Goal: Transaction & Acquisition: Obtain resource

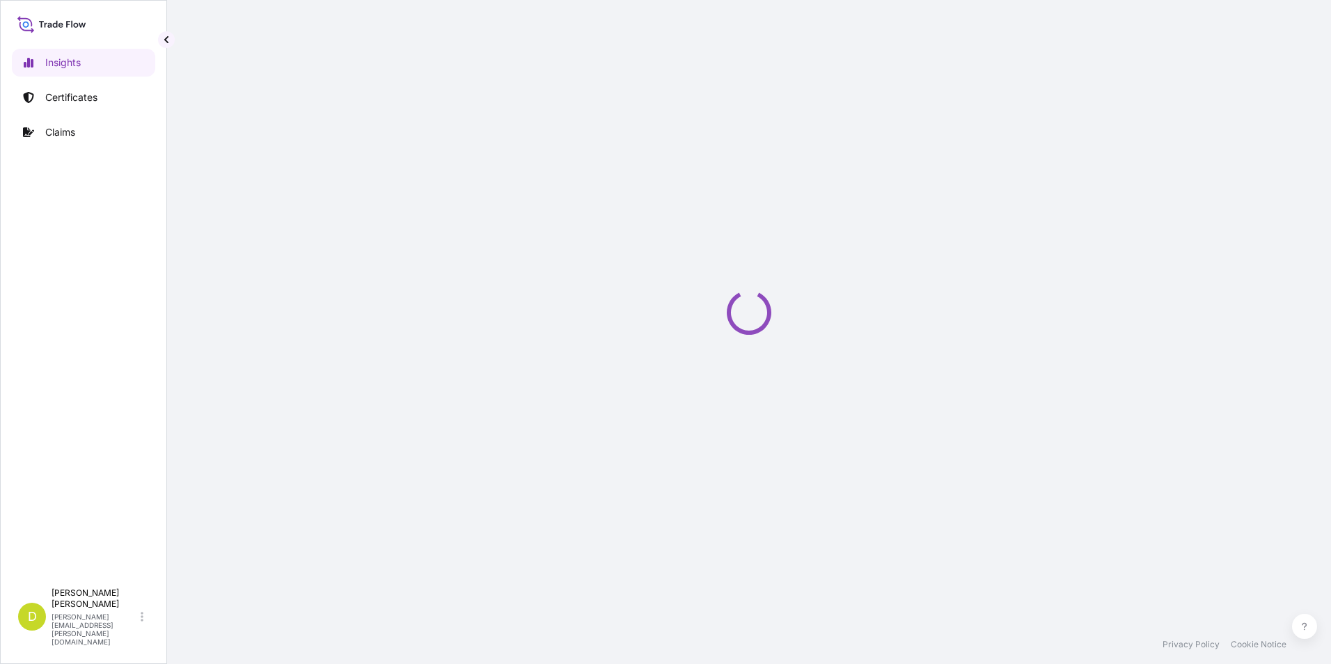
select select "2025"
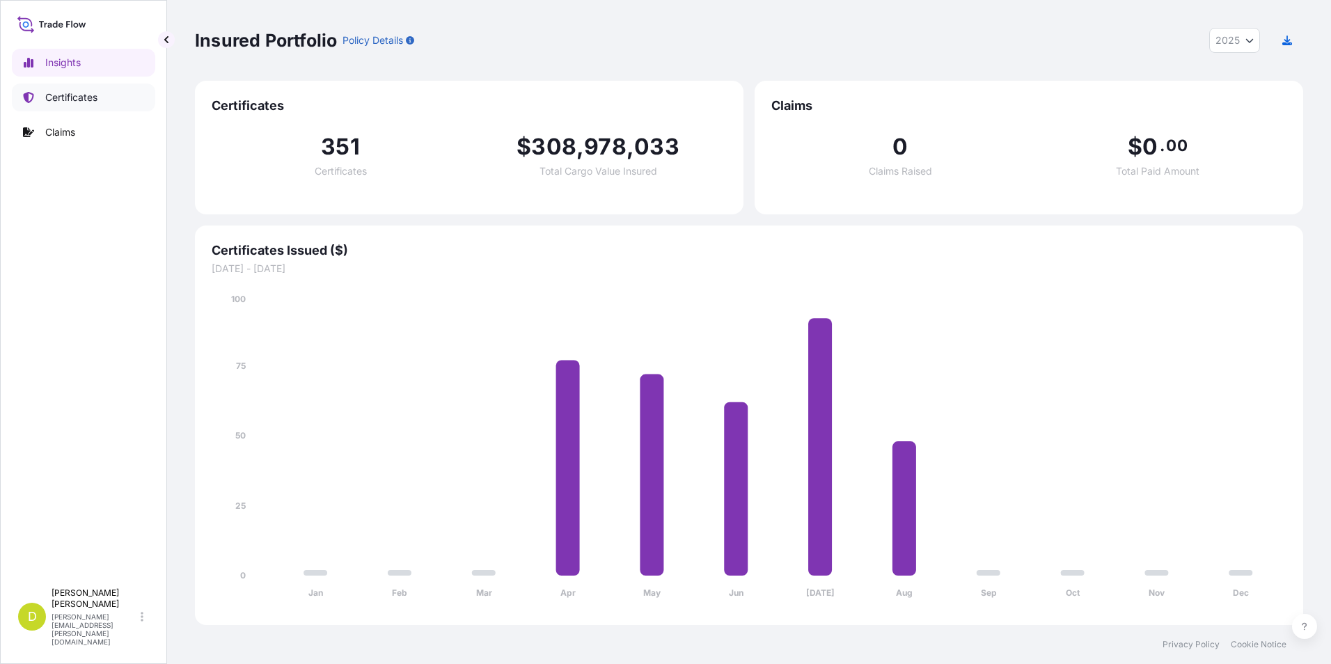
click at [113, 102] on link "Certificates" at bounding box center [83, 98] width 143 height 28
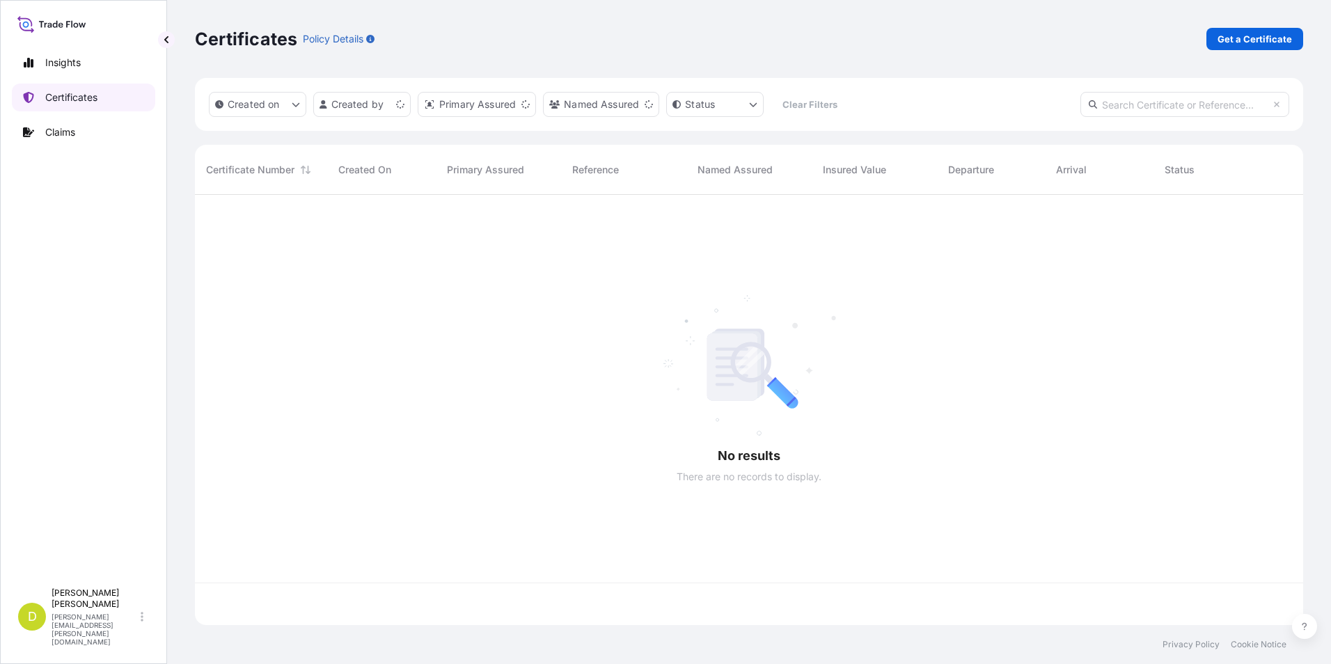
scroll to position [427, 1098]
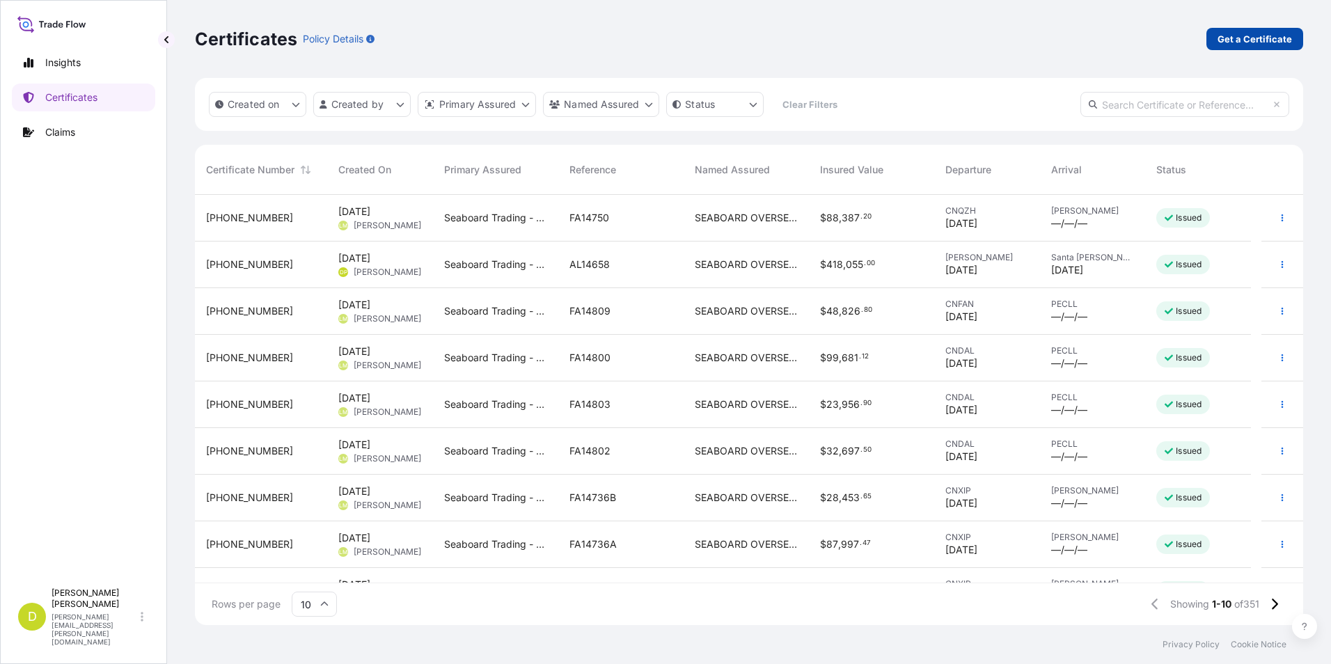
click at [1245, 45] on p "Get a Certificate" at bounding box center [1255, 39] width 74 height 14
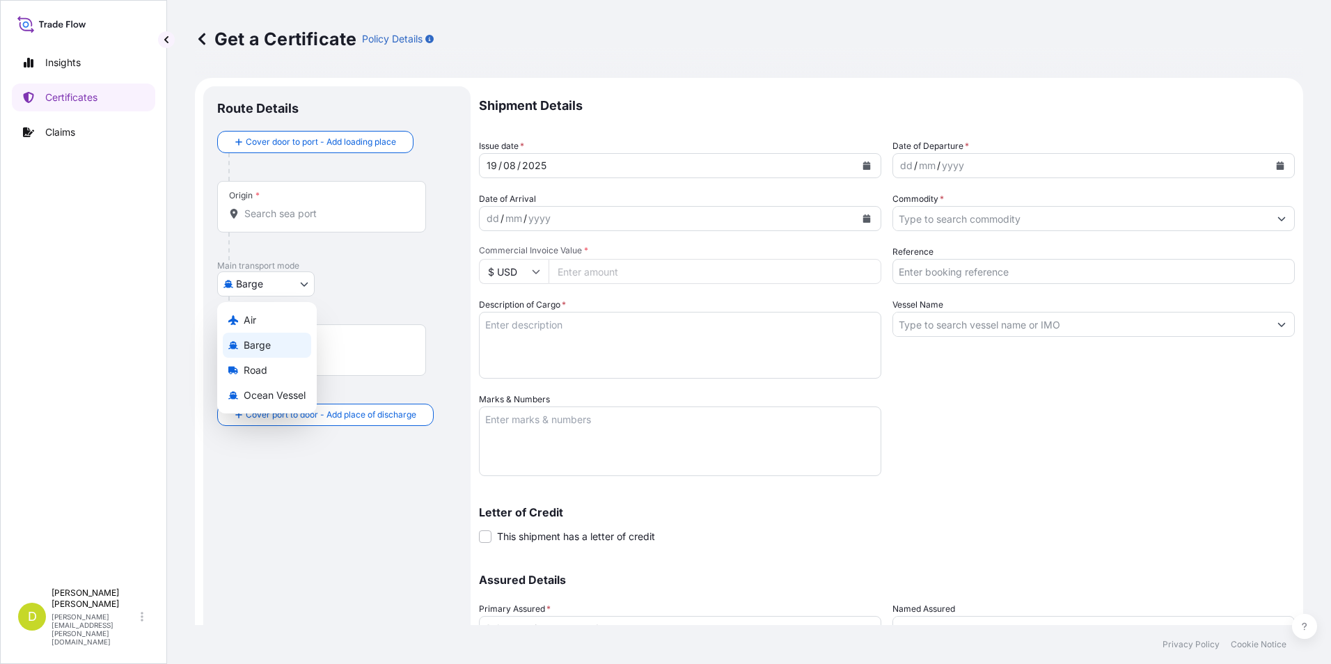
click at [271, 292] on body "Insights Certificates Claims D [PERSON_NAME] [PERSON_NAME][EMAIL_ADDRESS][PERSO…" at bounding box center [665, 332] width 1331 height 664
click at [292, 394] on span "Ocean Vessel" at bounding box center [275, 395] width 62 height 14
select select "Ocean Vessel"
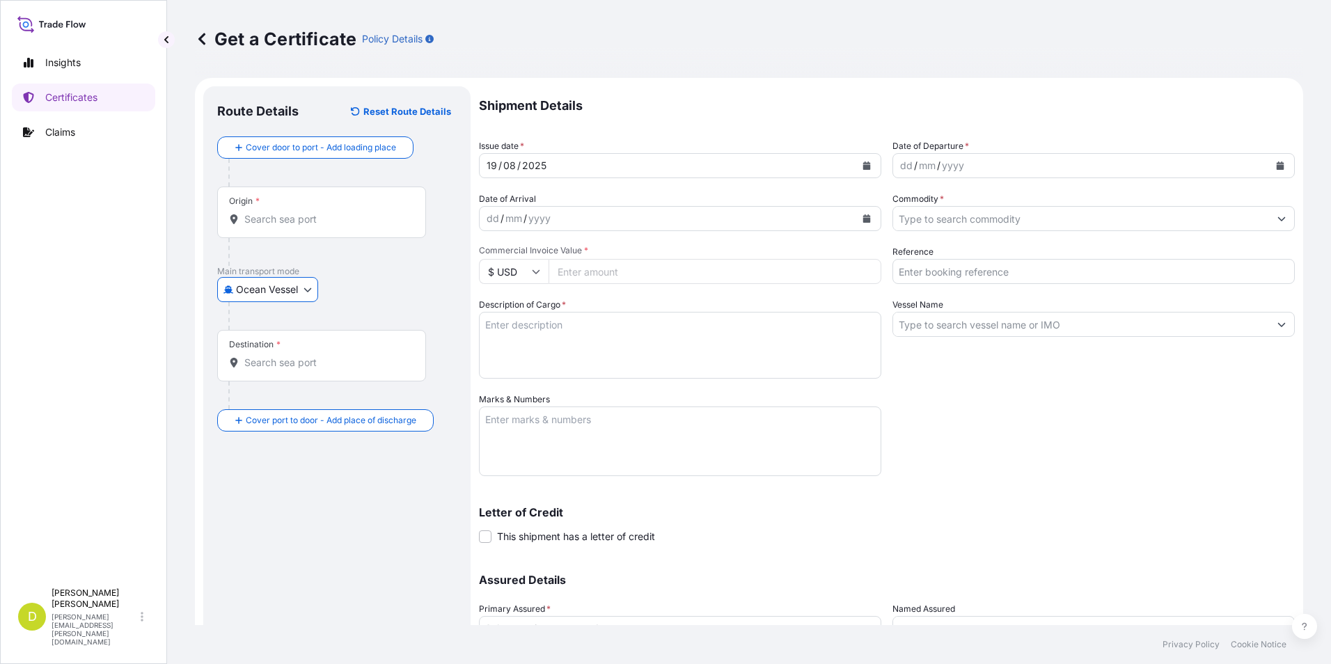
click at [344, 218] on input "Origin *" at bounding box center [326, 219] width 164 height 14
click at [342, 202] on div "Origin *" at bounding box center [321, 213] width 209 height 52
click at [342, 212] on input "Origin * Please select an origin" at bounding box center [326, 219] width 164 height 14
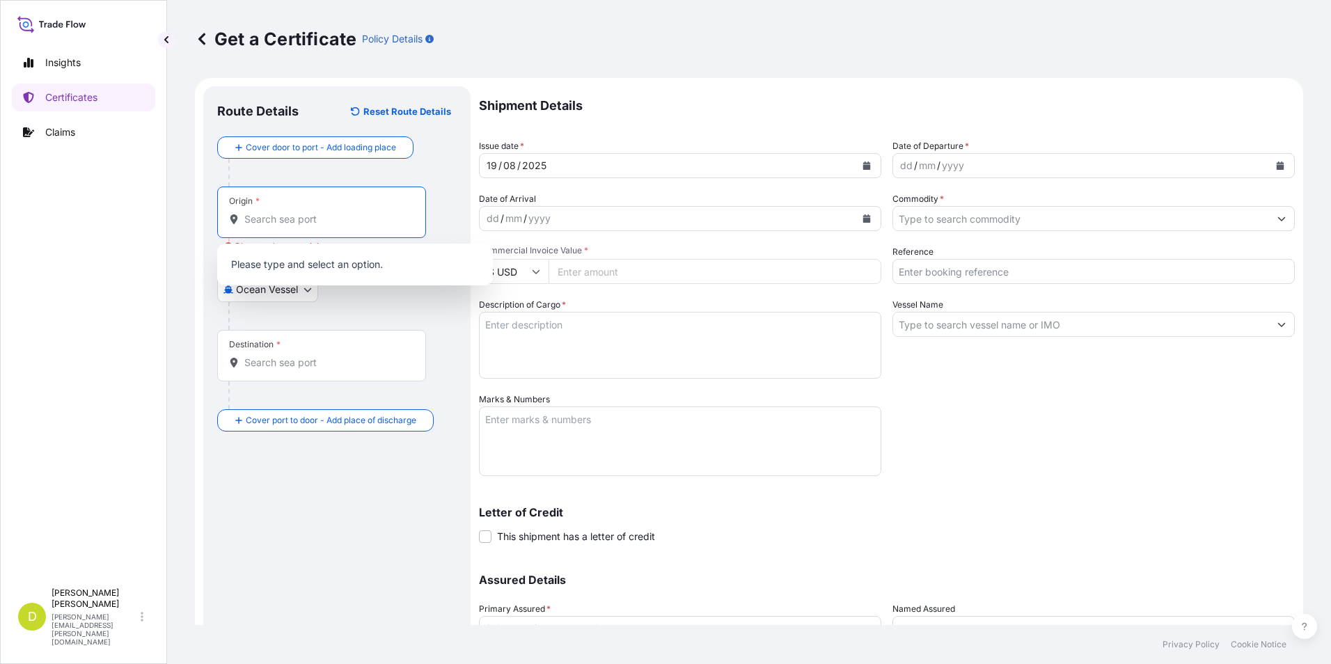
paste input "BAHIA BLANCA, ARGENTINA"
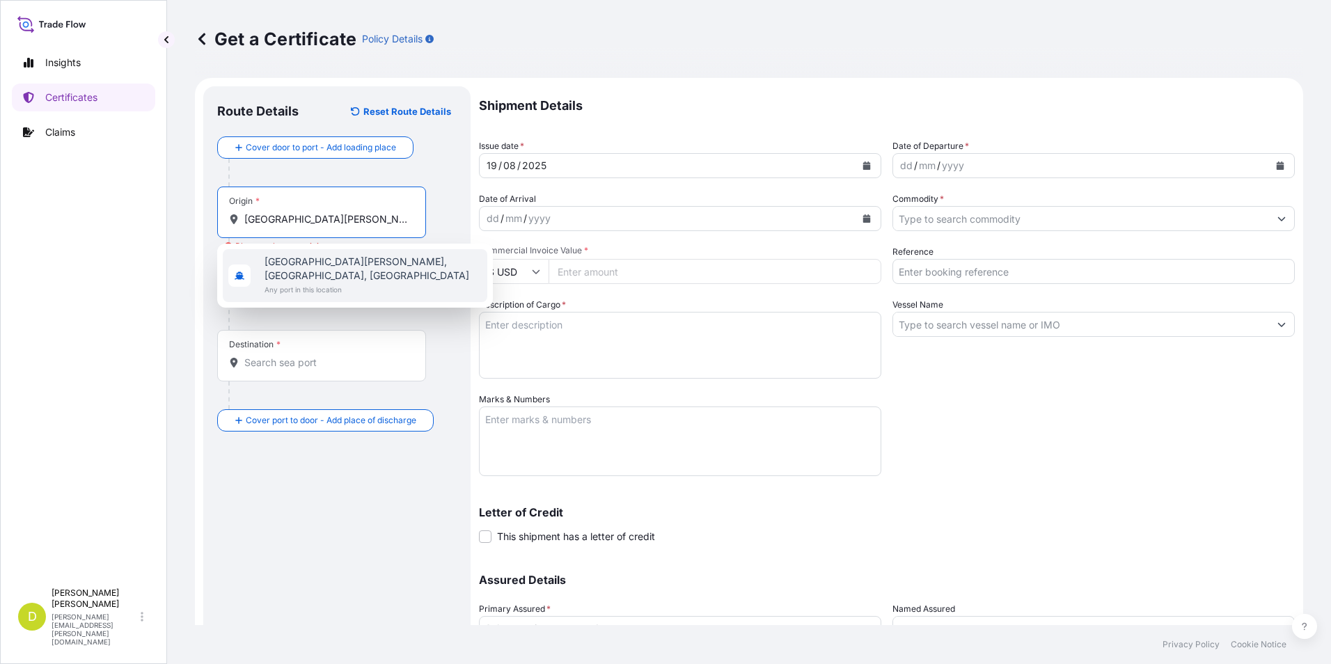
click at [324, 264] on span "Bahía Blanca, Buenos Aires Province, Argentina" at bounding box center [373, 269] width 217 height 28
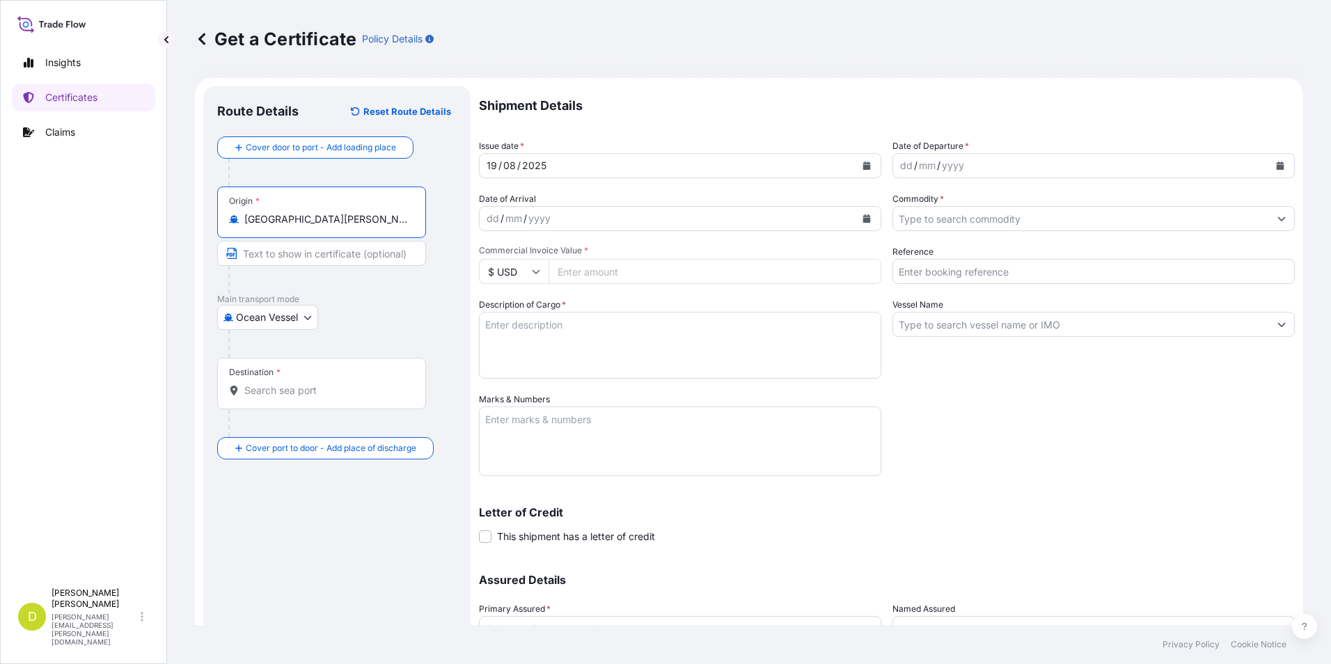
type input "Bahía Blanca, Buenos Aires Province, Argentina"
click at [295, 254] on input "Text to appear on certificate" at bounding box center [321, 253] width 209 height 25
paste input "BAHIA BLANCA, ARGENTINA"
type input "BAHIA BLANCA, ARGENTINA"
click at [393, 323] on div "Ocean Vessel Air Barge Road Ocean Vessel" at bounding box center [336, 317] width 239 height 25
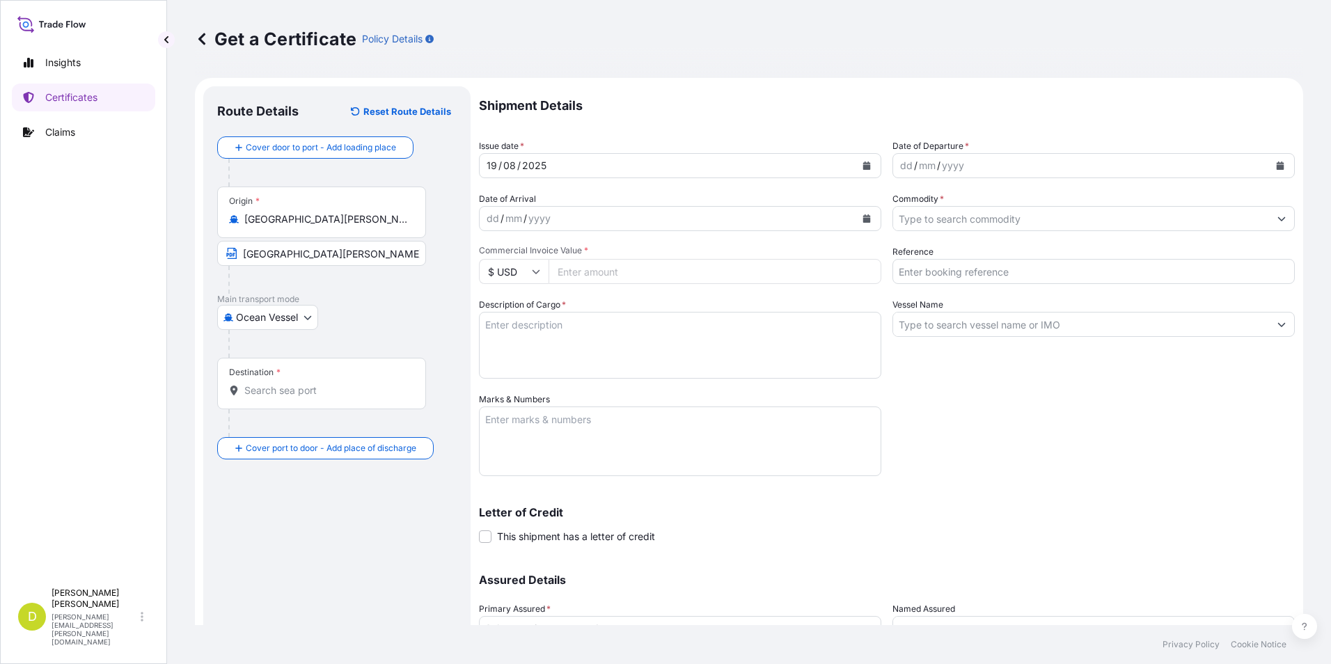
click at [283, 389] on input "Destination *" at bounding box center [326, 391] width 164 height 14
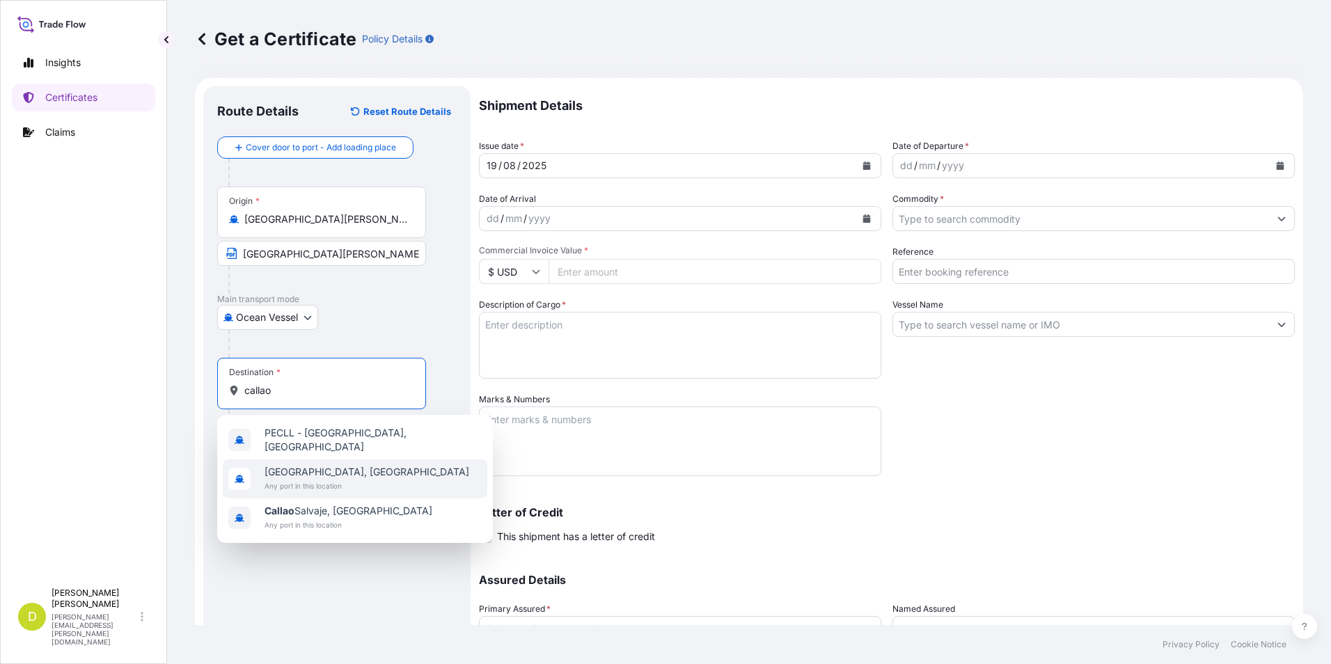
click at [339, 469] on span "Callao, Peru" at bounding box center [367, 472] width 205 height 14
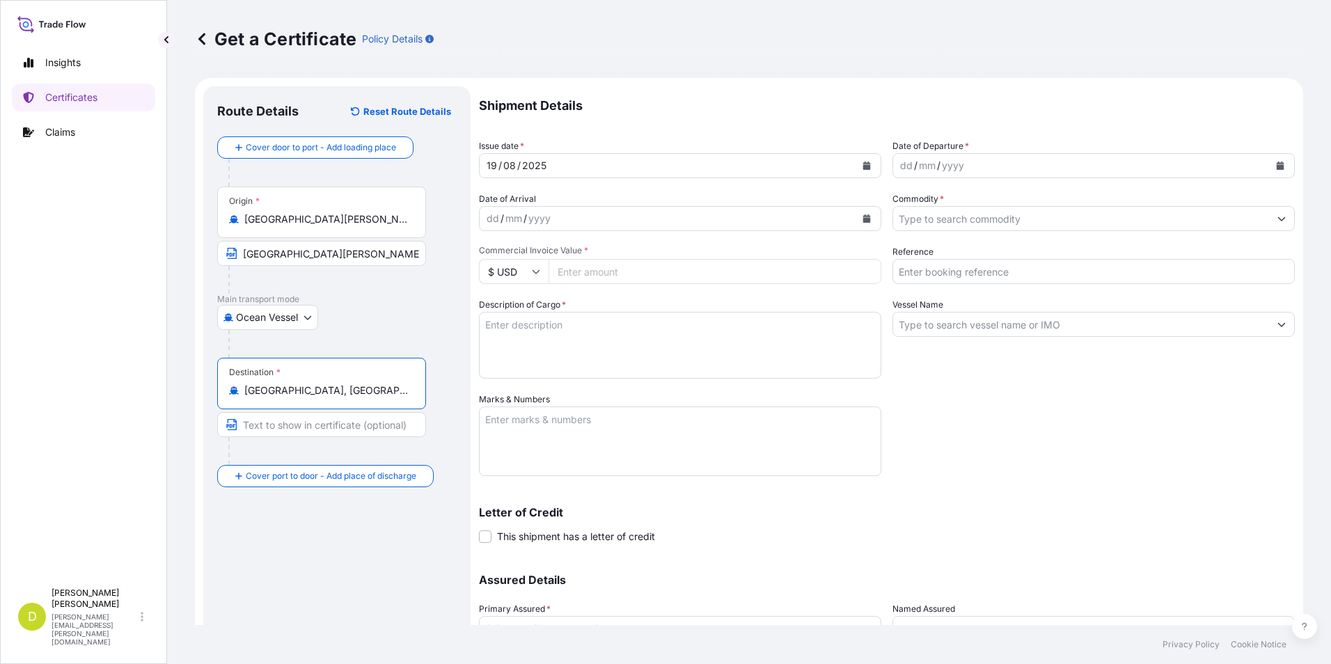
type input "Callao, Peru"
click at [303, 424] on input "Text to appear on certificate" at bounding box center [321, 424] width 209 height 25
paste input "CALLAO, PERU AND/OR CHANCAY, PERU"
type input "CALLAO, PERU AND/OR CHANCAY, PERU"
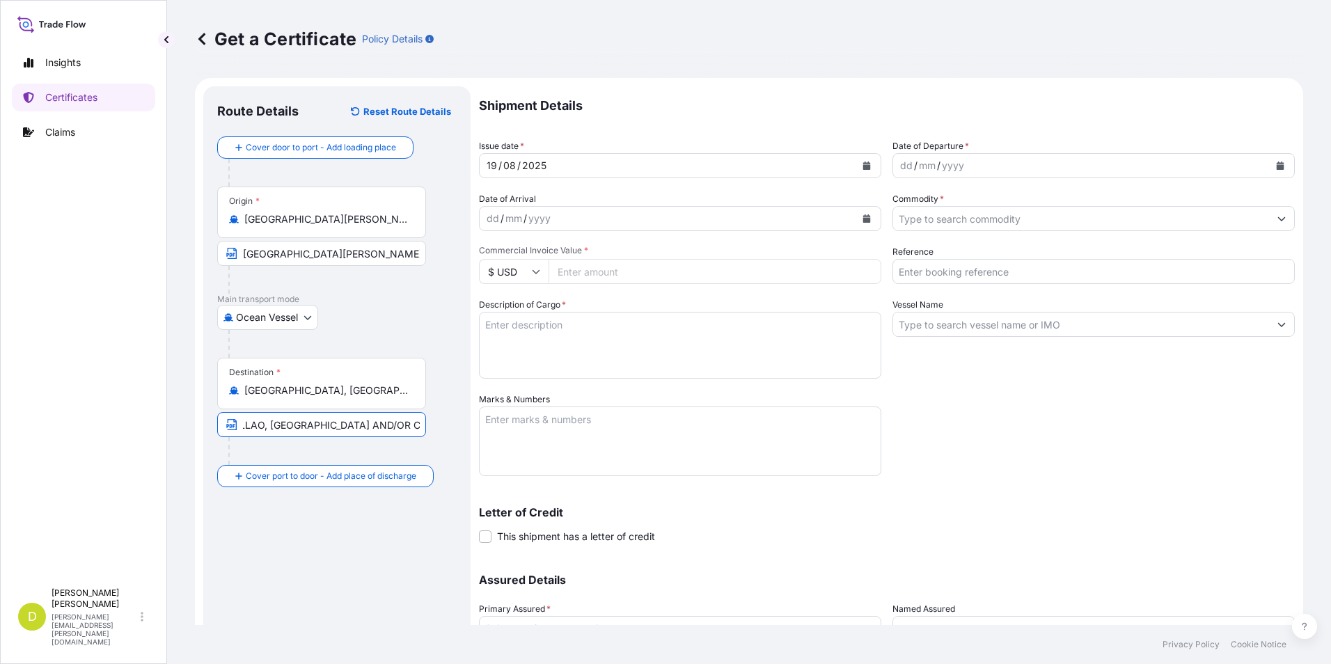
click at [1286, 417] on form "Route Details Reset Route Details Cover door to port - Add loading place Place …" at bounding box center [749, 411] width 1108 height 666
click at [899, 167] on div "dd" at bounding box center [906, 165] width 15 height 17
click at [489, 219] on div "dd" at bounding box center [492, 218] width 15 height 17
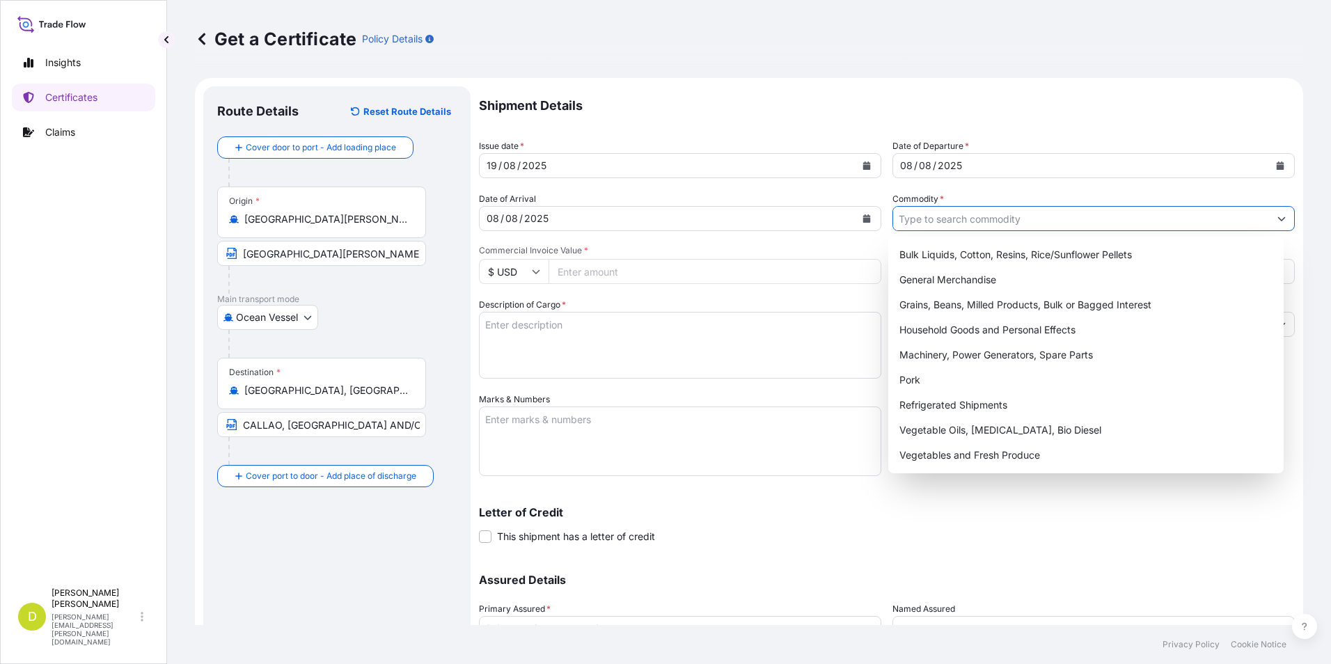
click at [1013, 230] on input "Commodity *" at bounding box center [1081, 218] width 376 height 25
click at [1005, 301] on div "Grains, Beans, Milled Products, Bulk or Bagged Interest" at bounding box center [1086, 304] width 385 height 25
type input "Grains, Beans, Milled Products, Bulk or Bagged Interest"
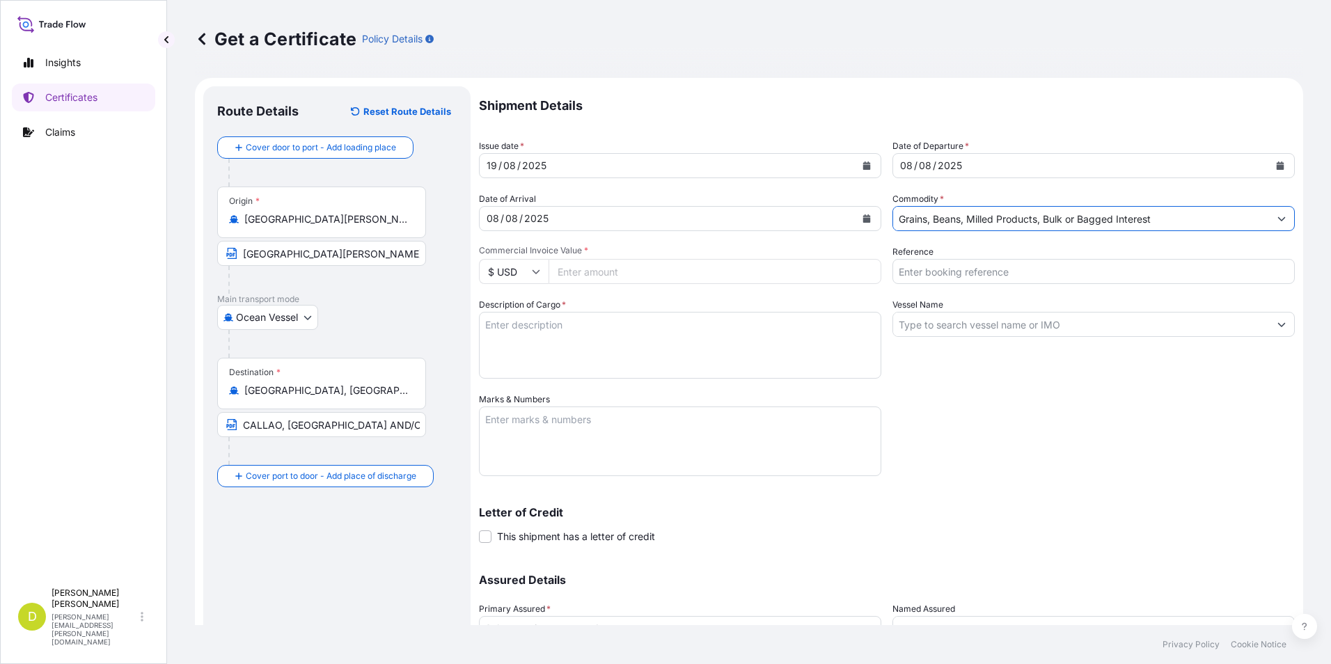
click at [1041, 266] on input "Reference" at bounding box center [1093, 271] width 402 height 25
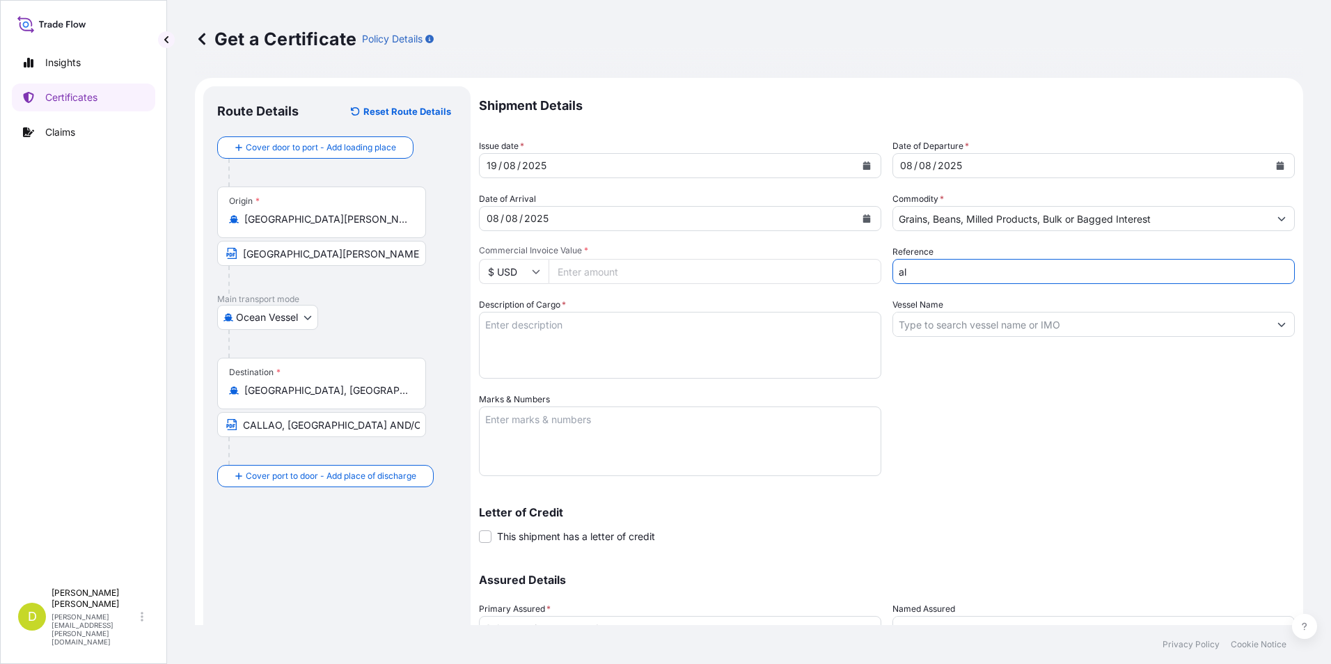
type input "a"
type input "AL14628"
click at [920, 326] on input "Vessel Name" at bounding box center [1081, 324] width 376 height 25
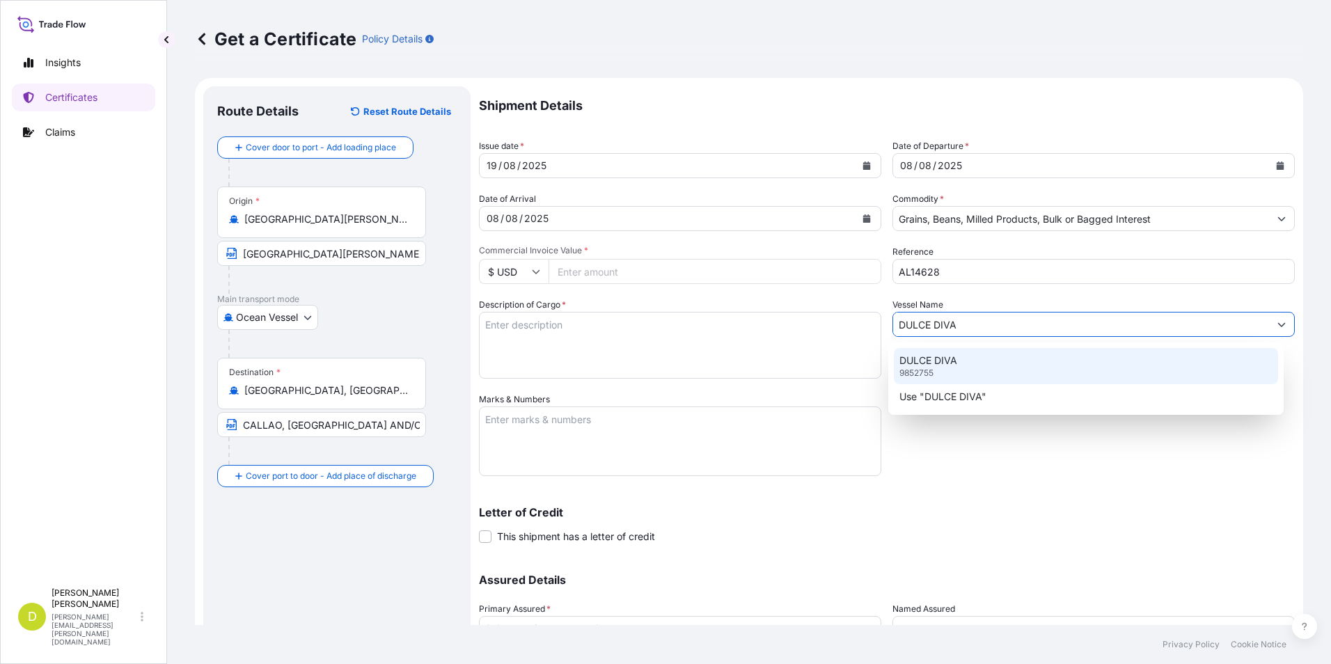
click at [958, 356] on div "DULCE DIVA 9852755" at bounding box center [1086, 366] width 385 height 36
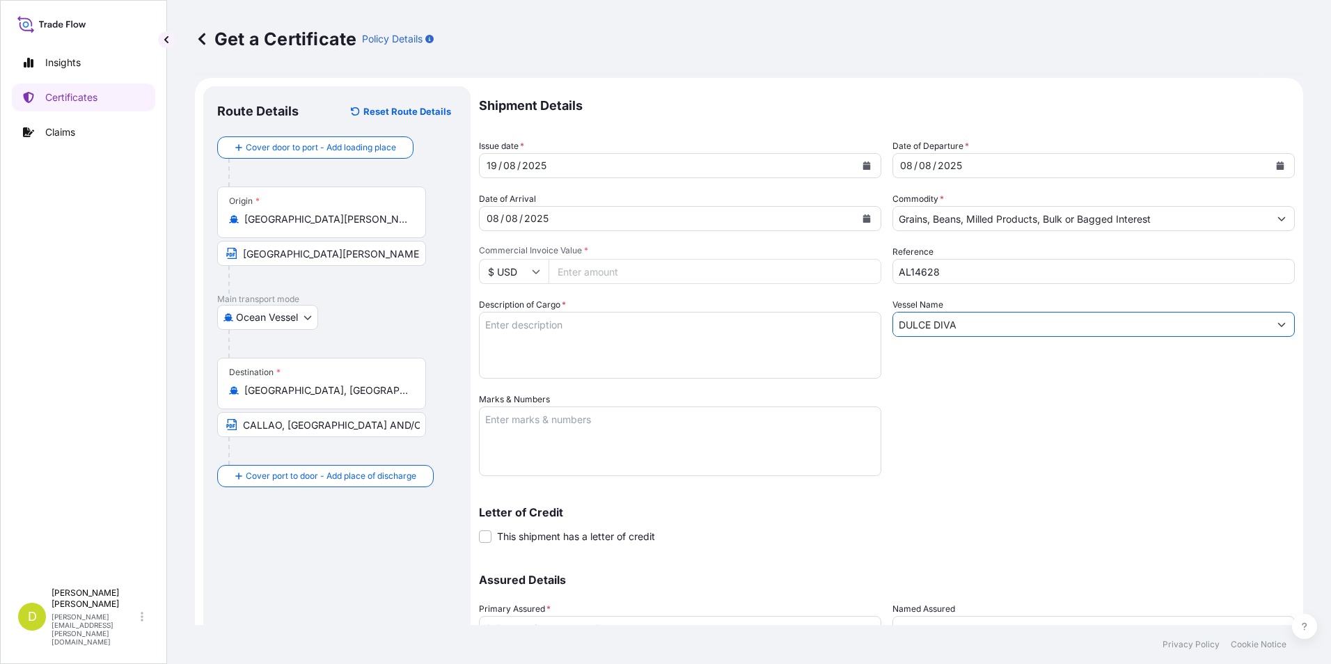
type input "DULCE DIVA"
click at [626, 276] on input "Commercial Invoice Value *" at bounding box center [715, 271] width 333 height 25
type input "1692266"
type input "1692266.40"
click at [787, 390] on div "Shipment Details Issue date * 19 / 08 / 2025 Date of Departure * 08 / 08 / 2025…" at bounding box center [887, 391] width 816 height 611
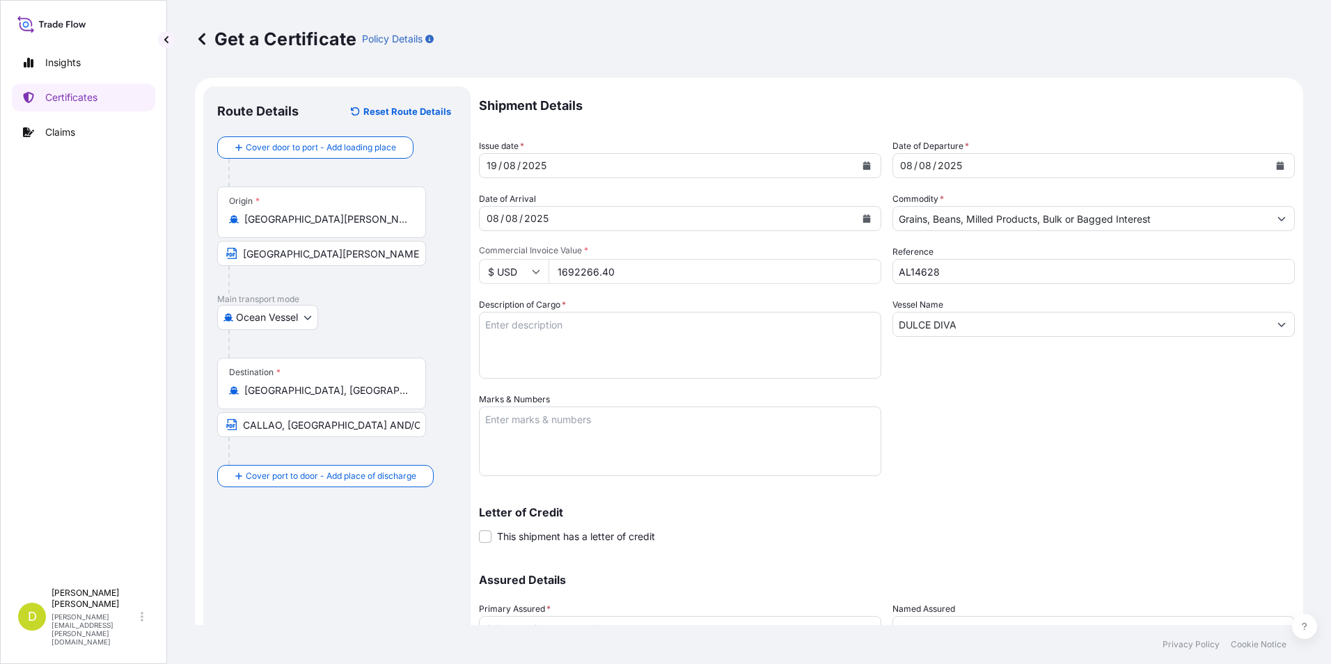
click at [743, 342] on textarea "Description of Cargo *" at bounding box center [680, 345] width 402 height 67
click at [763, 350] on textarea "Description of Cargo *" at bounding box center [680, 345] width 402 height 67
click at [704, 350] on textarea "Description of Cargo *" at bounding box center [680, 345] width 402 height 67
click at [752, 343] on textarea "Description of Cargo *" at bounding box center [680, 345] width 402 height 67
paste textarea "3.600,000"
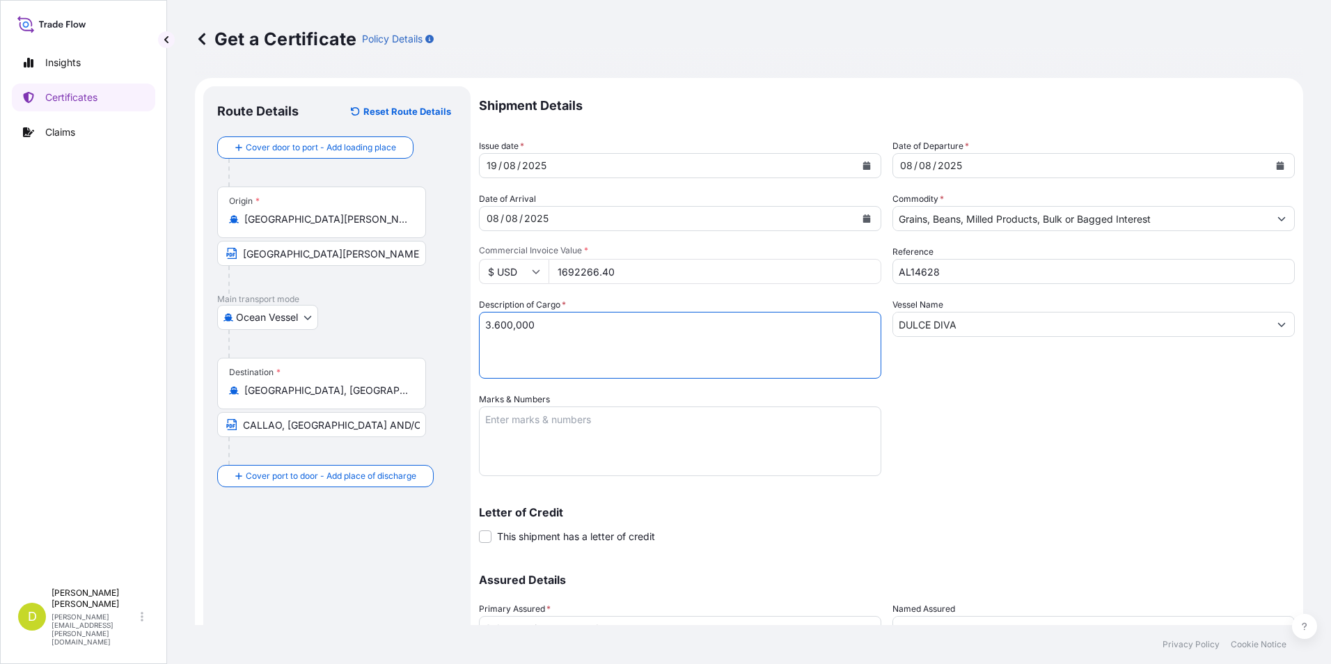
click at [752, 343] on textarea "3.600,000" at bounding box center [680, 345] width 402 height 67
click at [745, 337] on textarea "3.600,000" at bounding box center [680, 345] width 402 height 67
click at [738, 333] on textarea "3.600,000" at bounding box center [680, 345] width 402 height 67
click at [697, 322] on textarea "3.600,000" at bounding box center [680, 345] width 402 height 67
click at [613, 324] on textarea "3.600,000 MT," at bounding box center [680, 345] width 402 height 67
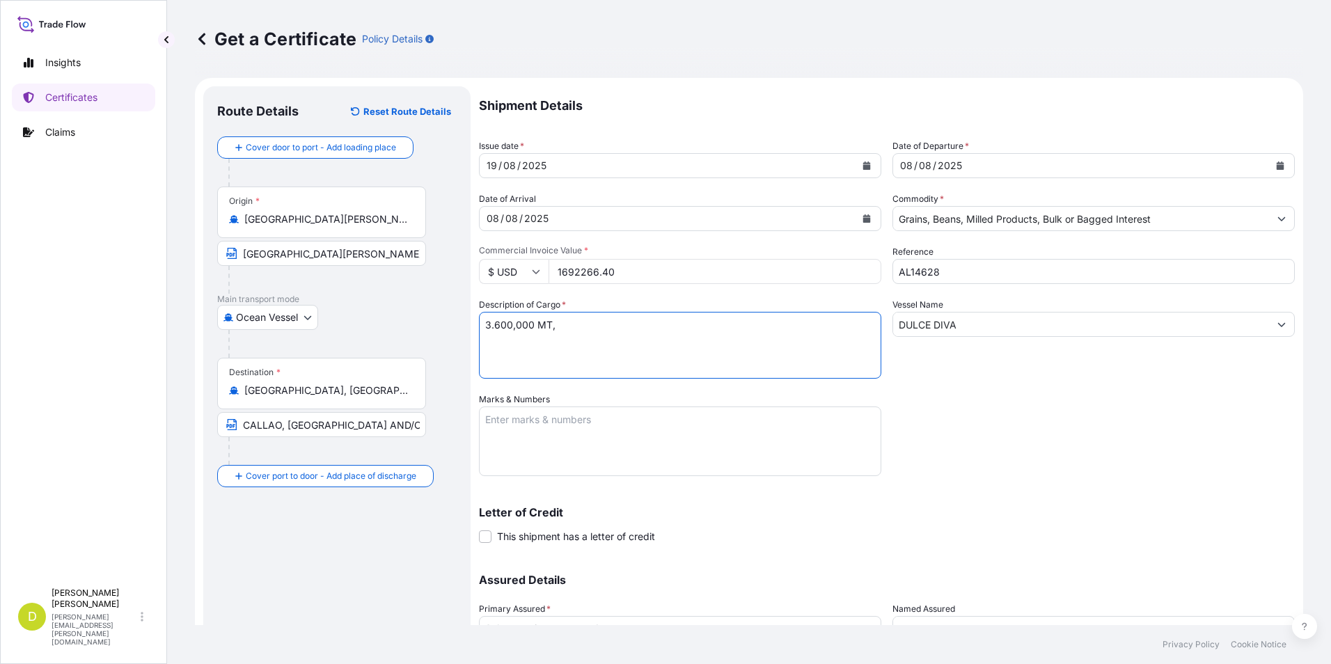
paste textarea "SOYA ARGENTINA EN GRANO, A GRANEL (FRIJOL) / ARGENTINE SOYBEANS, IN BULK"
click at [684, 344] on textarea "3.600,000 MT, SOYA ARGENTINA EN GRANO, A GRANEL (FRIJOL) / ARGENTINE SOYBEANS, …" at bounding box center [680, 345] width 402 height 67
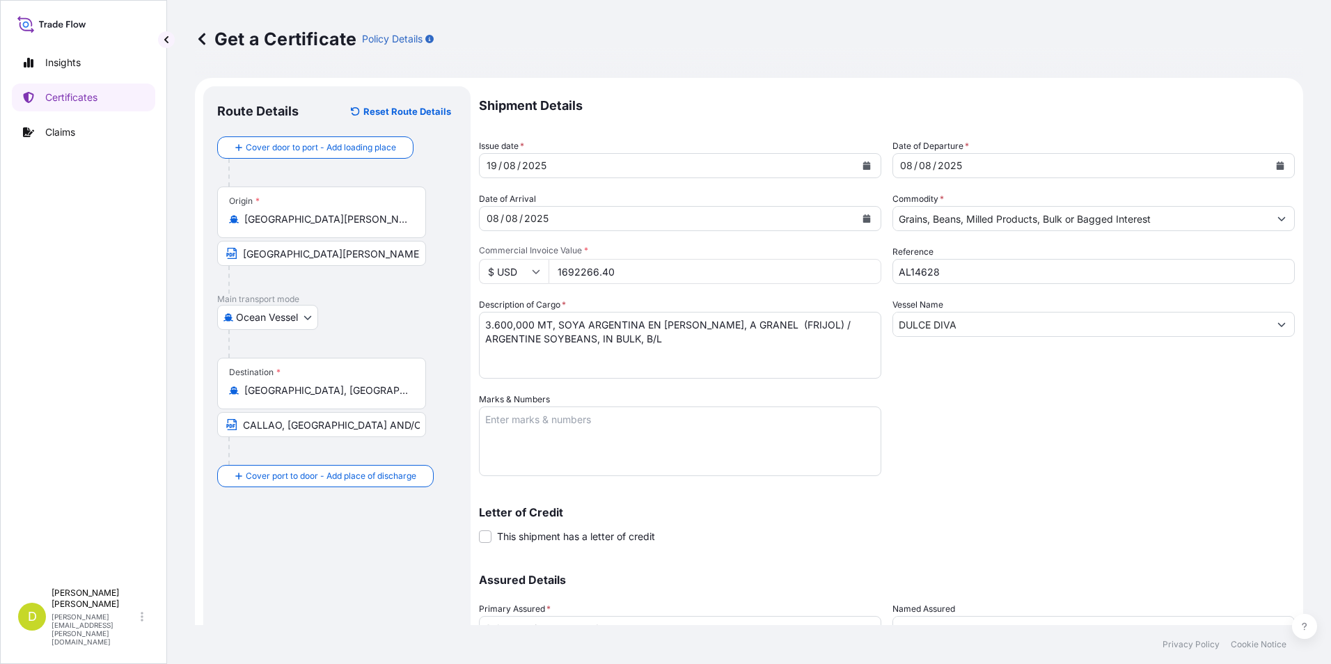
click at [787, 340] on textarea "3.600,000 MT, SOYA ARGENTINA EN GRANO, A GRANEL (FRIJOL) / ARGENTINE SOYBEANS, …" at bounding box center [680, 345] width 402 height 67
paste textarea "SET NO 2"
click at [787, 340] on textarea "3.600,000 MT, SOYA ARGENTINA EN GRANO, A GRANEL (FRIJOL) / ARGENTINE SOYBEANS, …" at bounding box center [680, 345] width 402 height 67
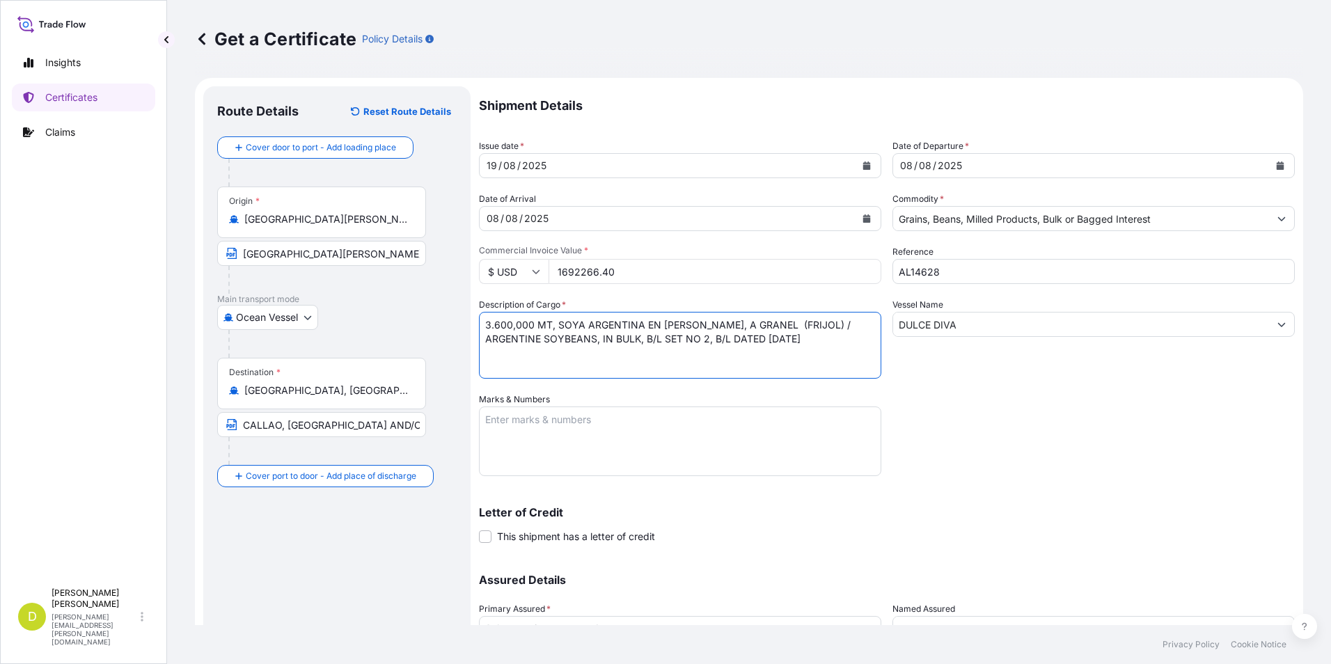
type textarea "3.600,000 MT, SOYA ARGENTINA EN GRANO, A GRANEL (FRIJOL) / ARGENTINE SOYBEANS, …"
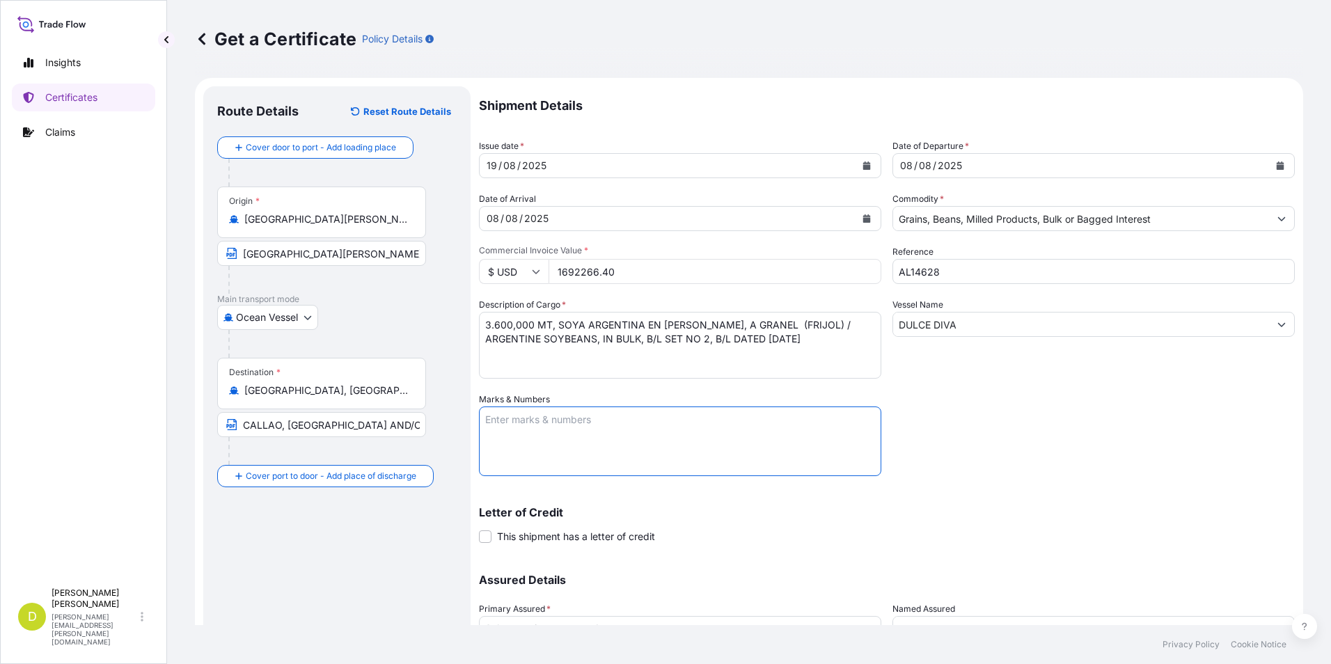
click at [730, 449] on textarea "Marks & Numbers" at bounding box center [680, 442] width 402 height 70
click at [631, 452] on textarea "CONSIGNEE/ NOTIFY:" at bounding box center [680, 442] width 402 height 70
paste textarea ""SEABOARD OVERSEAS PERU S.A. AV.VICTOR ANDRES BELAUNDE Nro. 332 Int. 302 (TORRE…"
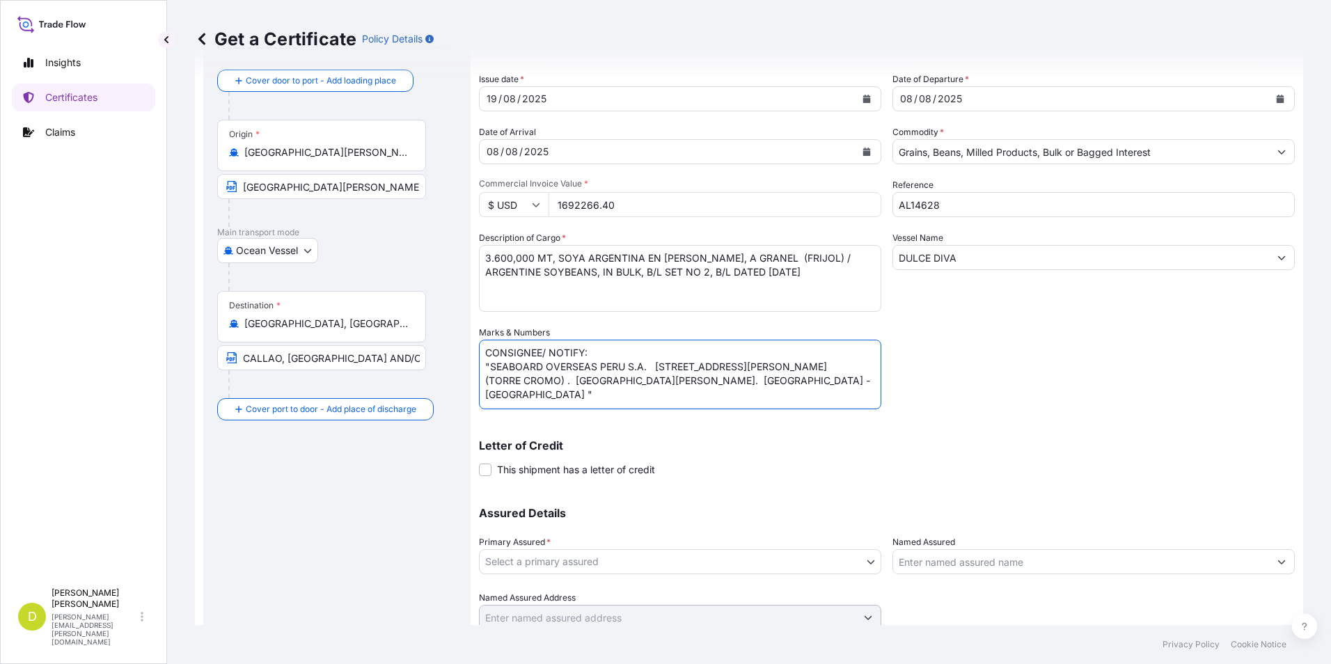
scroll to position [119, 0]
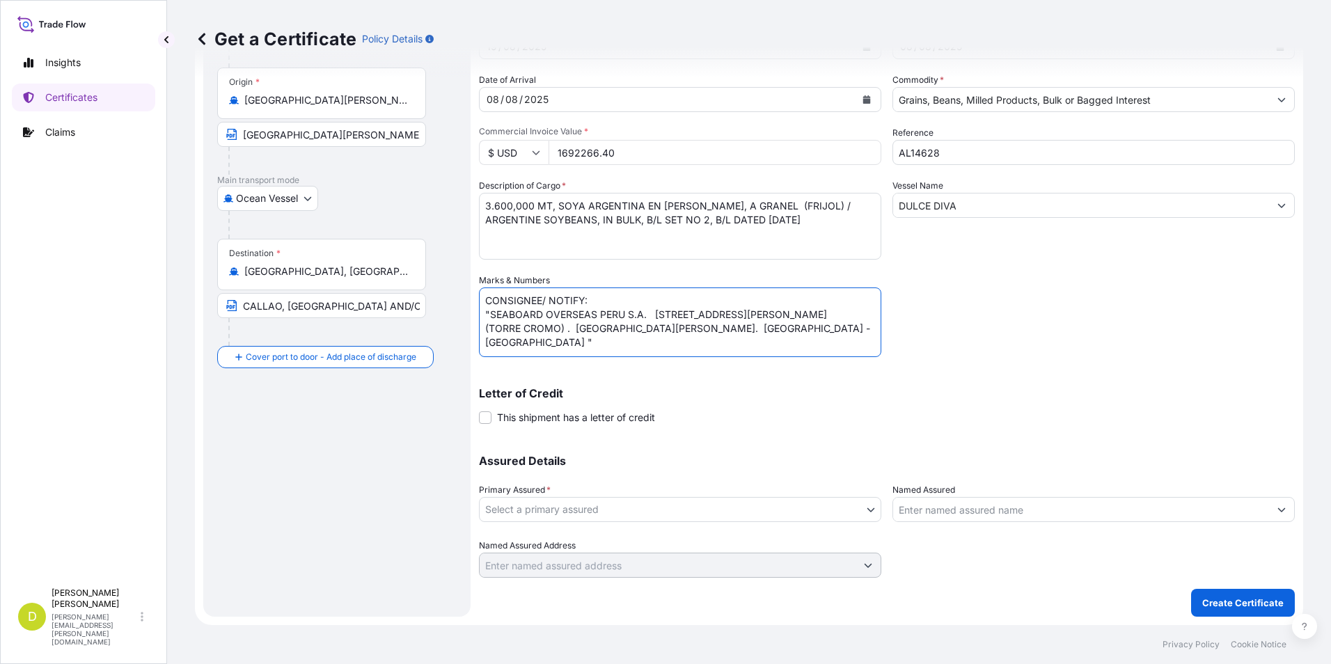
click at [490, 314] on textarea "CONSIGNEE/ NOTIFY: "SEABOARD OVERSEAS PERU S.A. AV.VICTOR ANDRES BELAUNDE Nro. …" at bounding box center [680, 323] width 402 height 70
click at [730, 347] on textarea "CONSIGNEE/ NOTIFY: SEABOARD OVERSEAS PERU S.A. AV.VICTOR ANDRES BELAUNDE Nro. 3…" at bounding box center [680, 323] width 402 height 70
click at [482, 344] on textarea "CONSIGNEE/ NOTIFY: SEABOARD OVERSEAS PERU S.A. AV.VICTOR ANDRES BELAUNDE Nro. 3…" at bounding box center [680, 323] width 402 height 70
type textarea "CONSIGNEE/ NOTIFY: SEABOARD OVERSEAS PERU S.A. AV.VICTOR ANDRES BELAUNDE Nro. 3…"
click at [876, 495] on div "Assured Details Primary Assured * Select a primary assured Seaboard Corporation…" at bounding box center [887, 508] width 816 height 139
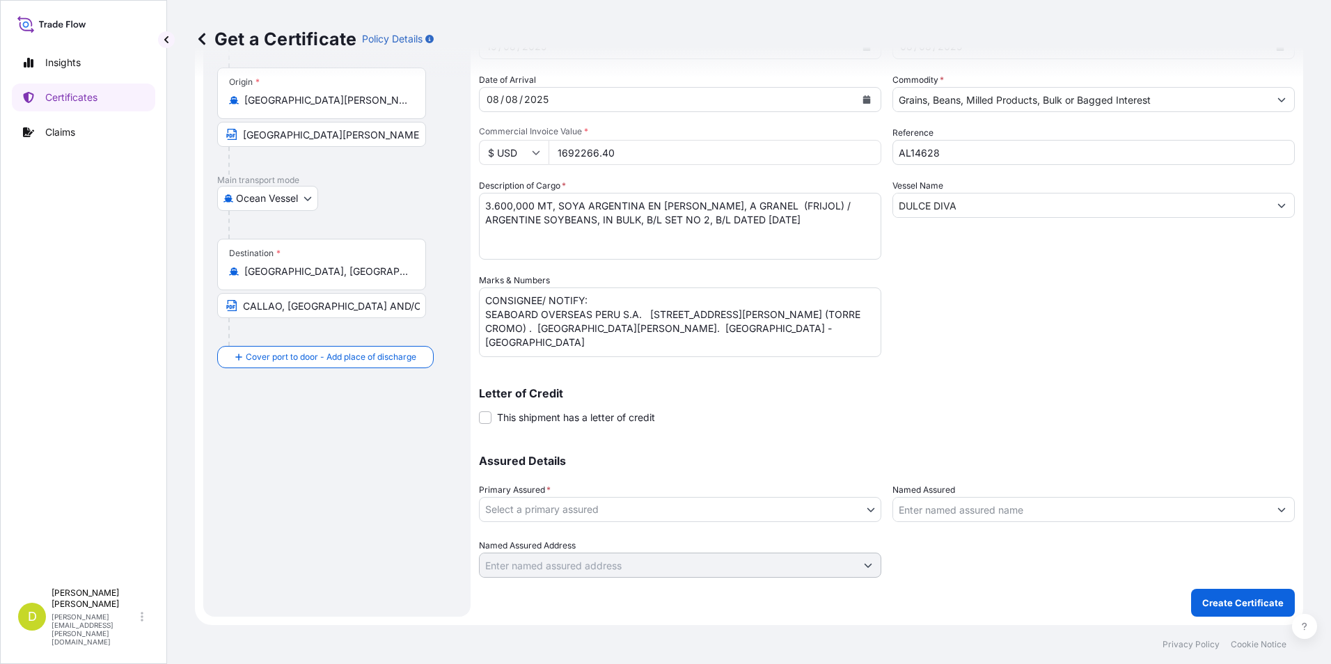
click at [866, 505] on body "Insights Certificates Claims D Dalia Peralta dalia.peralta@seaboard.bm Get a Ce…" at bounding box center [665, 332] width 1331 height 664
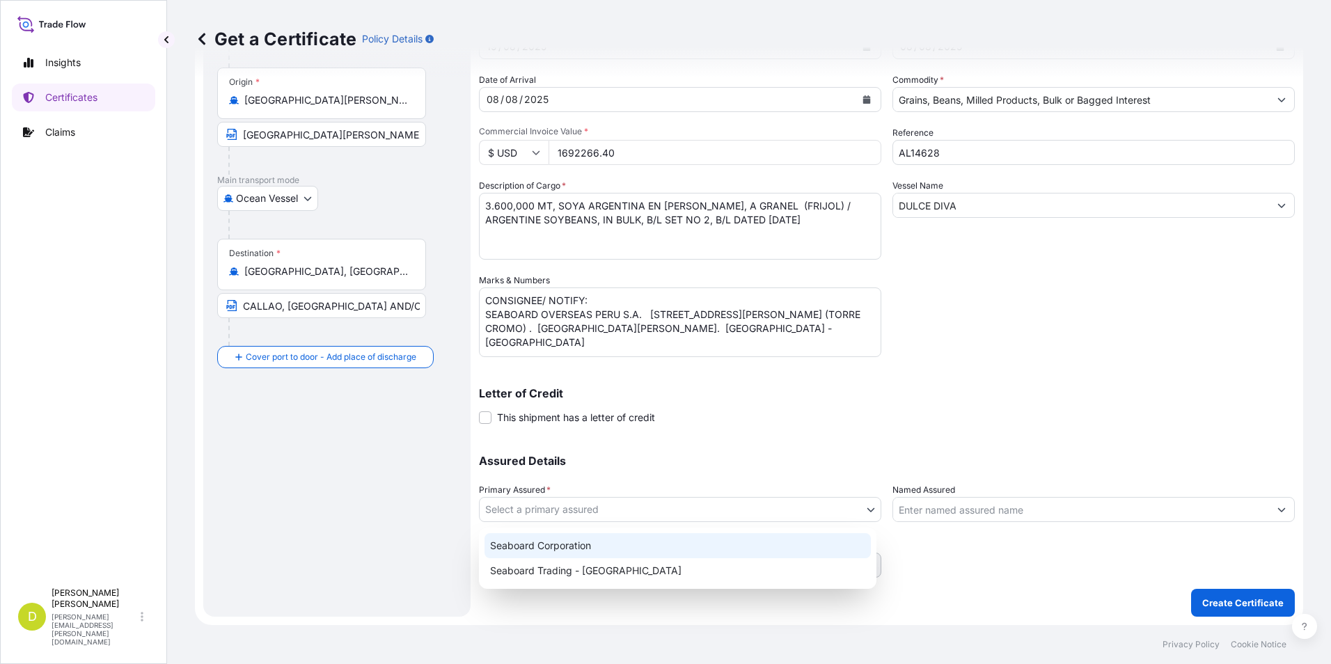
click at [824, 560] on div "Seaboard Trading - Colombia" at bounding box center [678, 570] width 386 height 25
select select "31639"
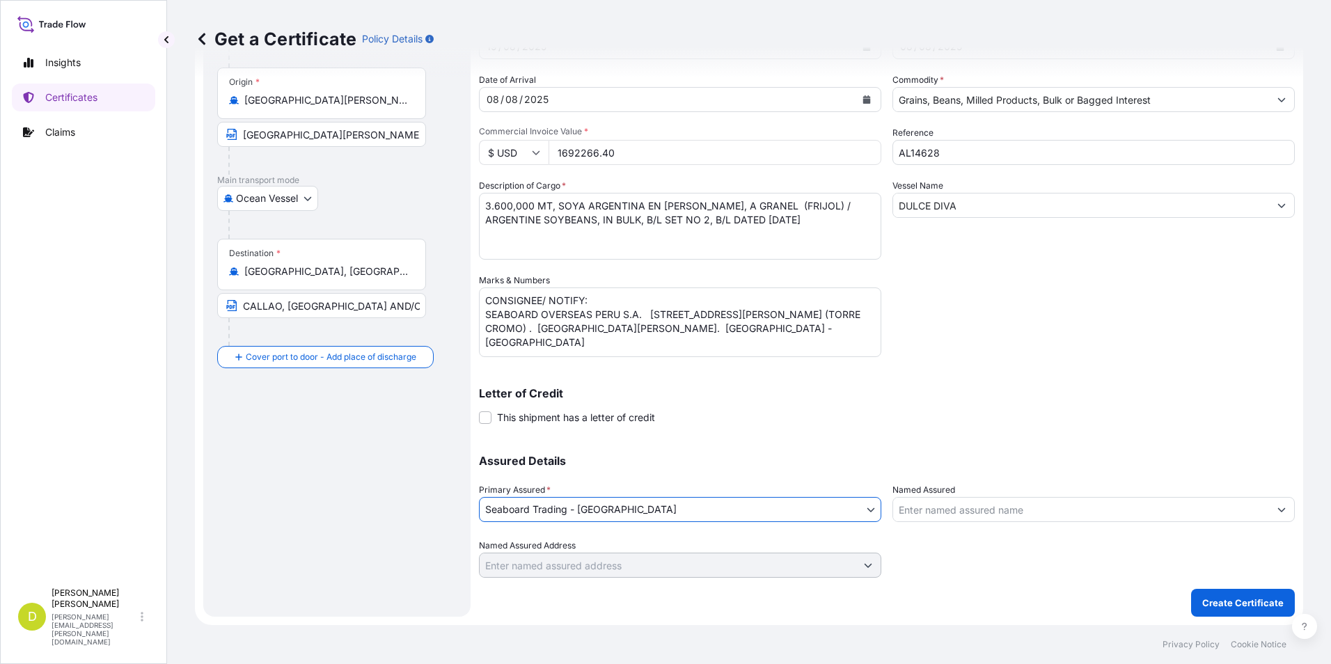
click at [954, 520] on input "Named Assured" at bounding box center [1081, 509] width 376 height 25
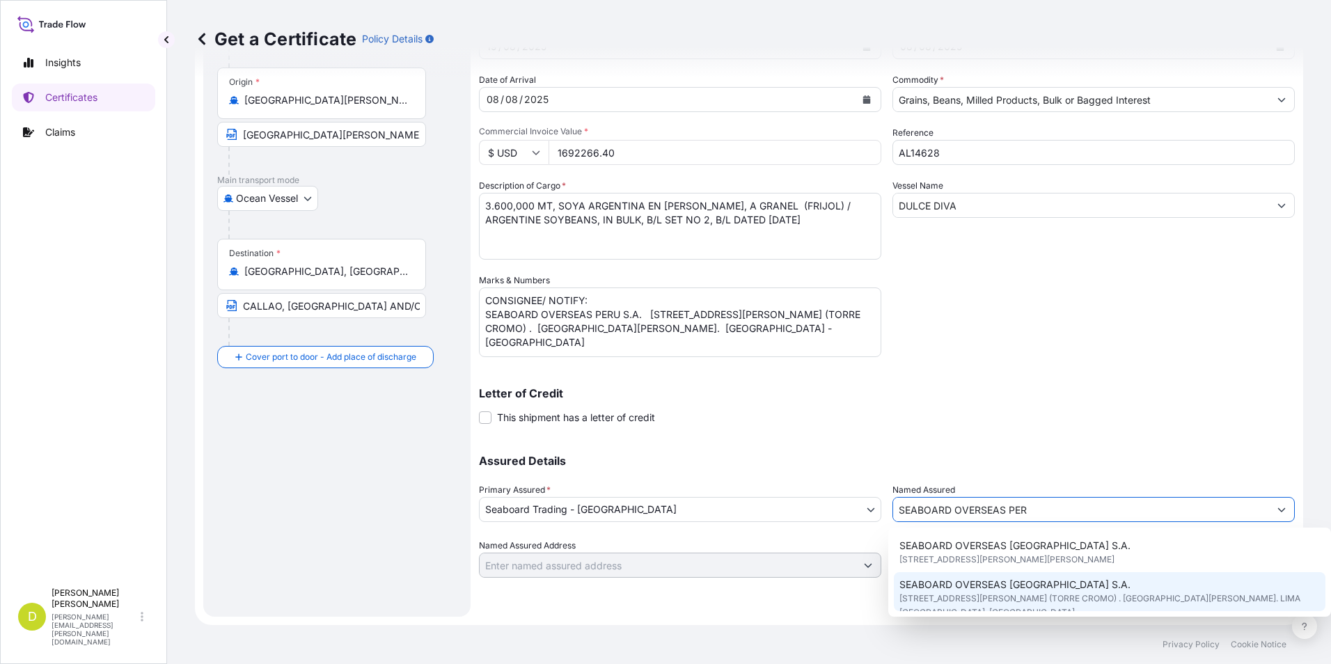
click at [1162, 591] on div "SEABOARD OVERSEAS PERU S.A. AV.VICTOR ANDRES BELAUNDE Nro. 332 Int. 302 (TORRE …" at bounding box center [1110, 598] width 432 height 53
type input "SEABOARD OVERSEAS PERU S.A."
type input "AV.VICTOR ANDRES BELAUNDE Nro. 332 Int. 302 (TORRE CROMO) . SAN ISIDRO. LIMA PE…"
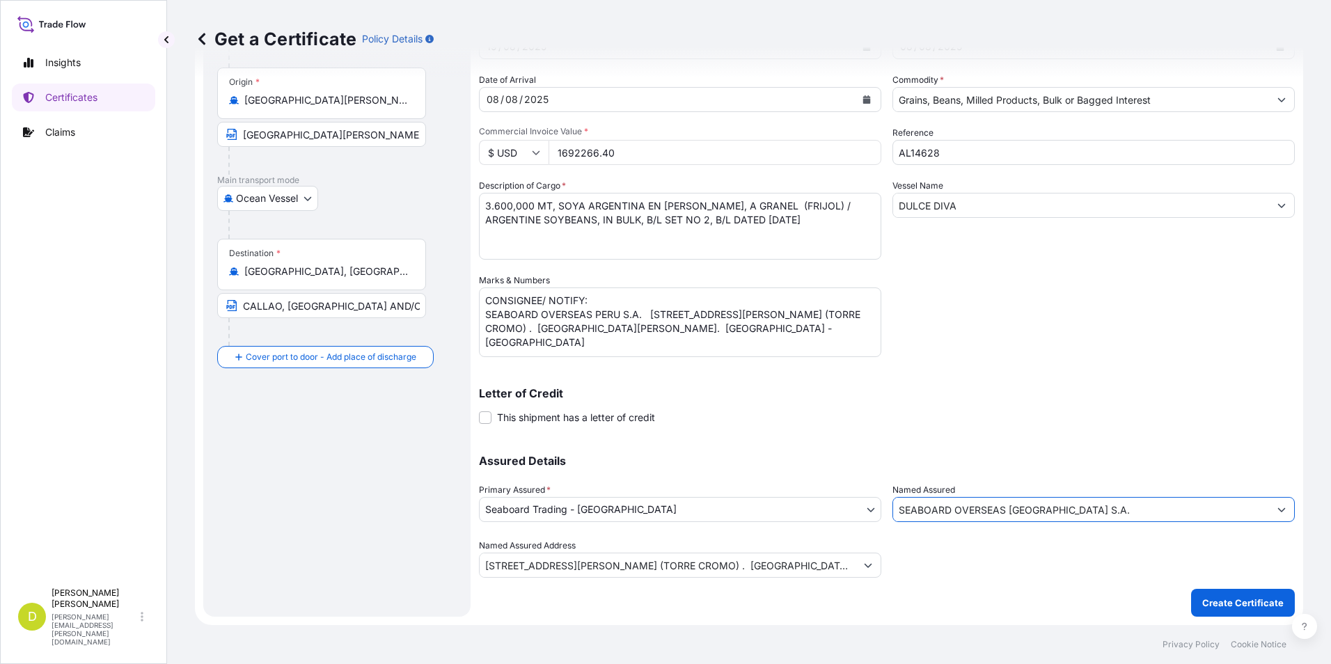
type input "SEABOARD OVERSEAS PERU S.A."
click at [1223, 598] on p "Create Certificate" at bounding box center [1242, 603] width 81 height 14
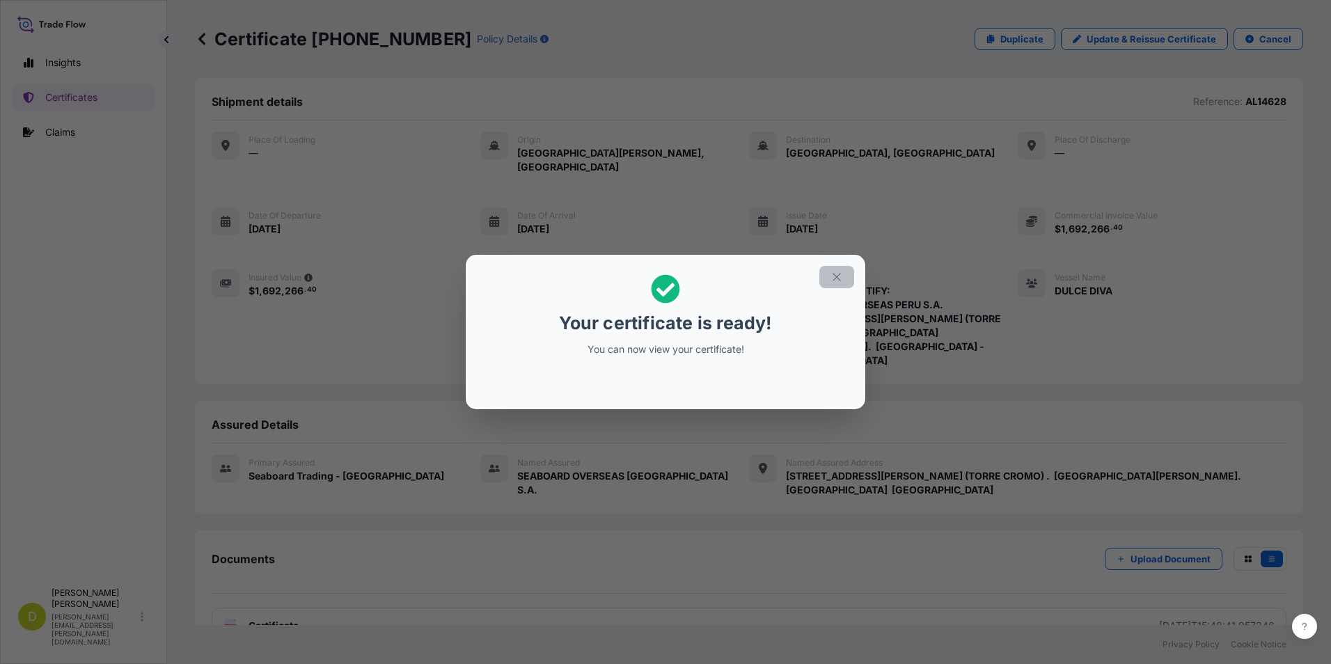
click at [834, 272] on icon "button" at bounding box center [836, 277] width 13 height 13
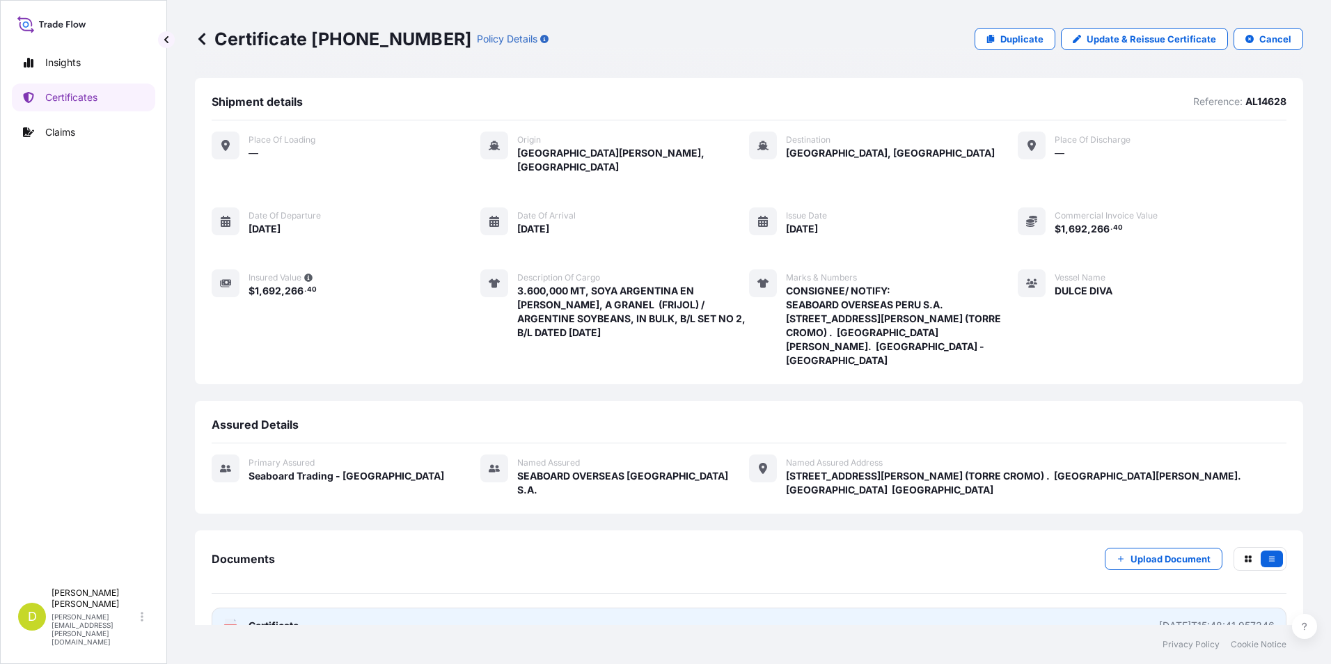
click at [977, 608] on link "PDF Certificate 2025-08-19T15:48:41.957346" at bounding box center [749, 626] width 1075 height 36
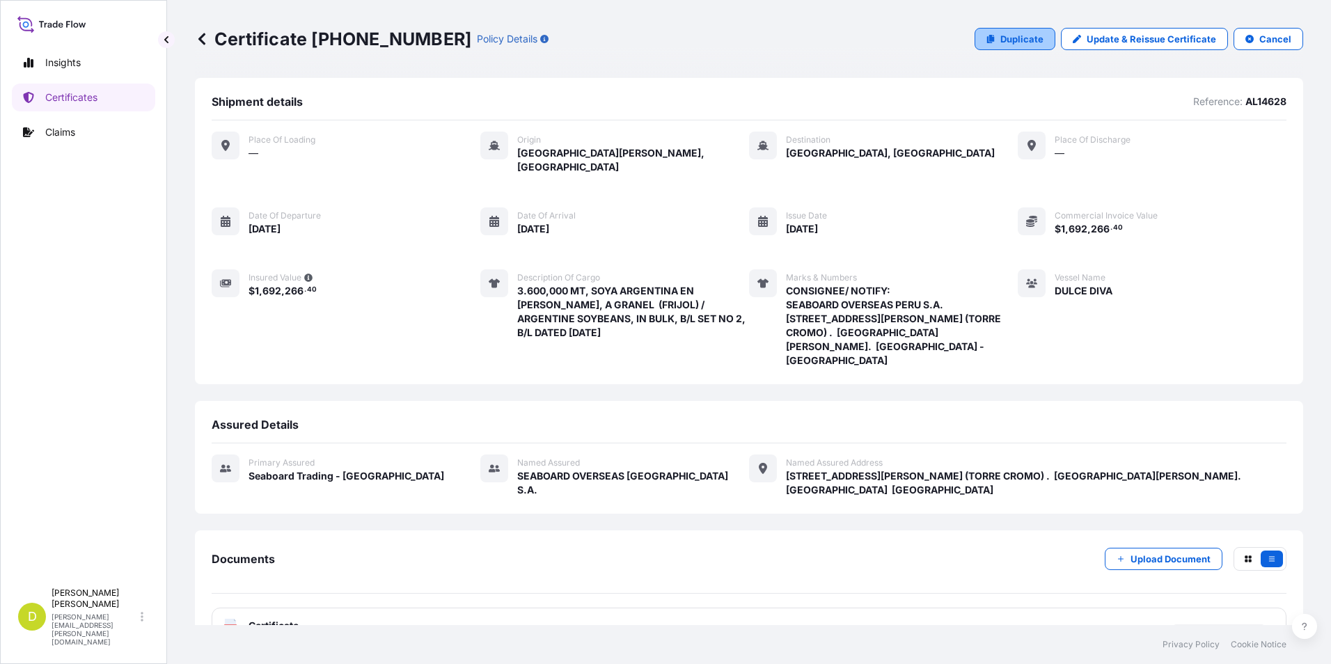
click at [1032, 38] on p "Duplicate" at bounding box center [1021, 39] width 43 height 14
select select "Ocean Vessel"
select select "31639"
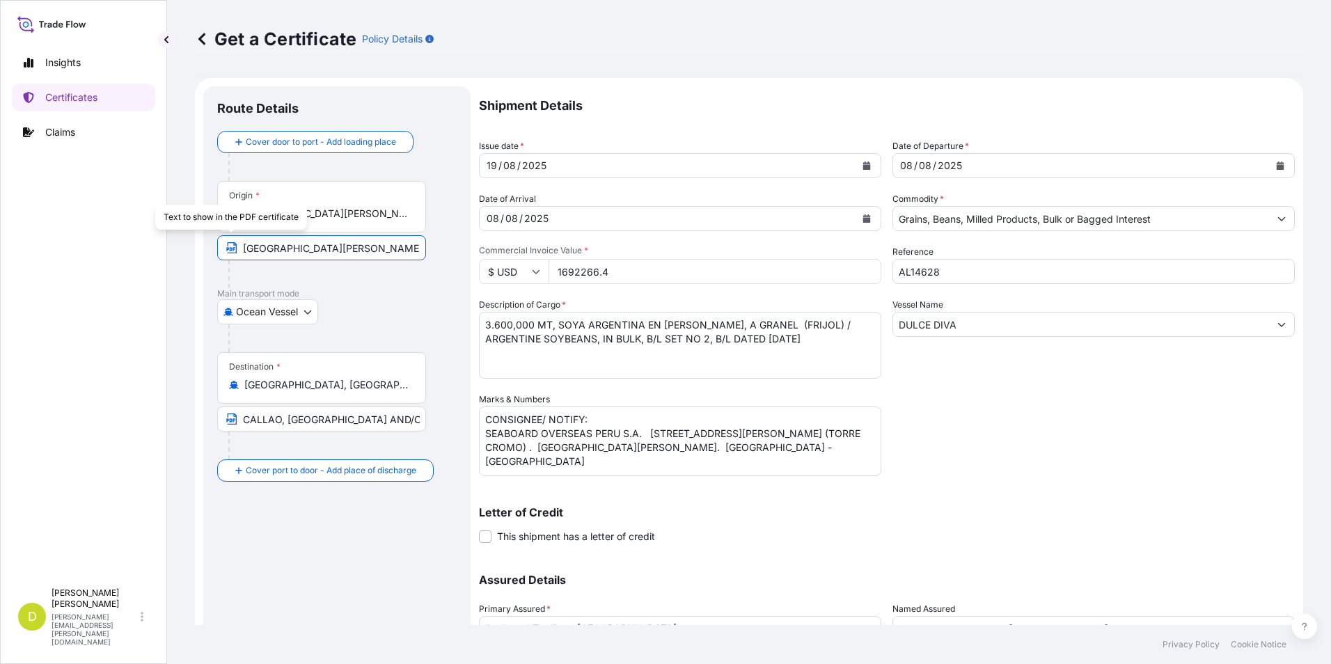
drag, startPoint x: 402, startPoint y: 241, endPoint x: 172, endPoint y: 239, distance: 230.4
click at [172, 239] on div "Get a Certificate Policy Details Route Details Cover door to port - Add loading…" at bounding box center [749, 312] width 1164 height 625
paste input "ROSARIO"
type input "ROSARIO, ARGENTINA"
click at [444, 305] on div "Ocean Vessel Air Barge Road Ocean Vessel" at bounding box center [336, 311] width 239 height 25
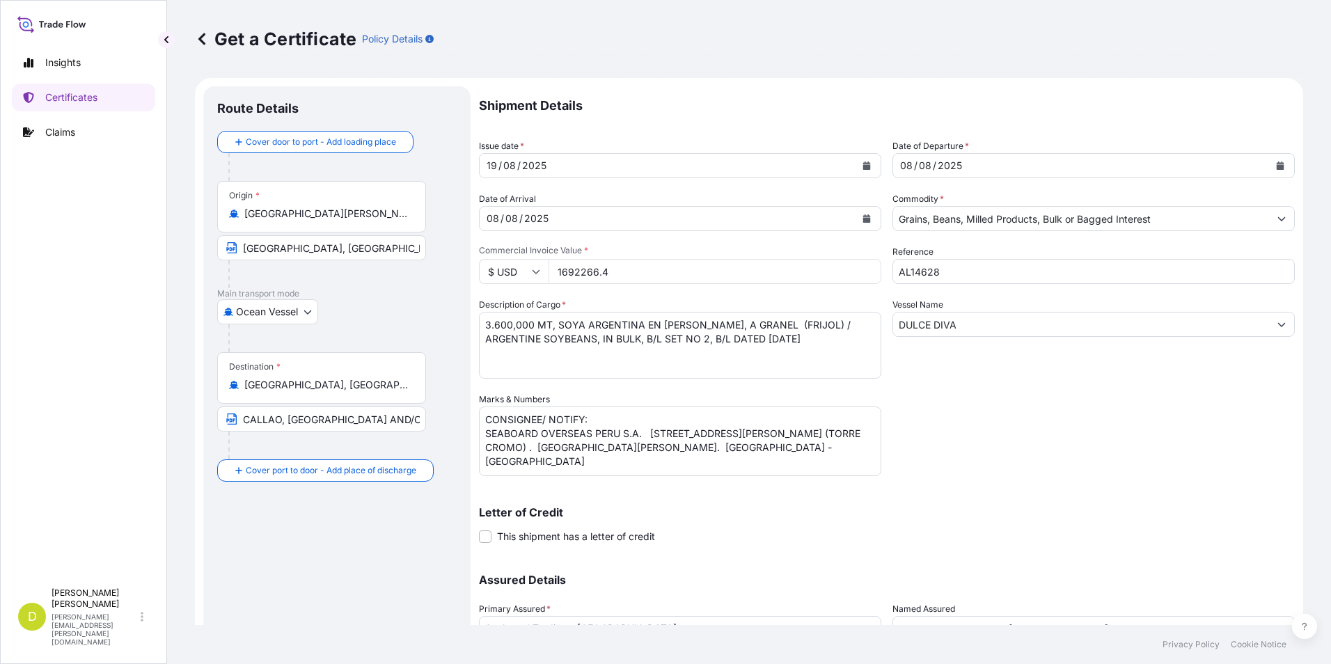
click at [351, 205] on div "Origin * Bahía Blanca, Buenos Aires Province, Argentina" at bounding box center [321, 207] width 209 height 52
click at [351, 207] on input "Bahía Blanca, Buenos Aires Province, Argentina" at bounding box center [326, 214] width 164 height 14
drag, startPoint x: 409, startPoint y: 214, endPoint x: 175, endPoint y: 210, distance: 234.0
click at [175, 210] on div "Get a Certificate Policy Details Route Details Cover door to port - Add loading…" at bounding box center [749, 312] width 1164 height 625
drag, startPoint x: 175, startPoint y: 210, endPoint x: 280, endPoint y: 210, distance: 104.4
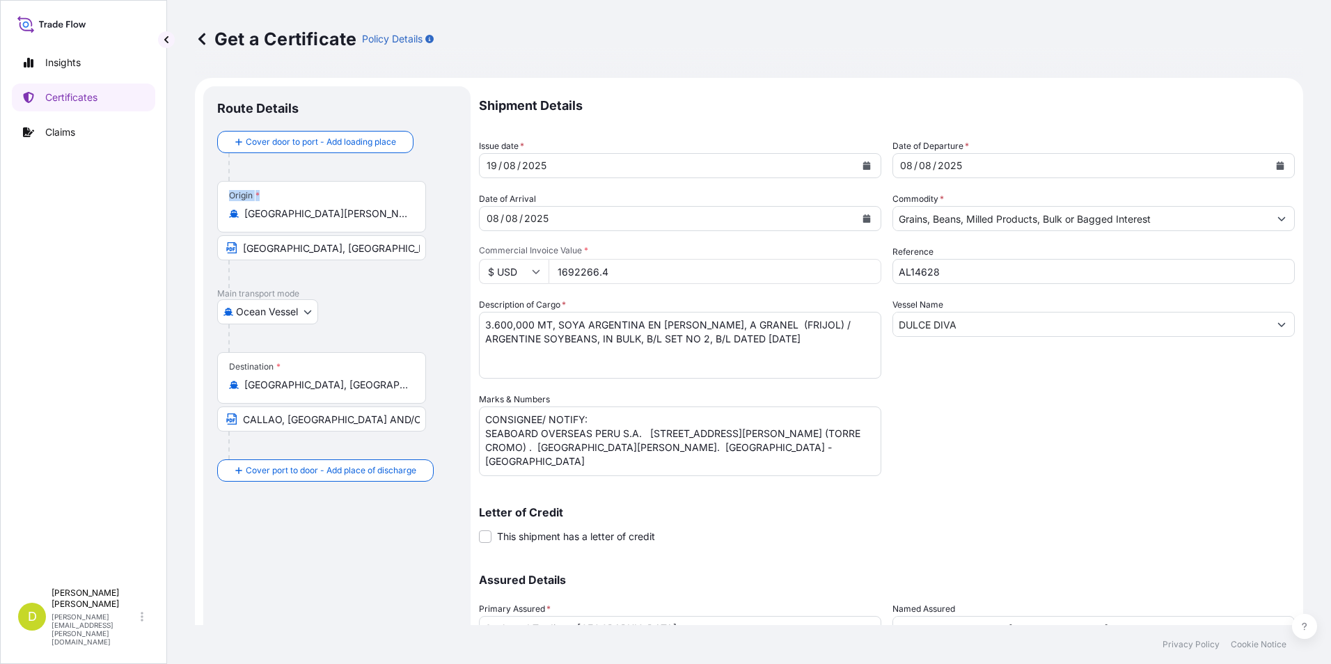
click at [284, 203] on div "Origin * Bahía Blanca, Buenos Aires Province, Argentina" at bounding box center [321, 207] width 209 height 52
click at [284, 207] on input "Bahía Blanca, Buenos Aires Province, Argentina" at bounding box center [326, 214] width 164 height 14
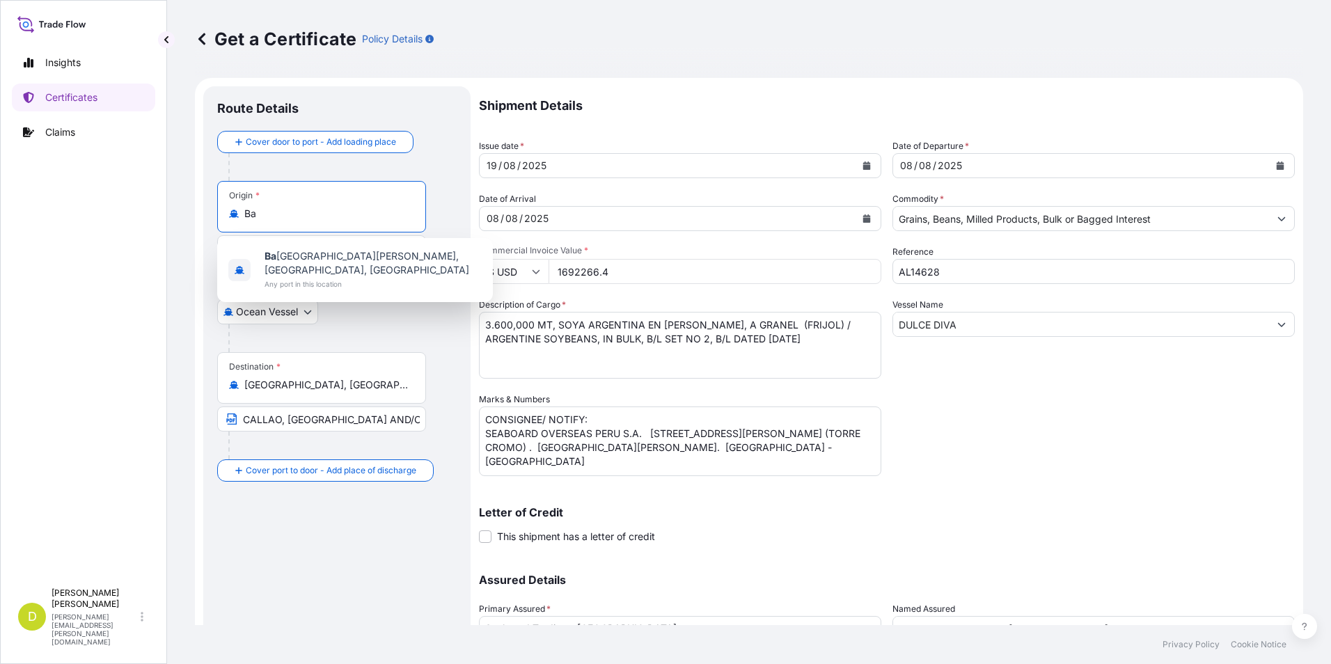
type input "B"
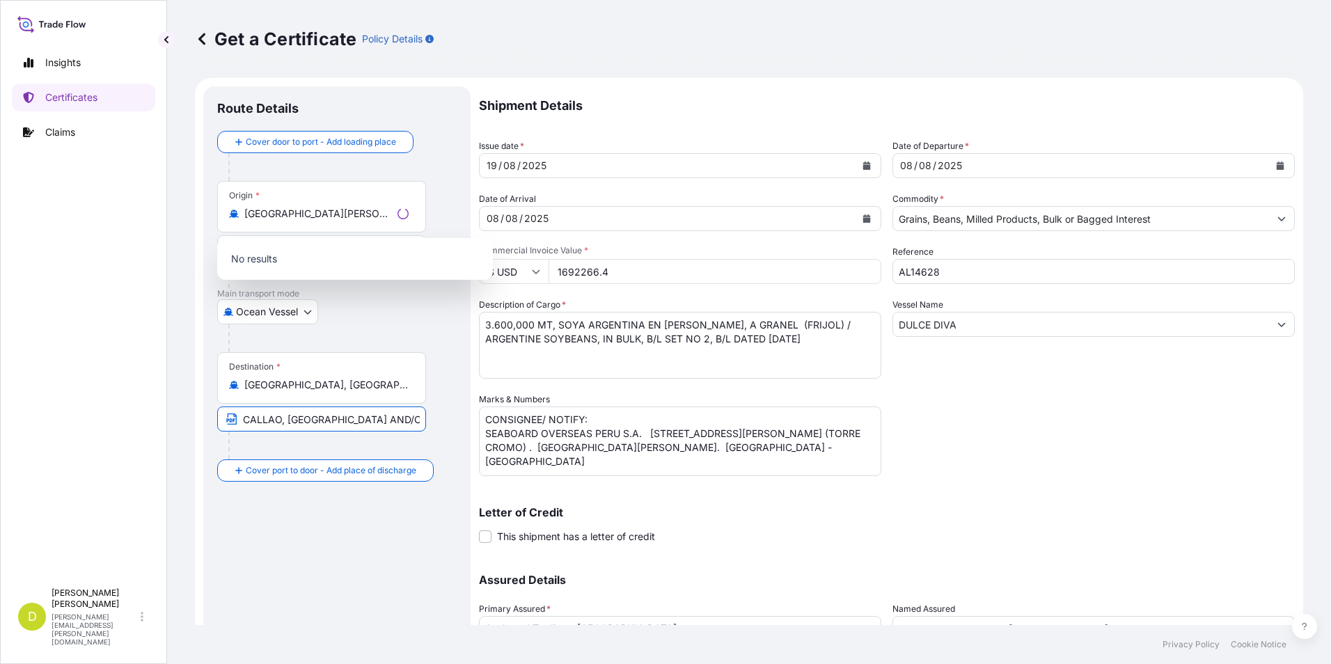
click at [422, 407] on input "CALLAO, PERU AND/OR CHANCAY, PERU" at bounding box center [321, 419] width 209 height 25
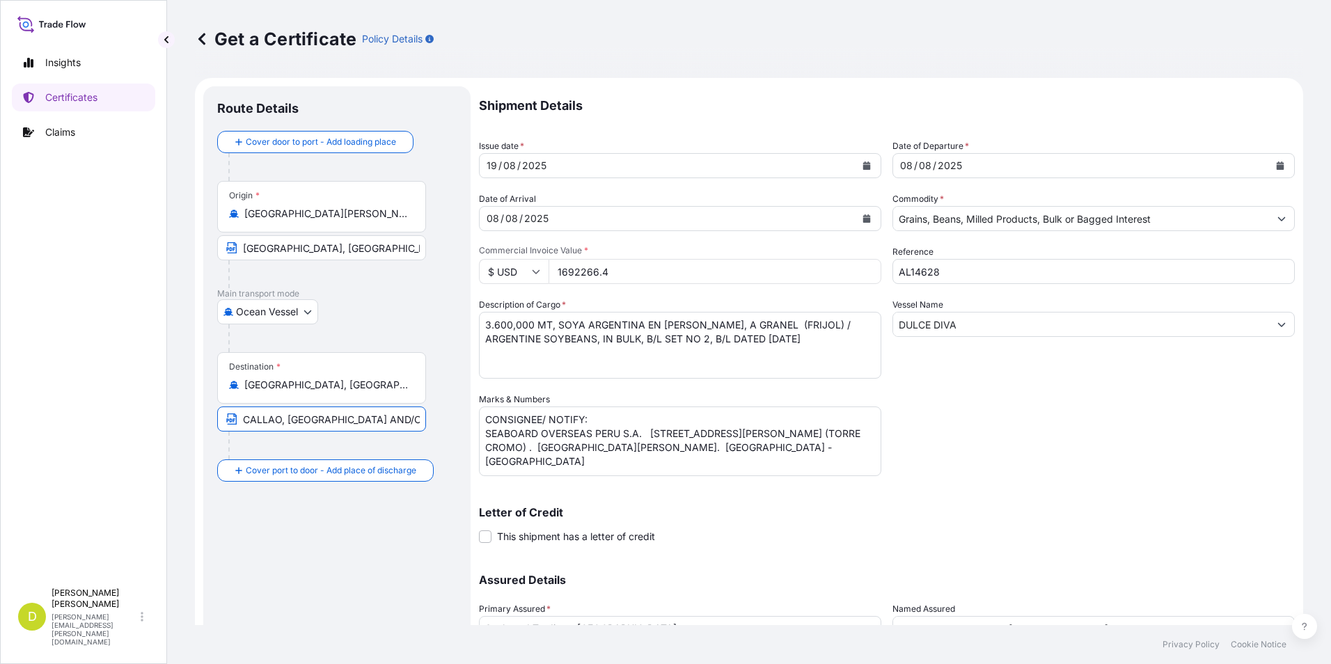
click at [403, 213] on input "Bahía Blanca, Buenos Aires Province, Argentina" at bounding box center [326, 214] width 164 height 14
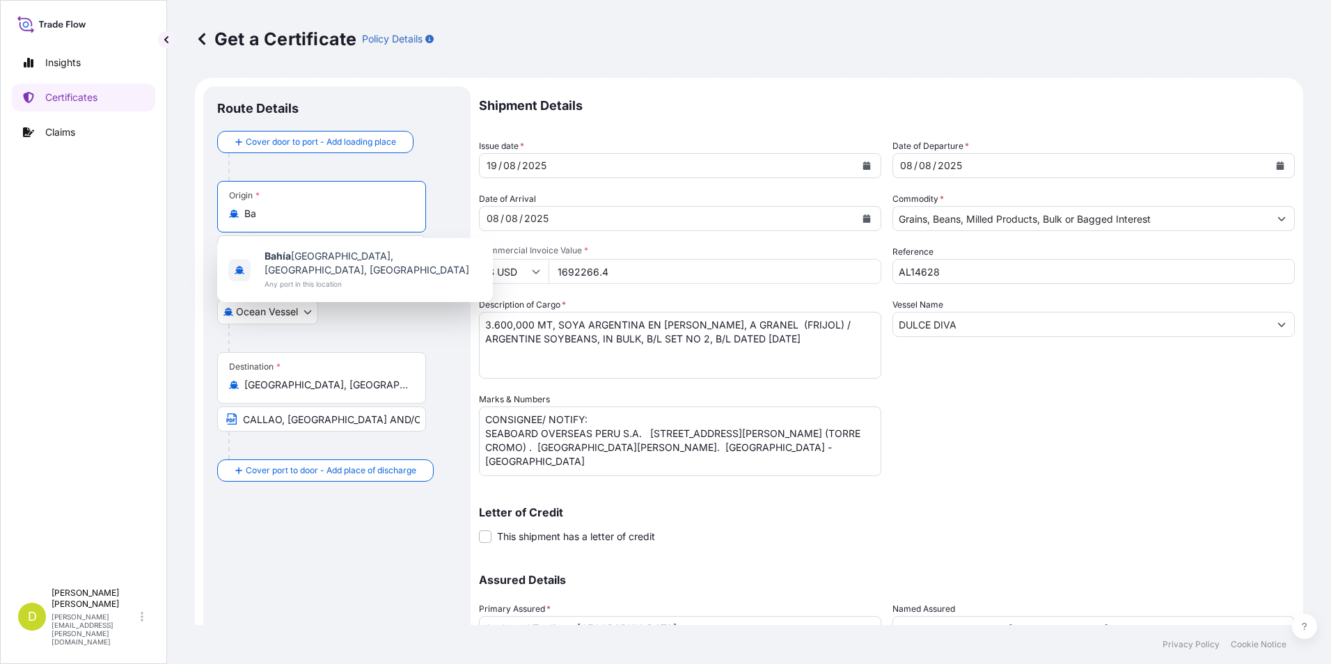
type input "B"
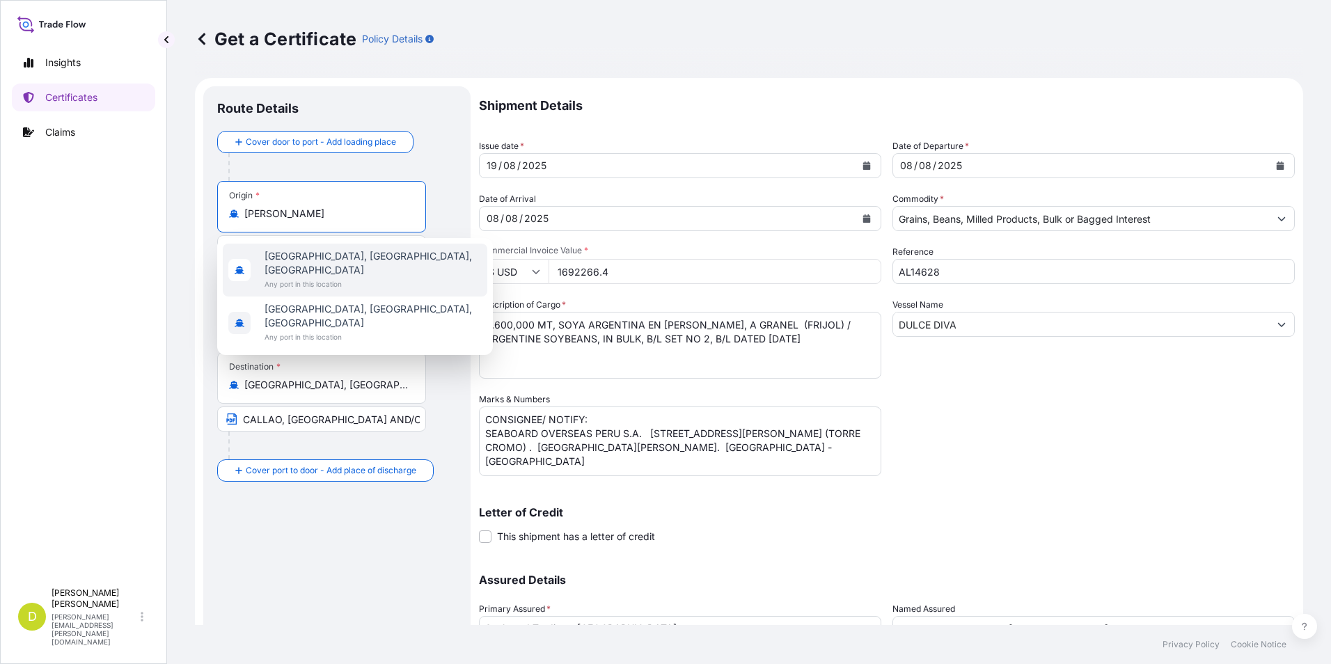
click at [406, 277] on span "Any port in this location" at bounding box center [373, 284] width 217 height 14
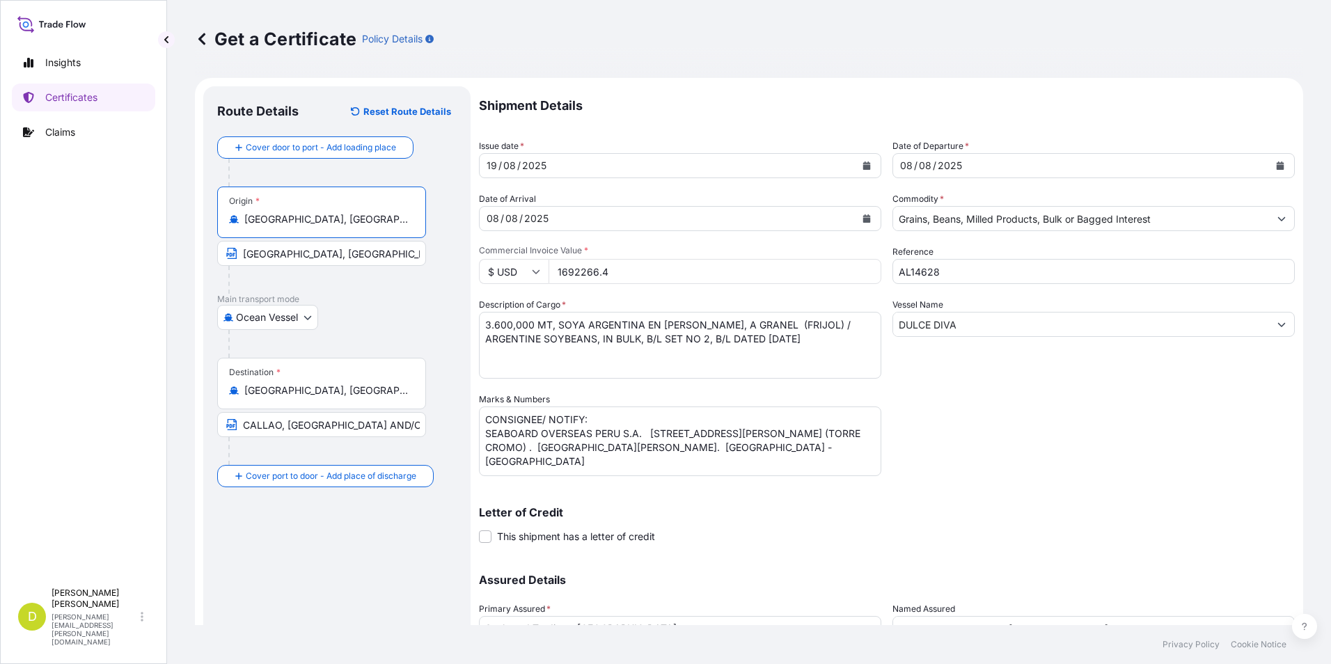
type input "Rosario, Santa Fe Province, Argentina"
drag, startPoint x: 904, startPoint y: 167, endPoint x: 927, endPoint y: 167, distance: 23.0
click at [904, 167] on div "08" at bounding box center [906, 165] width 15 height 17
click at [495, 219] on div "08" at bounding box center [492, 218] width 15 height 17
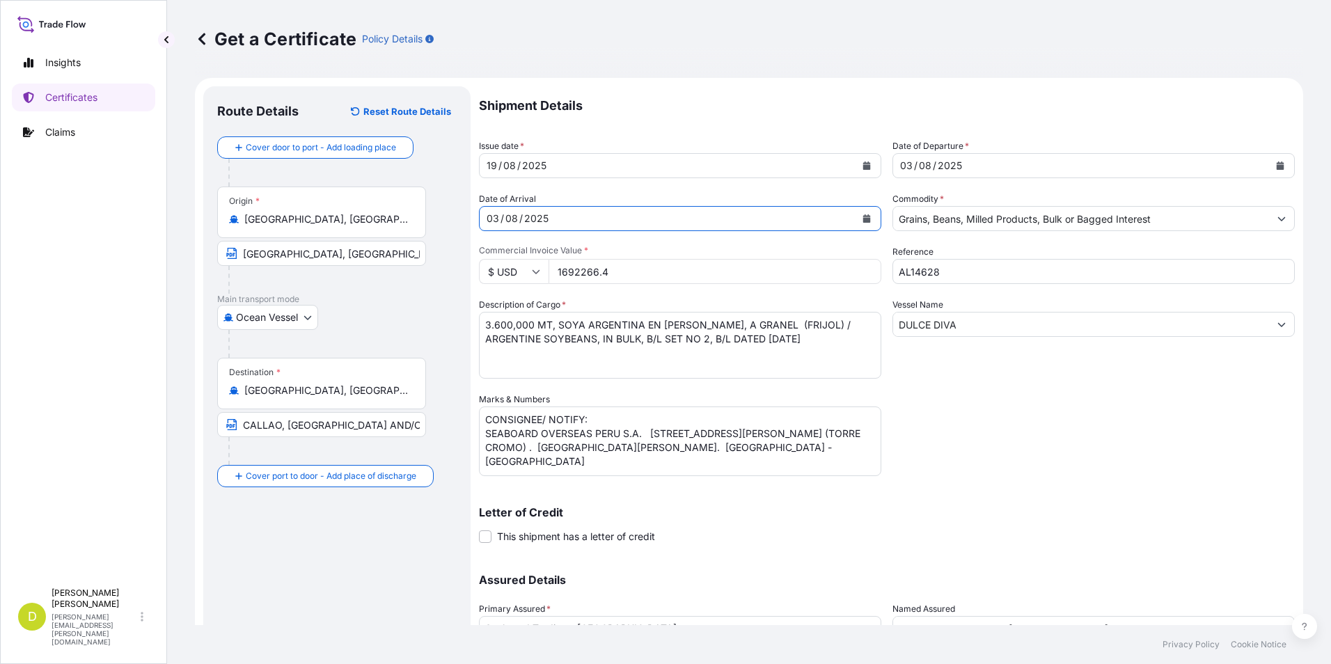
click at [760, 340] on textarea "3.600,000 MT, SOYA ARGENTINA EN GRANO, A GRANEL (FRIJOL) / ARGENTINE SOYBEANS, …" at bounding box center [680, 345] width 402 height 67
drag, startPoint x: 562, startPoint y: 302, endPoint x: 528, endPoint y: 317, distance: 37.4
click at [562, 302] on span "*" at bounding box center [564, 304] width 4 height 10
click at [562, 312] on textarea "3.600,000 MT, SOYA ARGENTINA EN GRANO, A GRANEL (FRIJOL) / ARGENTINE SOYBEANS, …" at bounding box center [680, 345] width 402 height 67
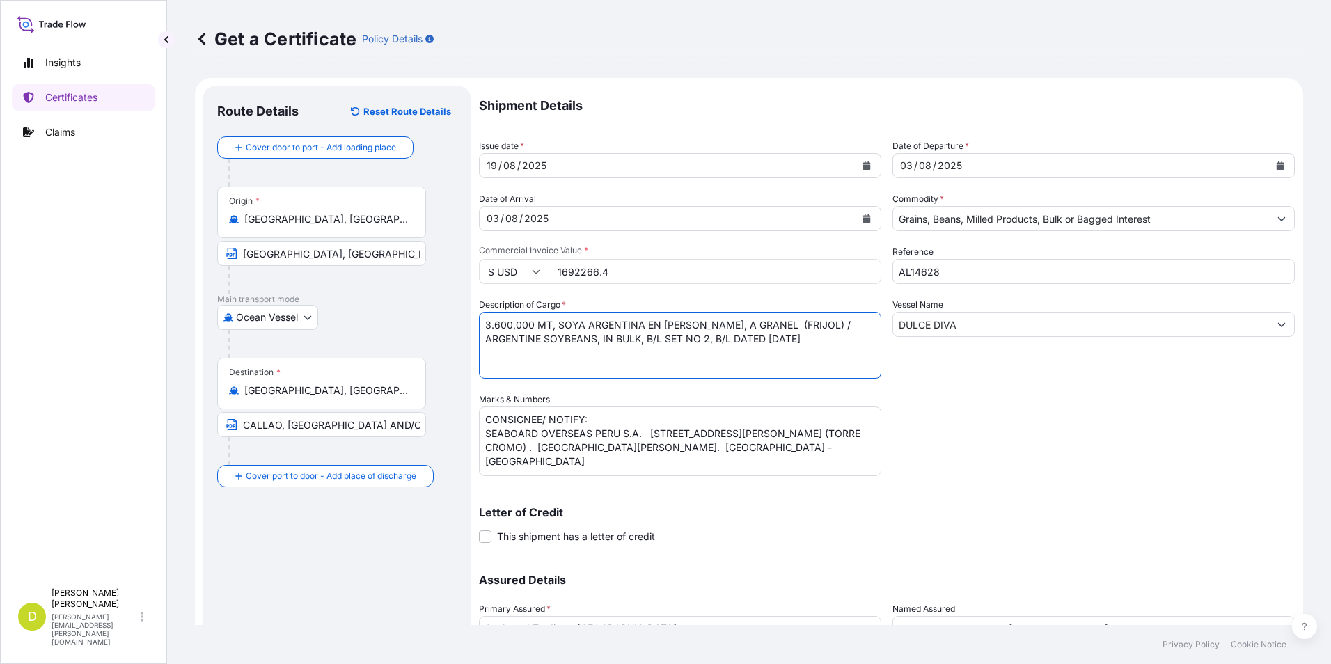
drag, startPoint x: 533, startPoint y: 324, endPoint x: 449, endPoint y: 319, distance: 83.7
click at [448, 320] on form "Route Details Reset Route Details Cover door to port - Add loading place Place …" at bounding box center [749, 411] width 1108 height 666
paste textarea "39.220,000"
drag, startPoint x: 565, startPoint y: 324, endPoint x: 585, endPoint y: 345, distance: 28.1
click at [585, 345] on textarea "3.600,000 MT, SOYA ARGENTINA EN GRANO, A GRANEL (FRIJOL) / ARGENTINE SOYBEANS, …" at bounding box center [680, 345] width 402 height 67
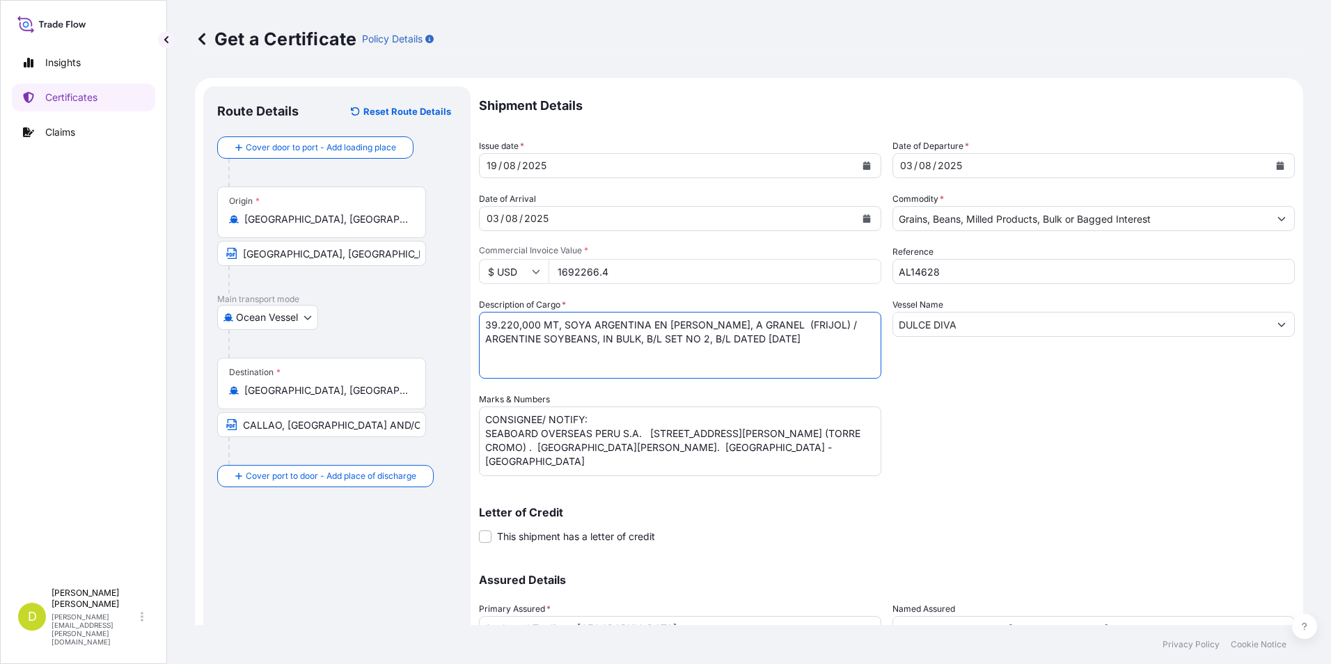
paste textarea "MAIZ ARGENTINO GRADO # 2 Ó MEJOR A GRANEL (ARGENTINE MAIZE GRADE # 2 OR BETTER,…"
click at [739, 338] on textarea "3.600,000 MT, SOYA ARGENTINA EN GRANO, A GRANEL (FRIJOL) / ARGENTINE SOYBEANS, …" at bounding box center [680, 345] width 402 height 67
type textarea "39.220,000 MT, MAIZ ARGENTINO GRADO # 2 Ó MEJOR A GRANEL (ARGENTINE MAIZE GRADE…"
click at [659, 271] on input "1692266.4" at bounding box center [715, 271] width 333 height 25
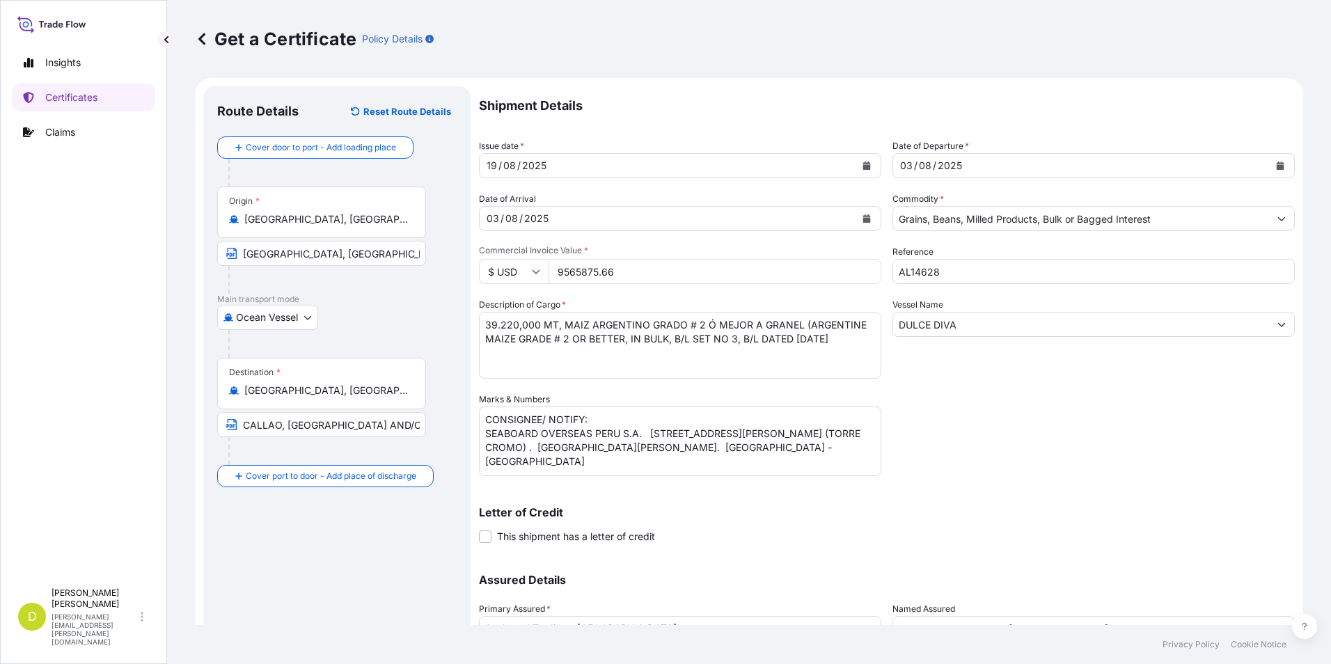
type input "9565875.66"
click at [956, 442] on div "Shipment Details Issue date * 19 / 08 / 2025 Date of Departure * 03 / 08 / 2025…" at bounding box center [887, 391] width 816 height 611
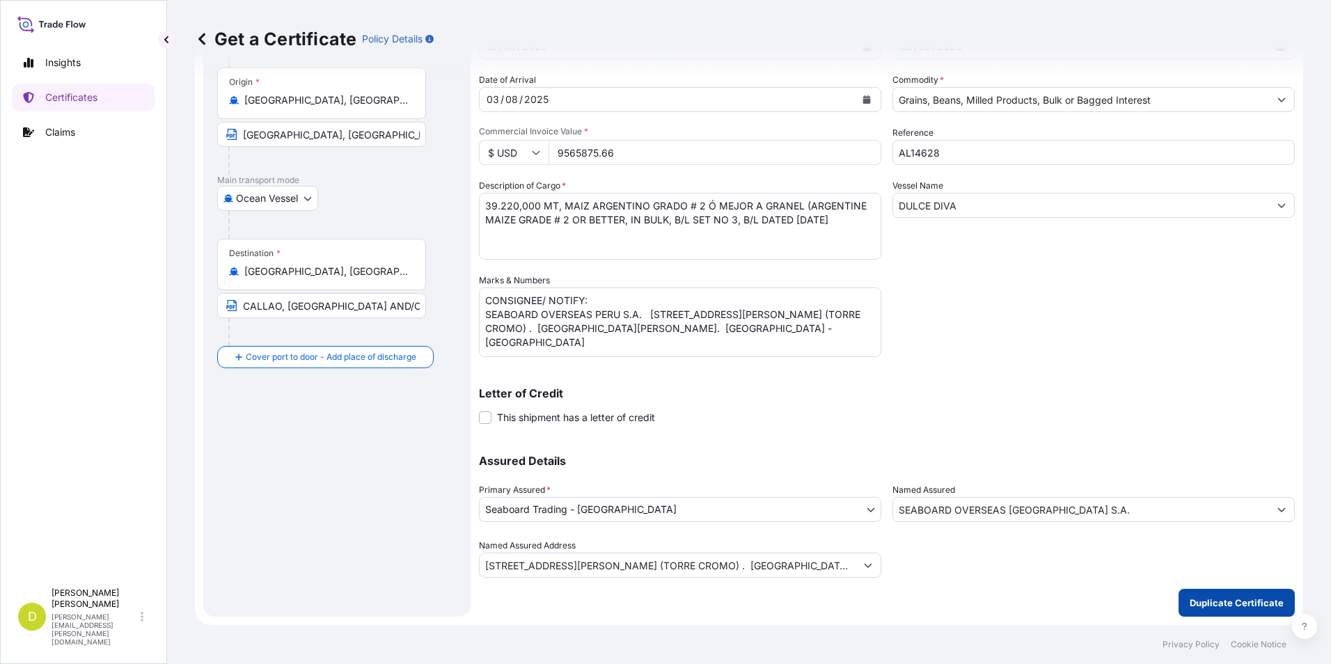
click at [1239, 597] on p "Duplicate Certificate" at bounding box center [1237, 603] width 94 height 14
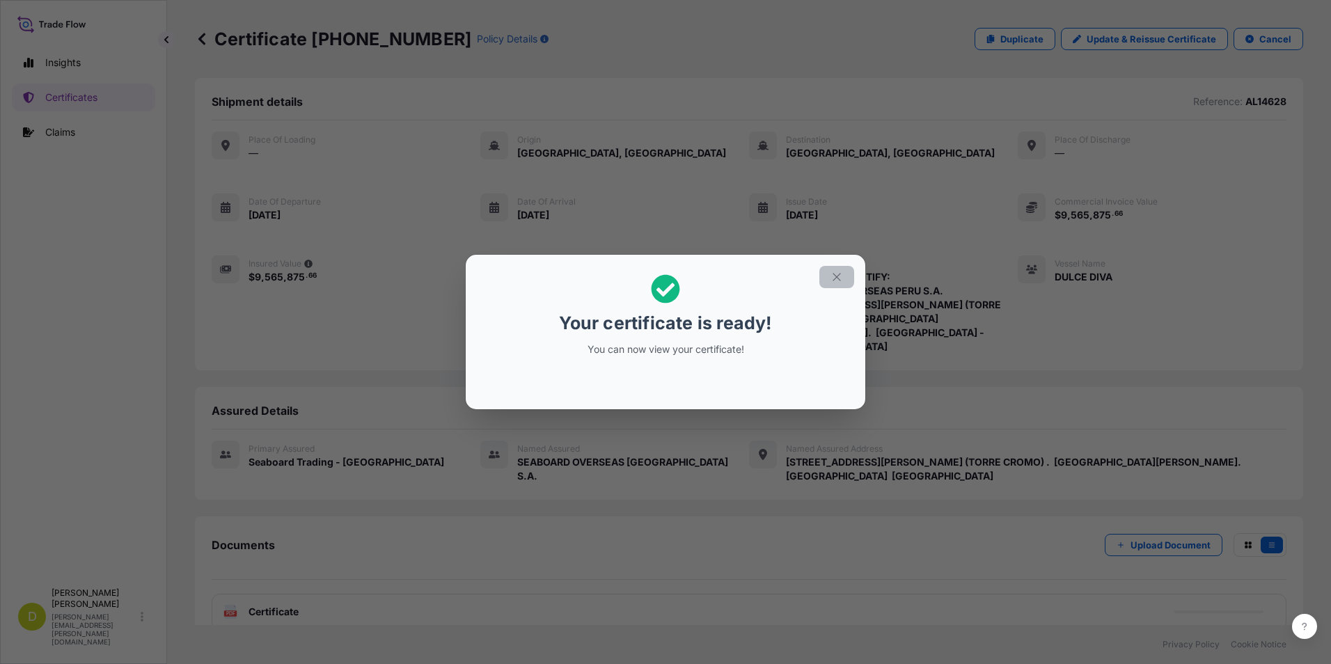
click at [838, 271] on icon "button" at bounding box center [836, 277] width 13 height 13
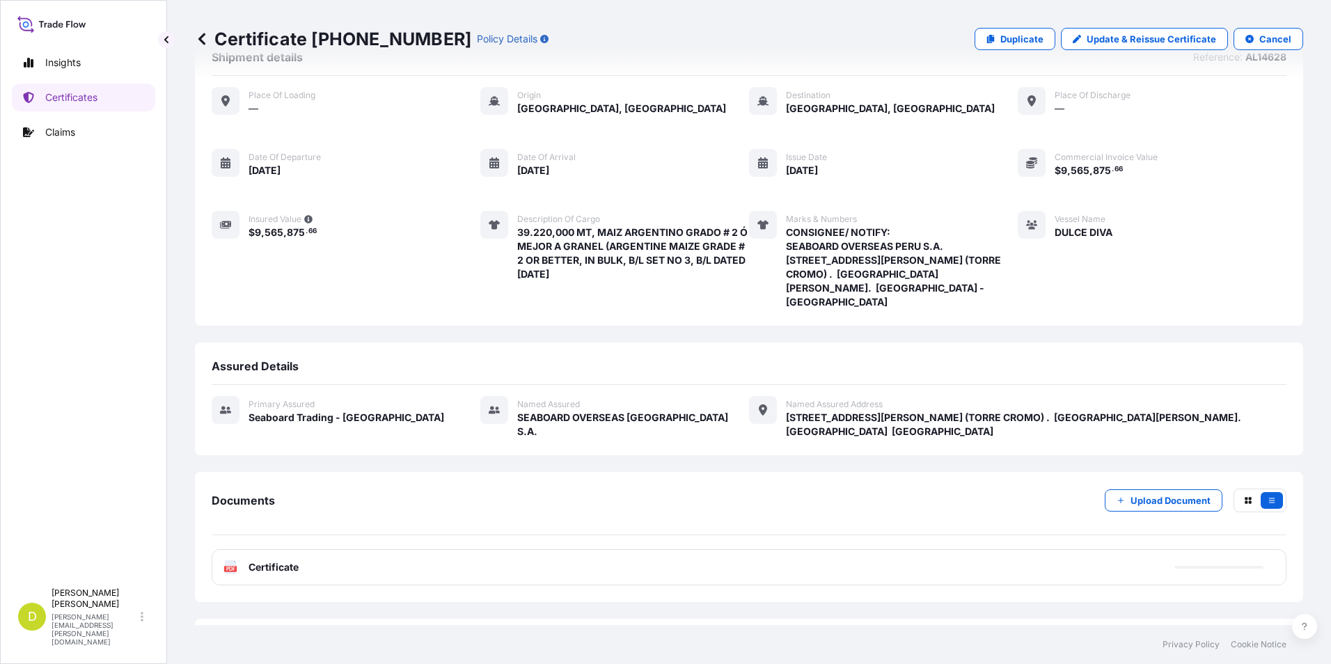
scroll to position [67, 0]
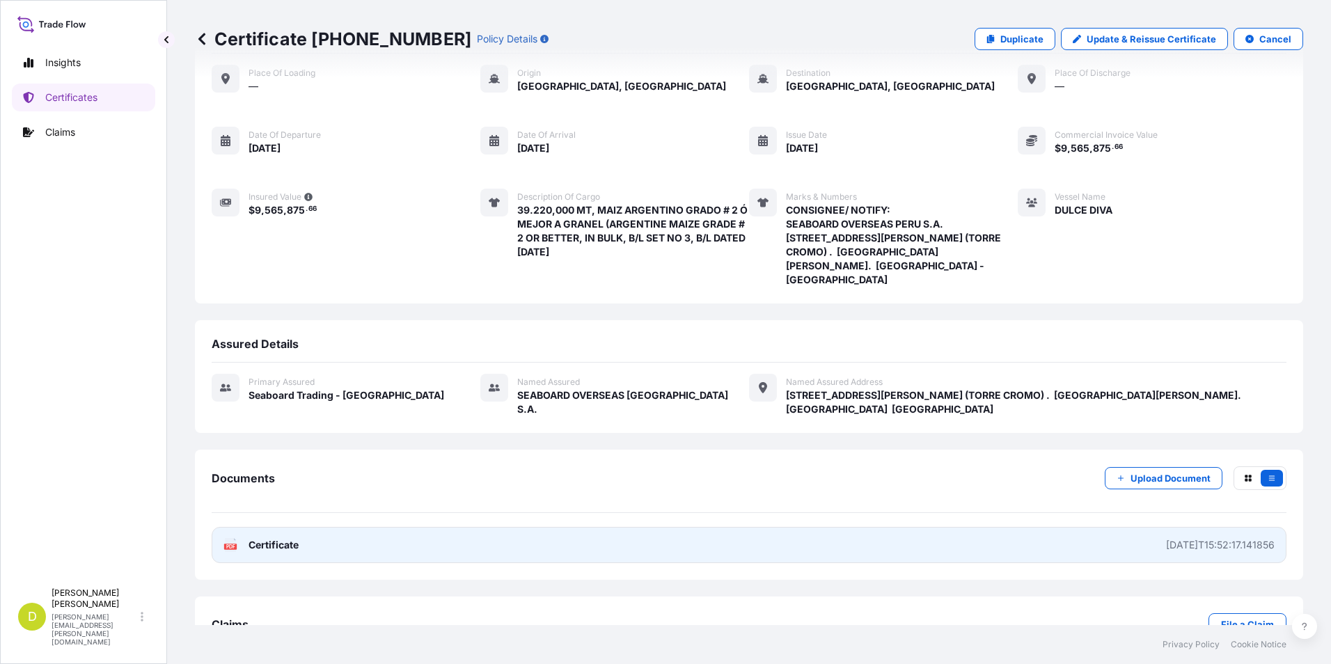
click at [949, 527] on link "PDF Certificate 2025-08-19T15:52:17.141856" at bounding box center [749, 545] width 1075 height 36
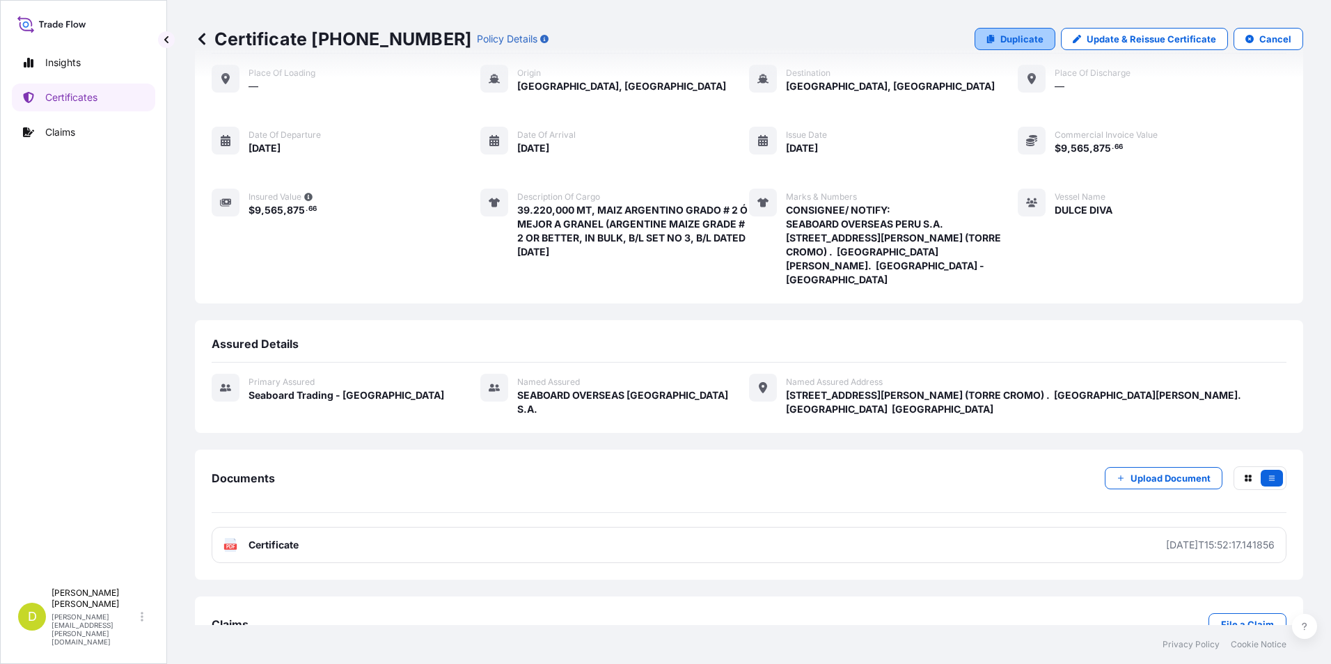
click at [1007, 40] on p "Duplicate" at bounding box center [1021, 39] width 43 height 14
select select "Ocean Vessel"
select select "31639"
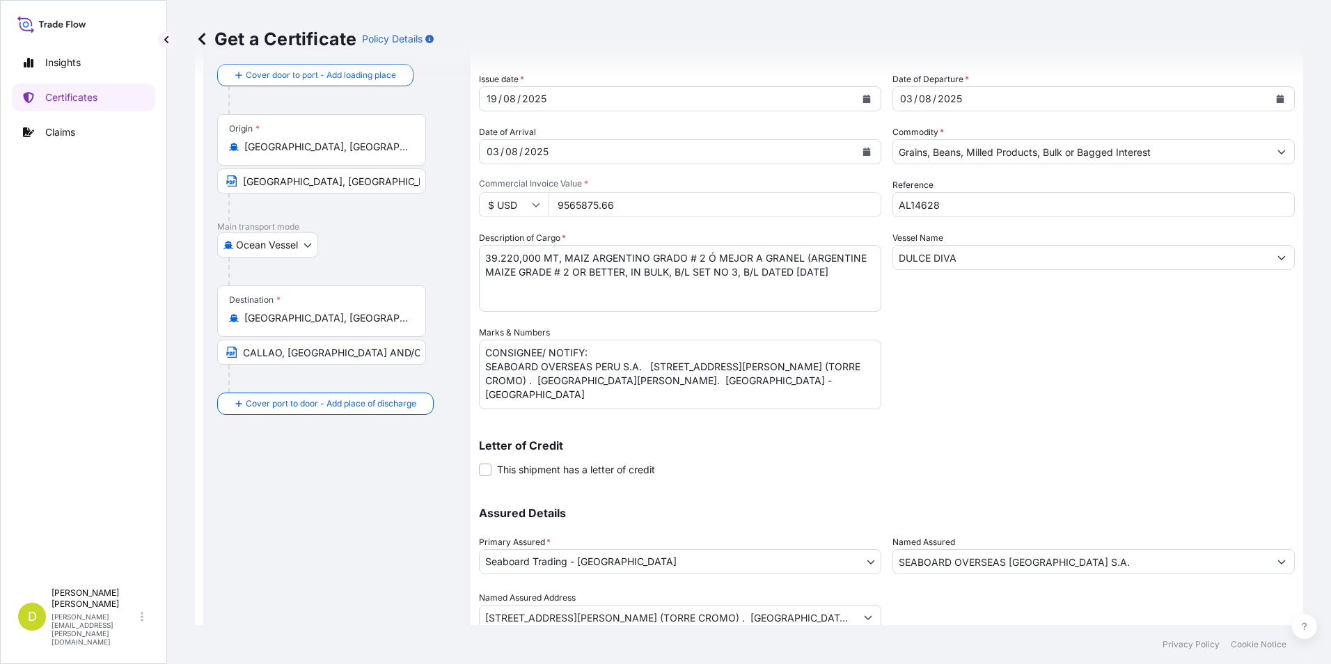
click at [348, 171] on input "ROSARIO, ARGENTINA" at bounding box center [321, 180] width 209 height 25
drag, startPoint x: 397, startPoint y: 150, endPoint x: 213, endPoint y: 147, distance: 183.8
click at [396, 150] on input "Rosario, Santa Fe Province, Argentina" at bounding box center [326, 147] width 164 height 14
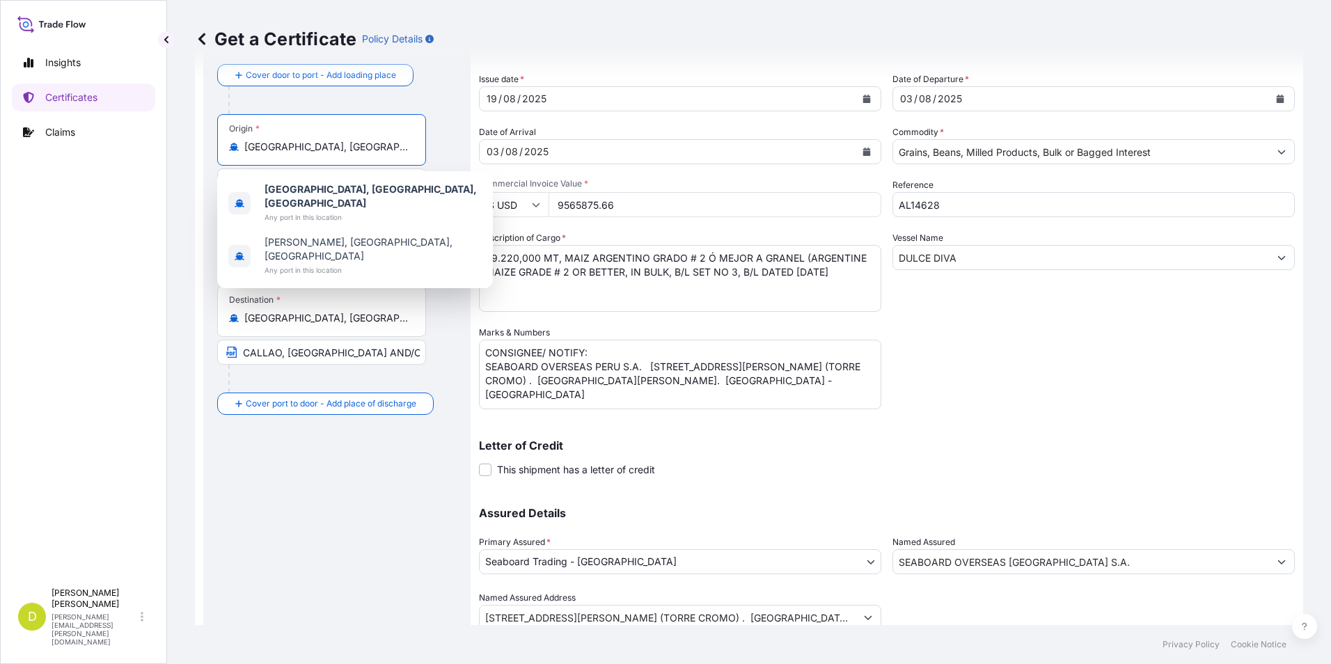
scroll to position [0, 9]
drag, startPoint x: 245, startPoint y: 146, endPoint x: 496, endPoint y: 145, distance: 250.6
click at [496, 145] on form "Route Details Cover door to port - Add loading place Place of loading Road / In…" at bounding box center [749, 344] width 1108 height 666
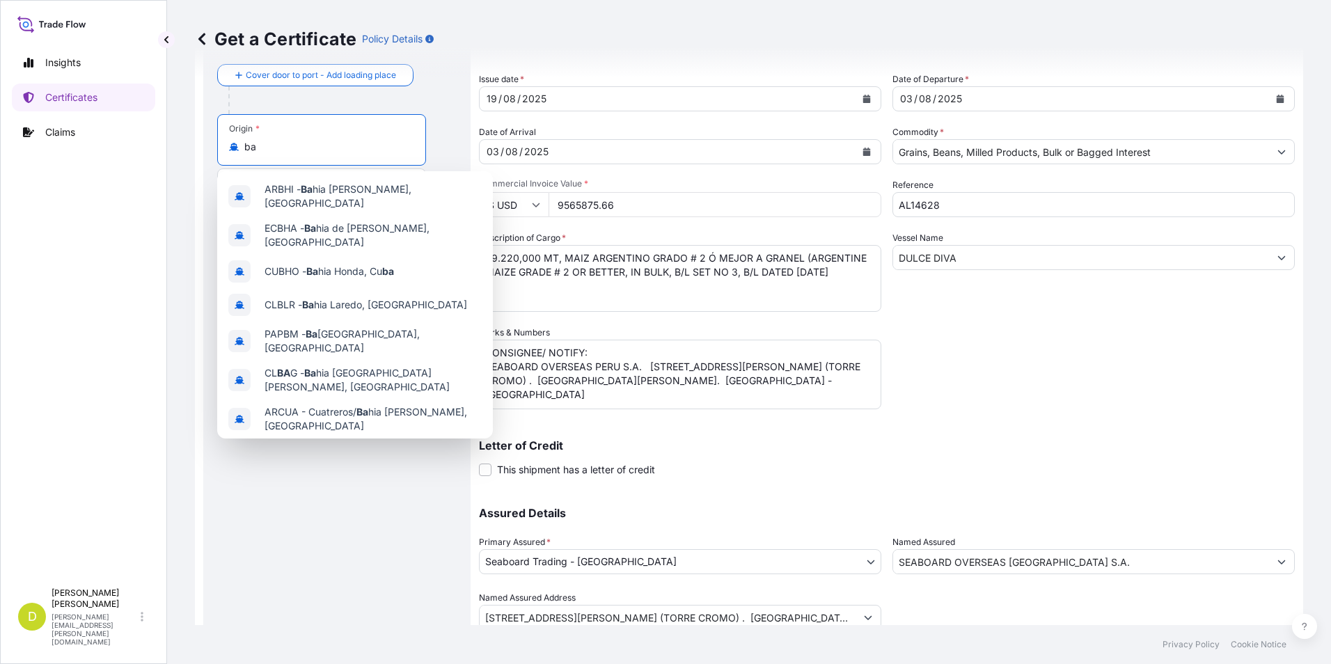
type input "b"
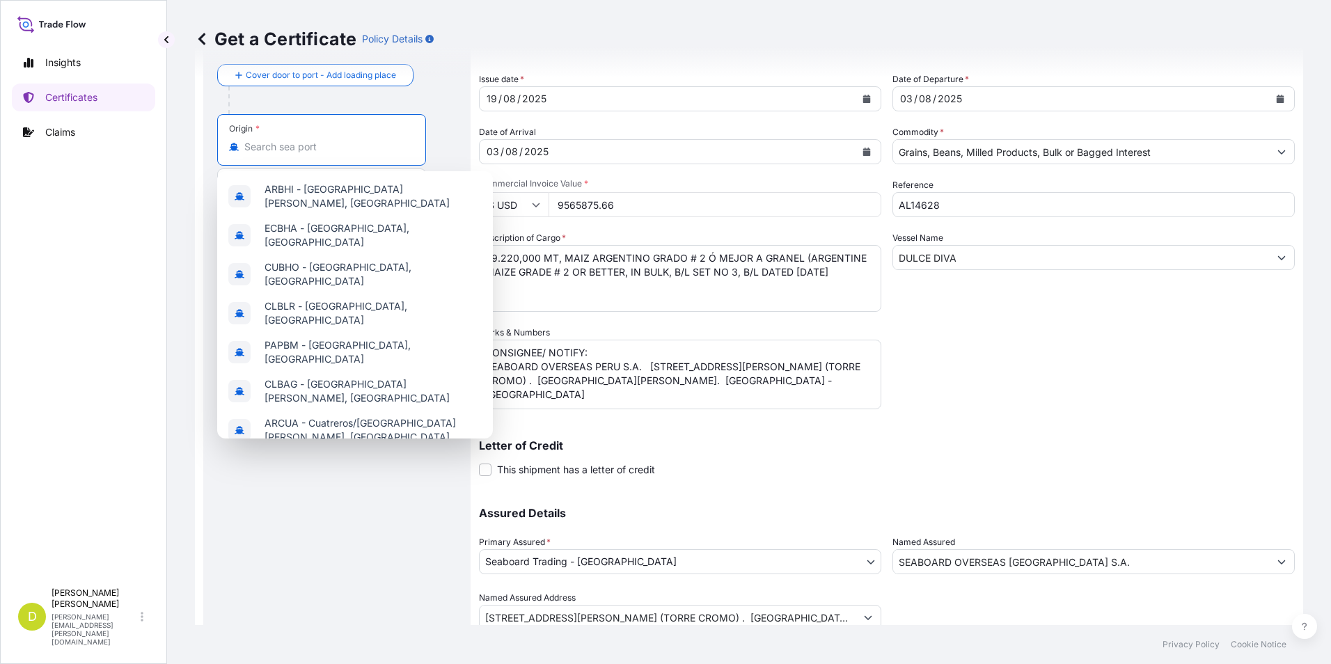
paste input "BAHIA BLANCA, ARGENTINA"
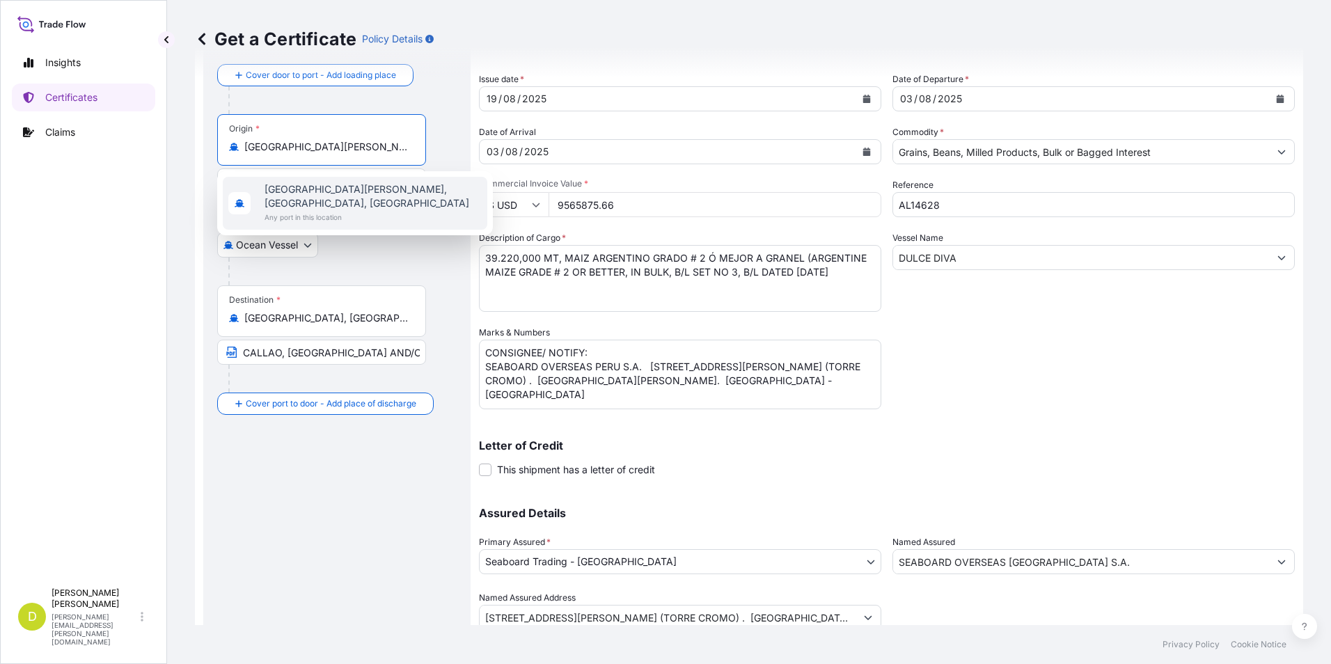
click at [359, 198] on span "Bahía Blanca, Buenos Aires Province, Argentina" at bounding box center [373, 196] width 217 height 28
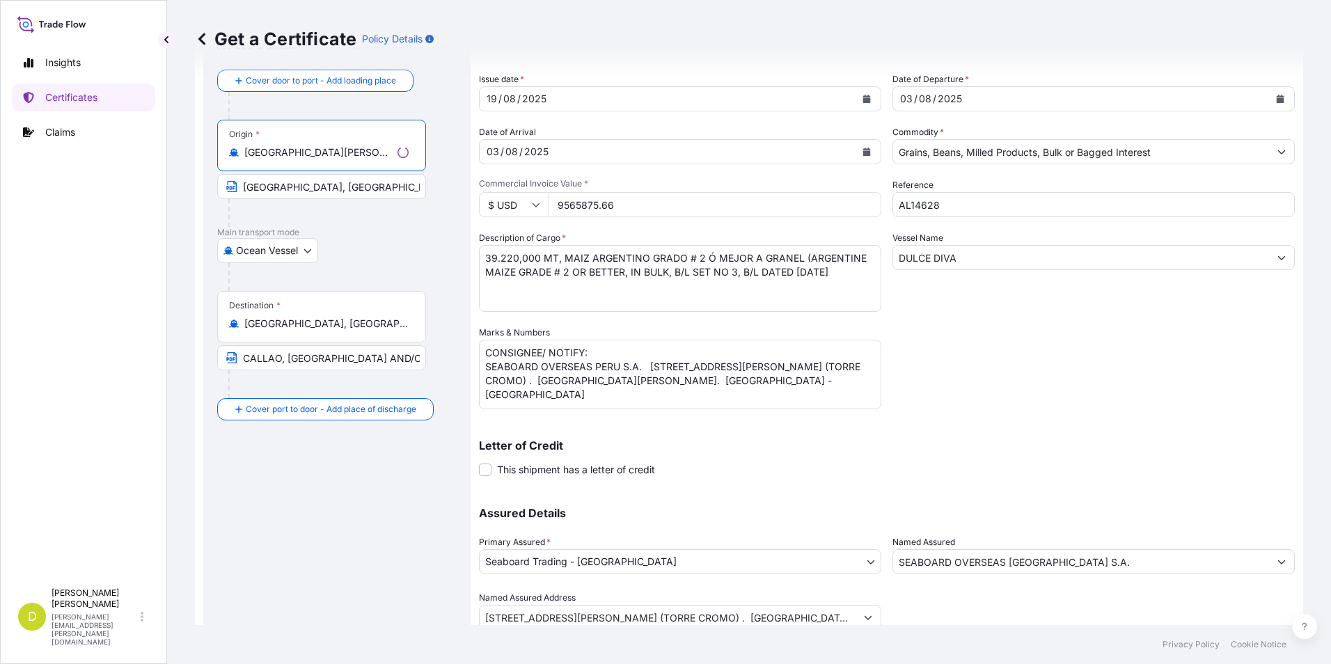
type input "Bahía Blanca, Buenos Aires Province, Argentina"
drag, startPoint x: 360, startPoint y: 185, endPoint x: 205, endPoint y: 191, distance: 154.7
click at [205, 191] on div "Route Details Reset Route Details Cover door to port - Add loading place Place …" at bounding box center [336, 343] width 267 height 649
paste input "BAHIA BLANCA"
type input "BAHIA BLANCA, ARGENTINA"
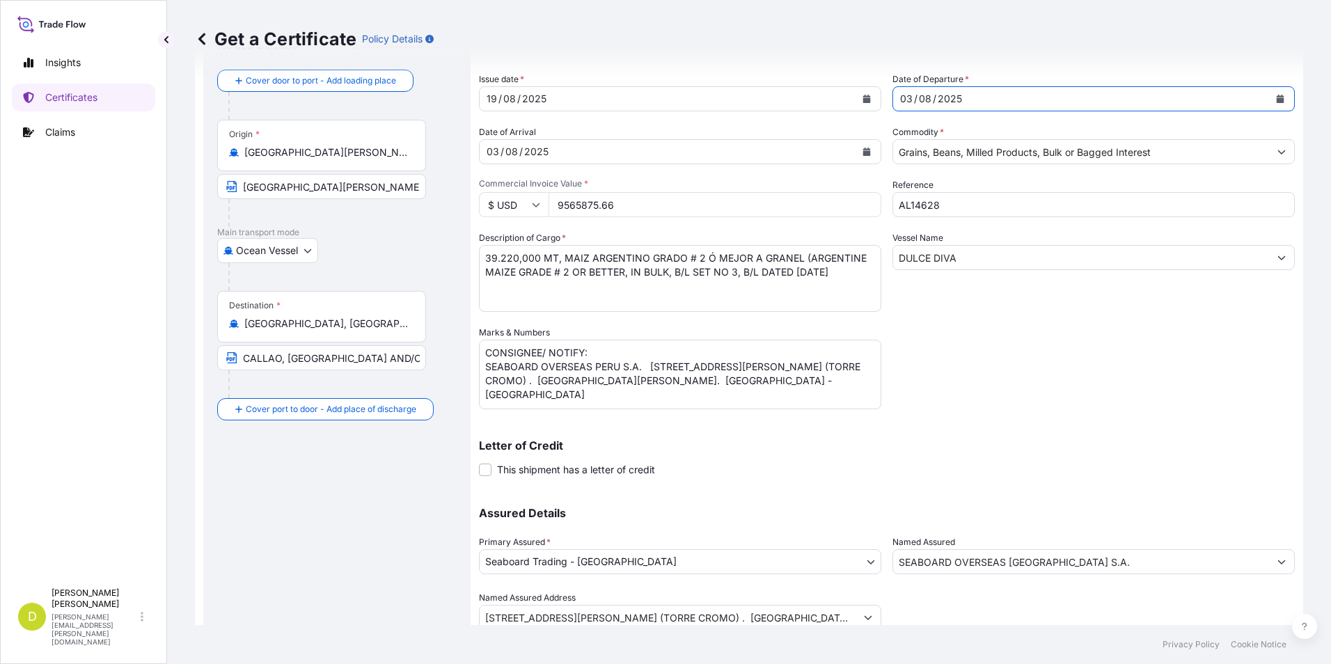
click at [904, 99] on div "03" at bounding box center [906, 98] width 15 height 17
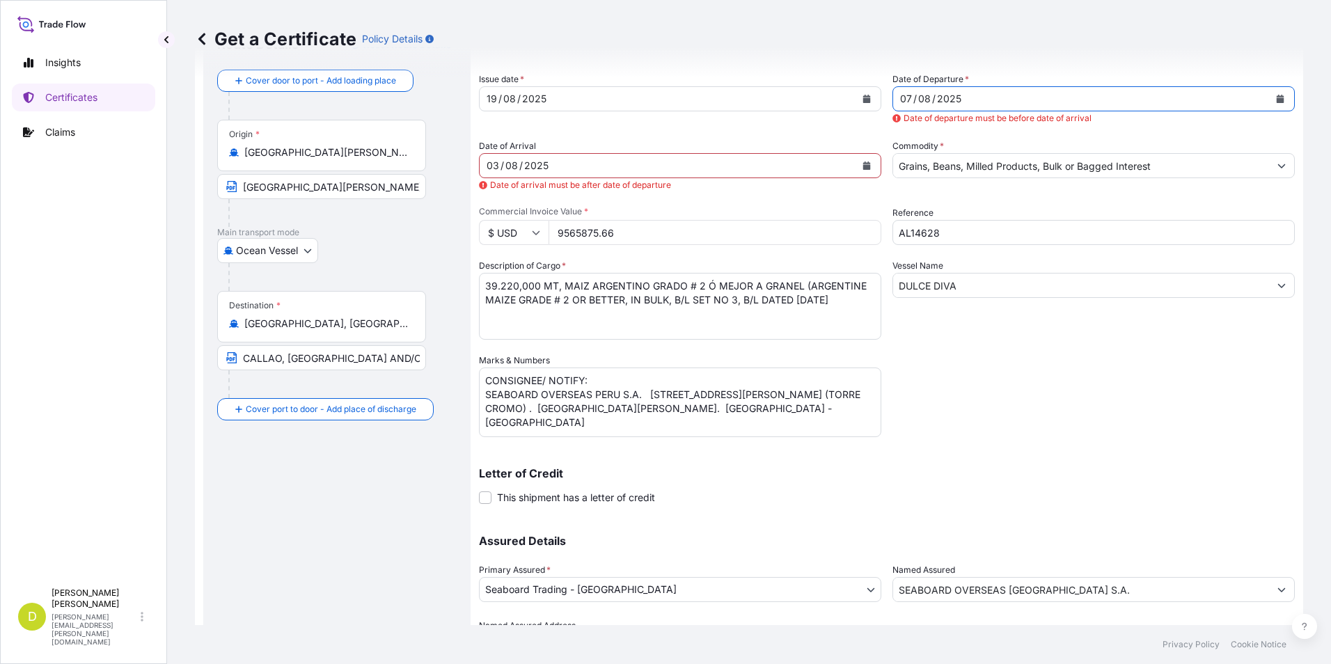
click at [498, 161] on div "03" at bounding box center [492, 165] width 15 height 17
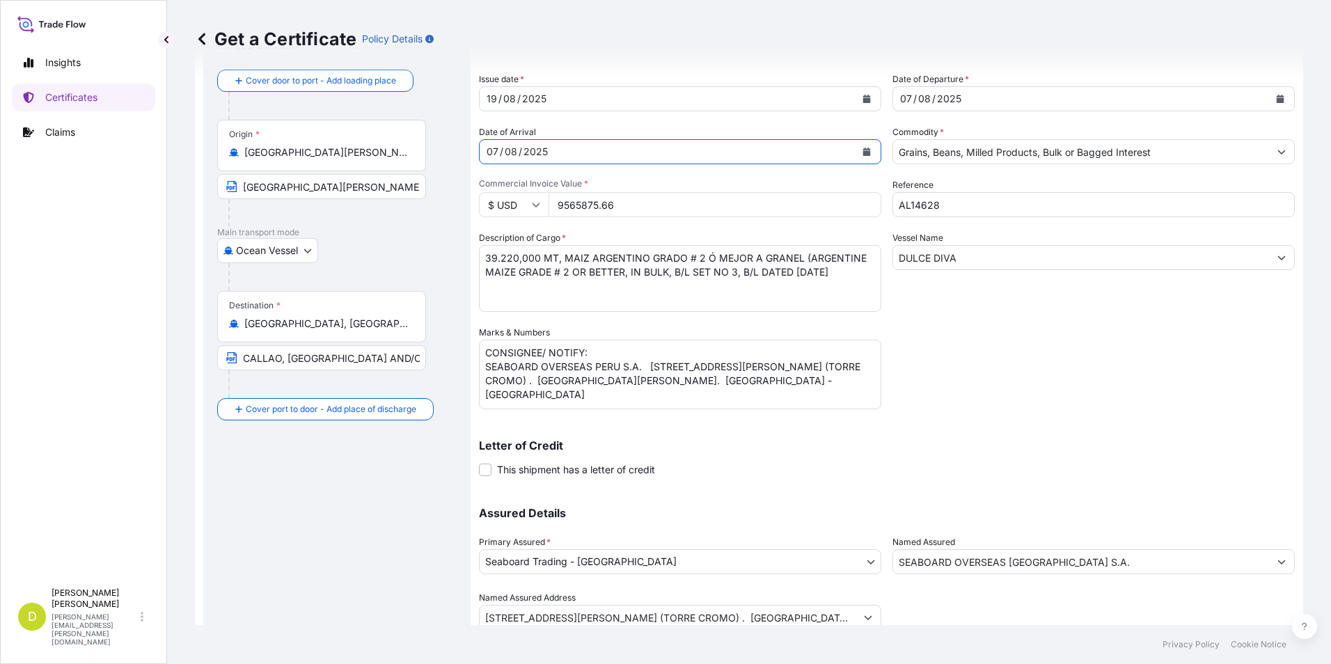
scroll to position [53, 0]
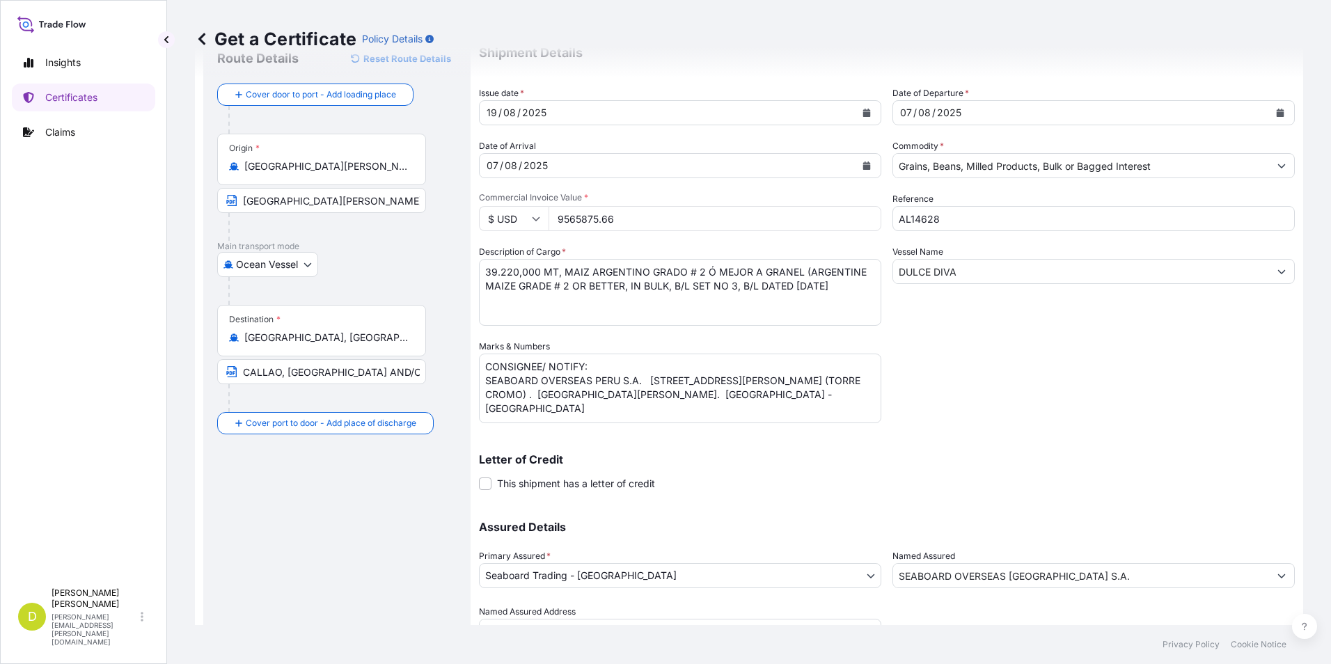
click at [634, 220] on input "9565875.66" at bounding box center [715, 218] width 333 height 25
type input "2215370.95"
click at [852, 285] on textarea "39.220,000 MT, MAIZ ARGENTINO GRADO # 2 Ó MEJOR A GRANEL (ARGENTINE MAIZE GRADE…" at bounding box center [680, 292] width 402 height 67
click at [737, 287] on textarea "39.220,000 MT, MAIZ ARGENTINO GRADO # 2 Ó MEJOR A GRANEL (ARGENTINE MAIZE GRADE…" at bounding box center [680, 292] width 402 height 67
drag, startPoint x: 540, startPoint y: 274, endPoint x: 429, endPoint y: 265, distance: 111.1
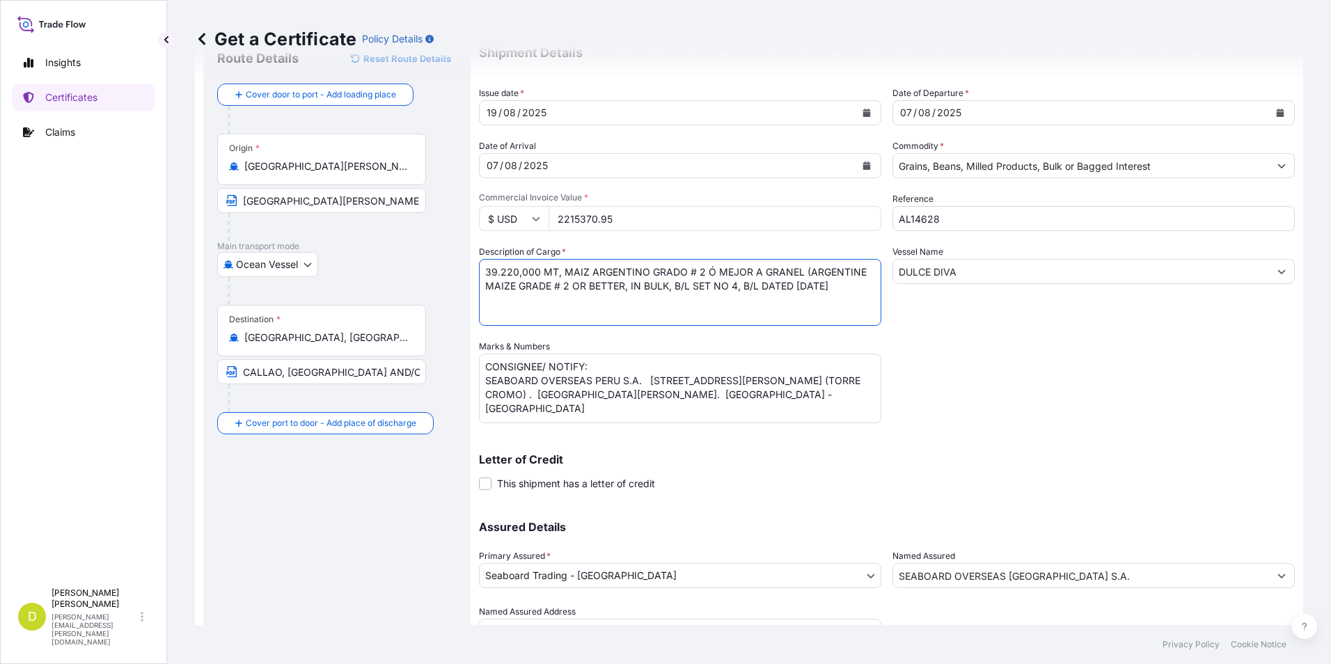
click at [429, 265] on form "Route Details Reset Route Details Cover door to port - Add loading place Place …" at bounding box center [749, 358] width 1108 height 666
paste textarea "9.083,000"
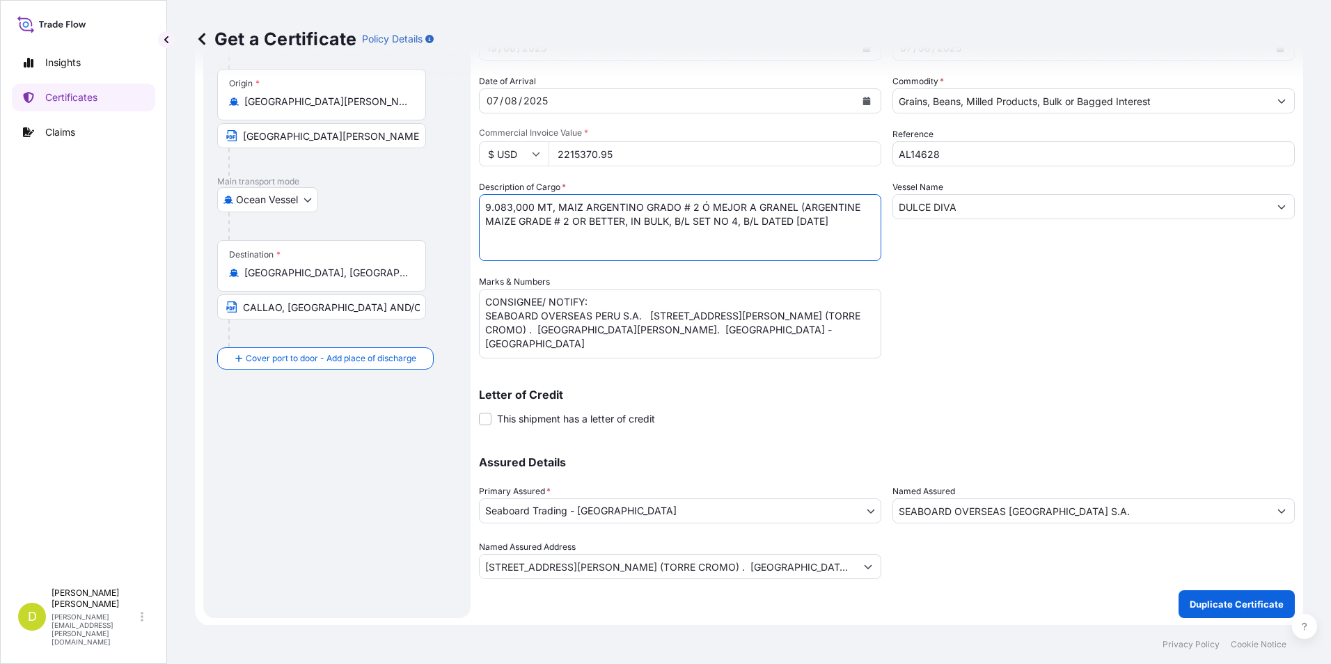
scroll to position [119, 0]
type textarea "9.083,000 MT, MAIZ ARGENTINO GRADO # 2 Ó MEJOR A GRANEL (ARGENTINE MAIZE GRADE …"
click at [1210, 592] on button "Duplicate Certificate" at bounding box center [1237, 603] width 116 height 28
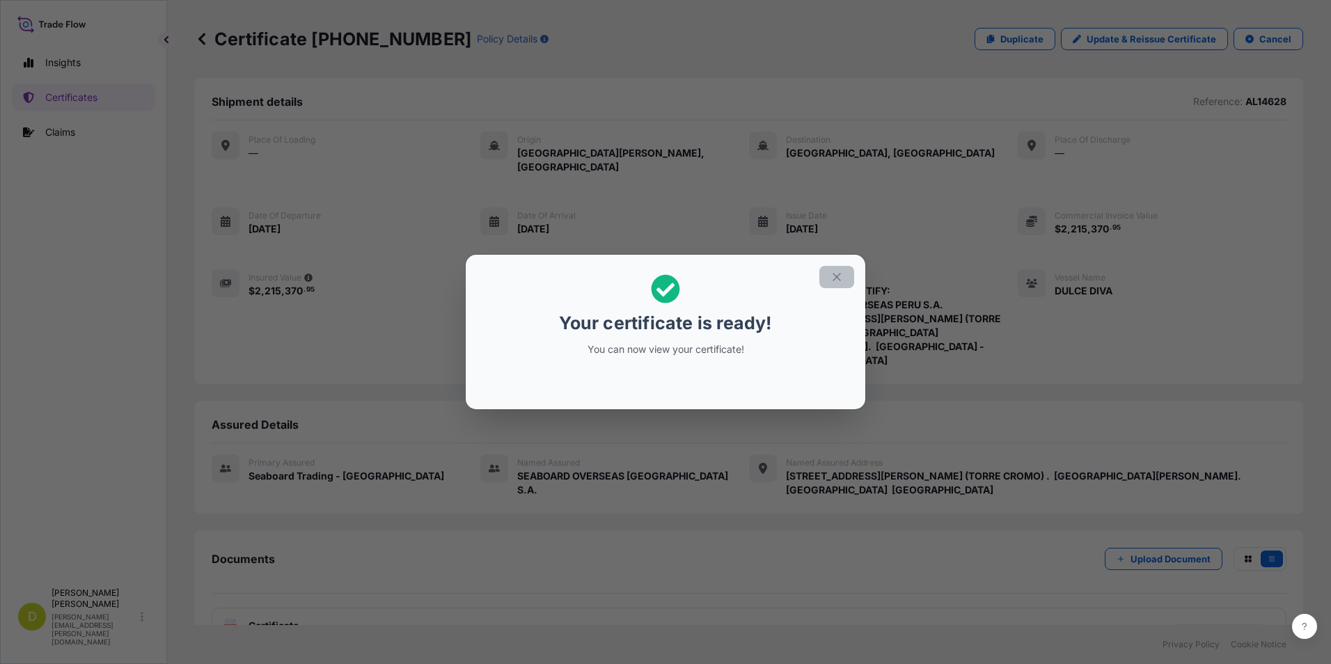
click at [829, 282] on button "button" at bounding box center [836, 277] width 35 height 22
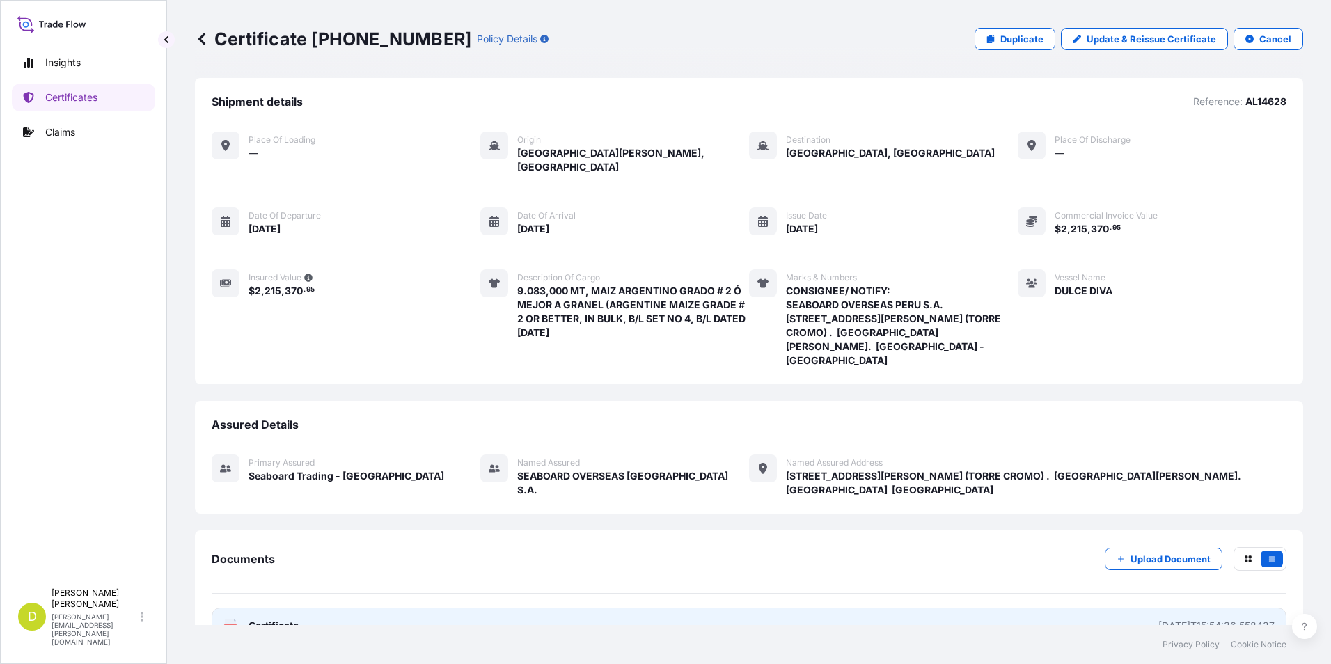
click at [945, 608] on link "PDF Certificate 2025-08-19T15:54:36.558427" at bounding box center [749, 626] width 1075 height 36
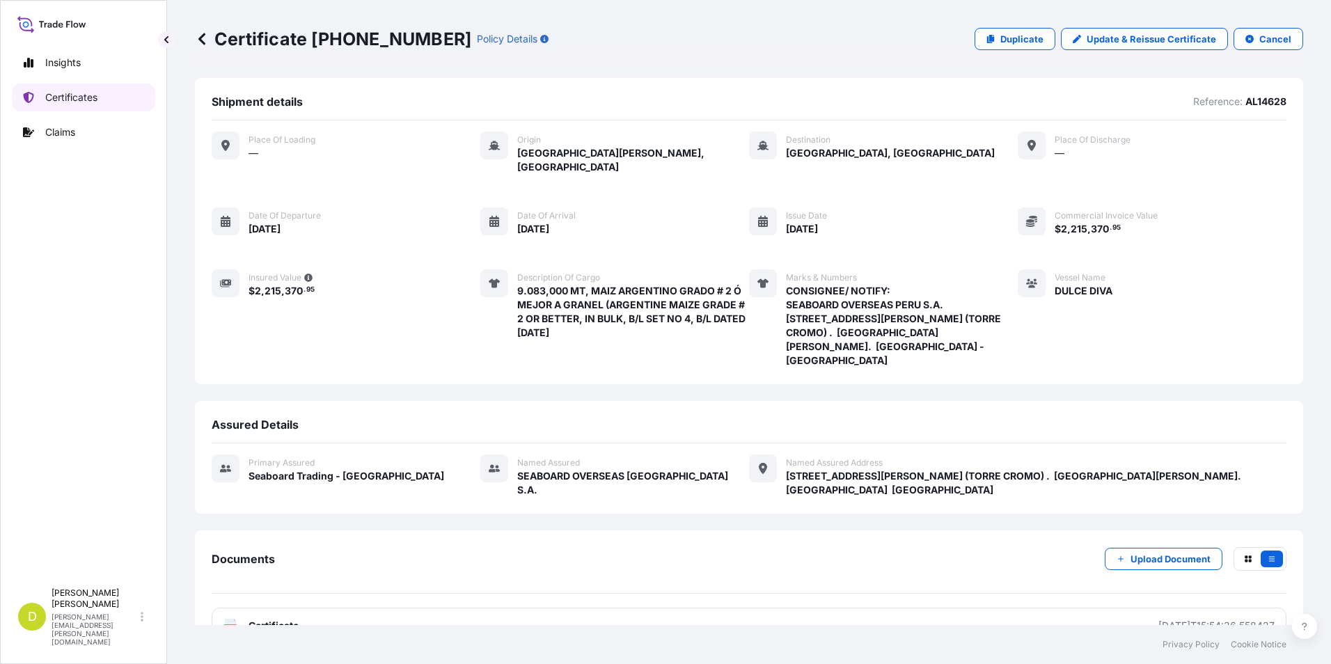
click at [125, 95] on link "Certificates" at bounding box center [83, 98] width 143 height 28
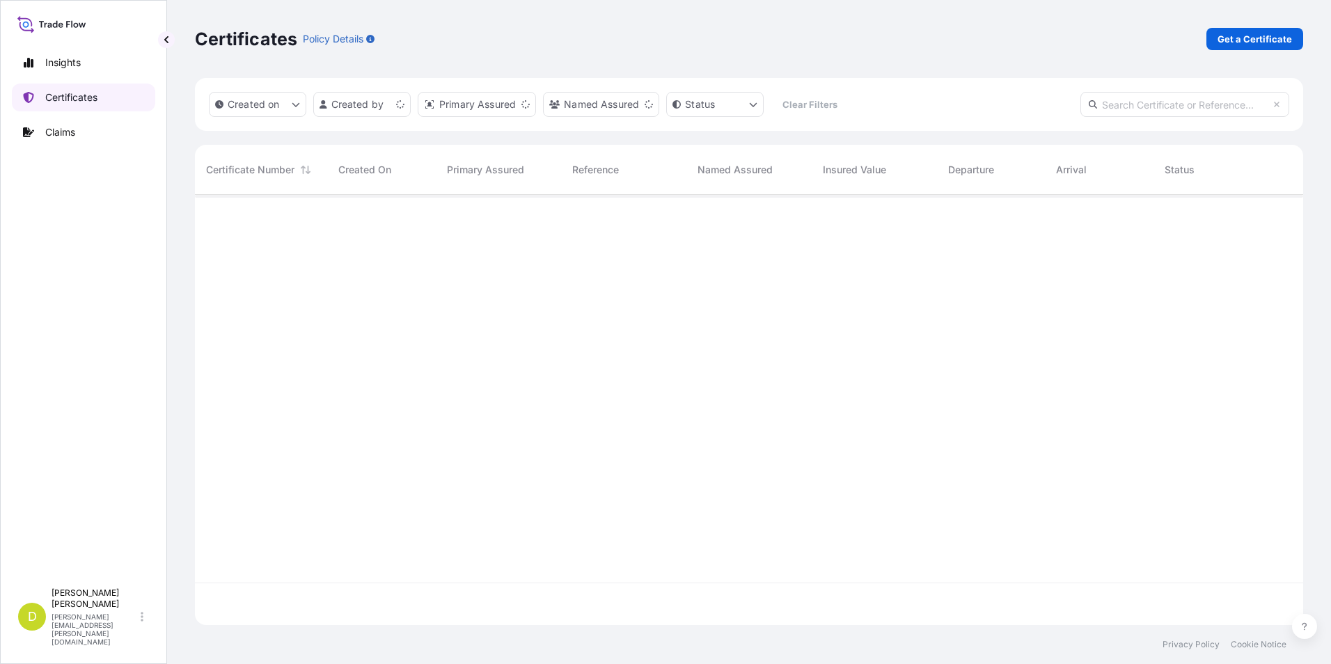
scroll to position [427, 1098]
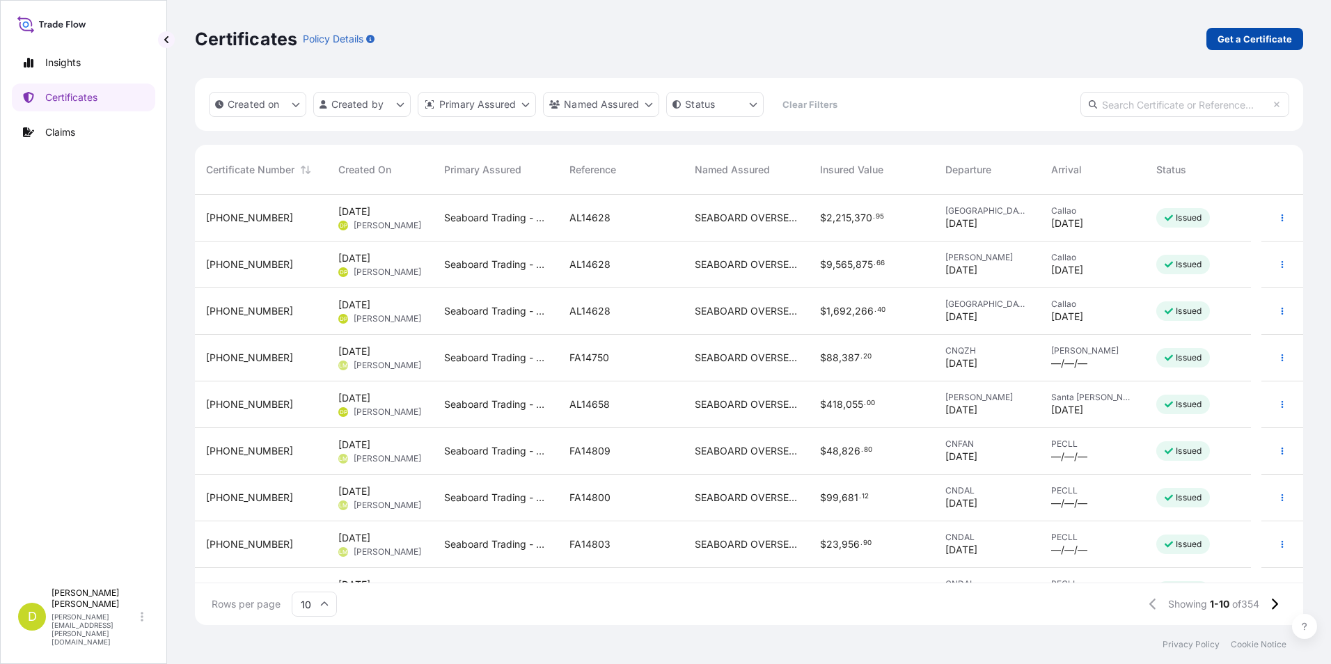
click at [1273, 30] on link "Get a Certificate" at bounding box center [1254, 39] width 97 height 22
select select "Barge"
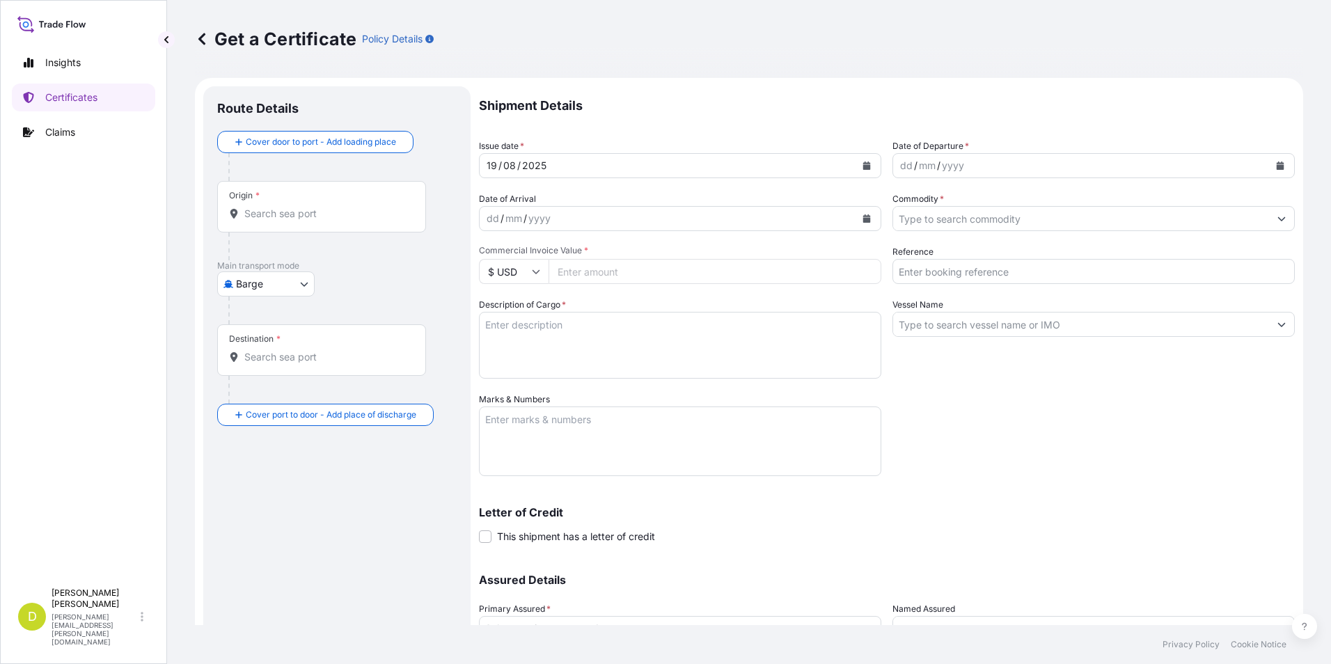
click at [285, 283] on body "Insights Certificates Claims D Dalia Peralta dalia.peralta@seaboard.bm Get a Ce…" at bounding box center [665, 332] width 1331 height 664
click at [296, 395] on span "Ocean Vessel" at bounding box center [275, 395] width 62 height 14
click at [380, 228] on div "Origin *" at bounding box center [321, 213] width 209 height 52
click at [380, 226] on input "Origin *" at bounding box center [326, 219] width 164 height 14
paste input "SAN LORENZO, ARGENTINA"
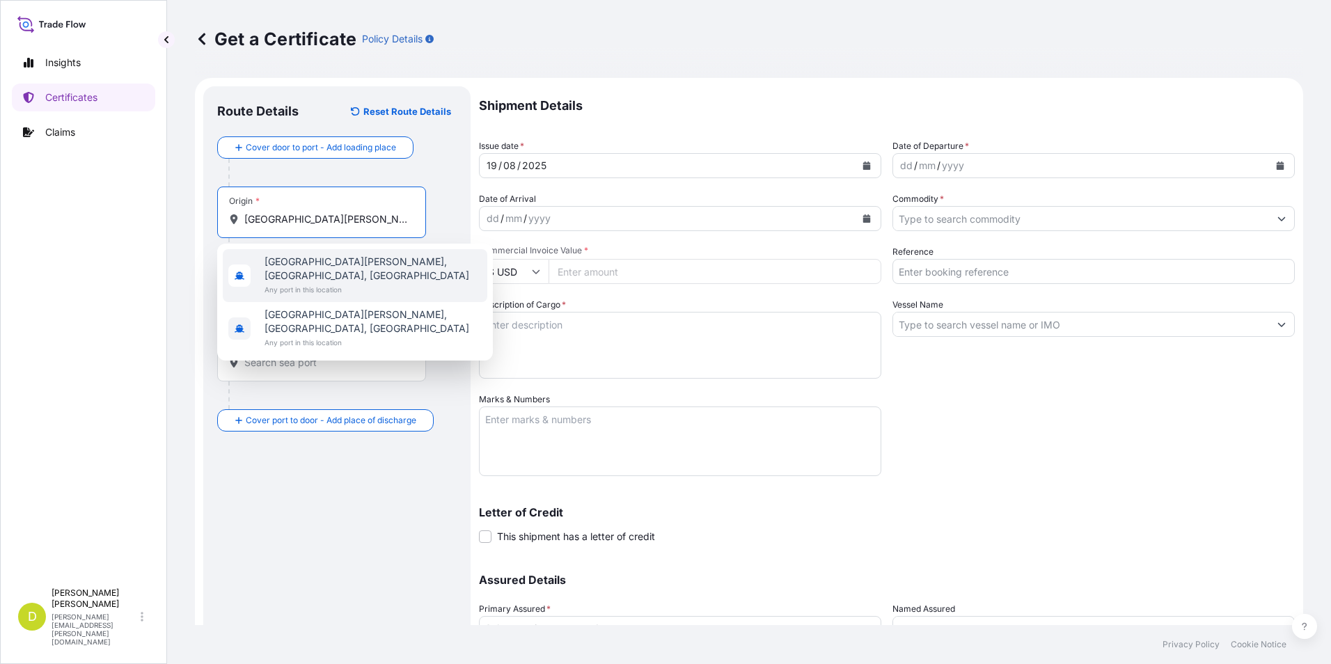
click at [357, 283] on span "Any port in this location" at bounding box center [373, 290] width 217 height 14
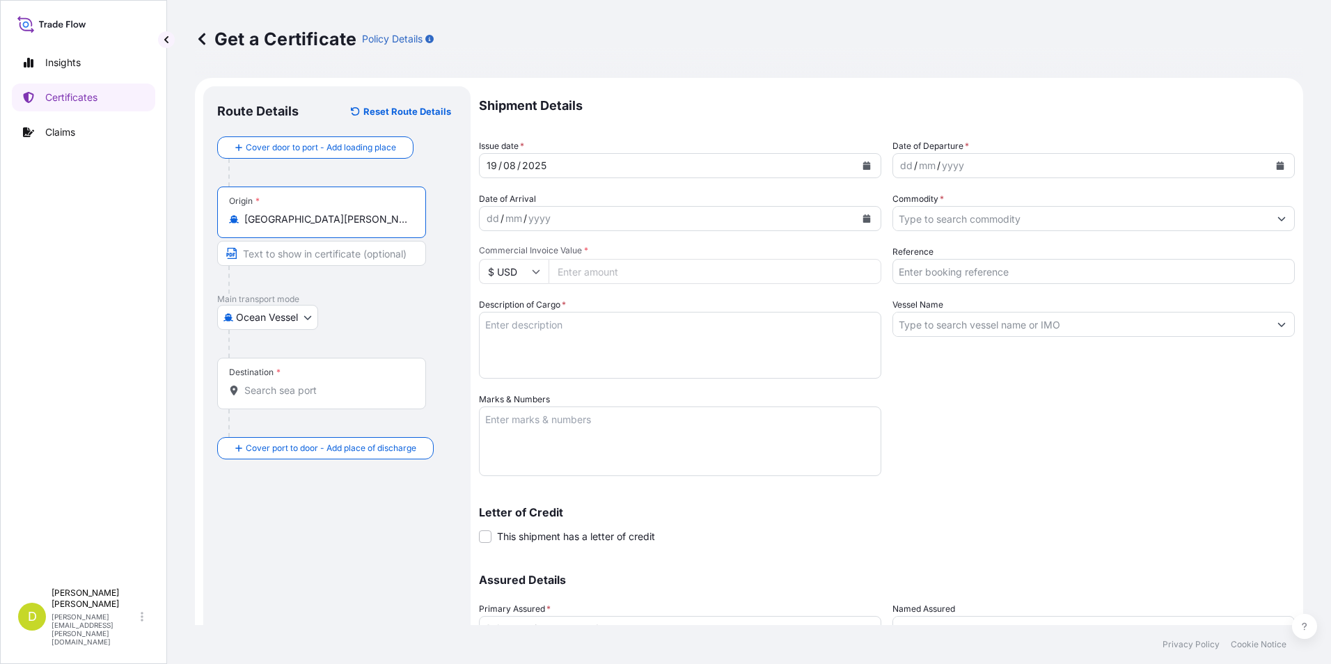
type input "San Lorenzo, Santa Fe Province, Argentina"
click at [301, 257] on input "Text to appear on certificate" at bounding box center [321, 253] width 209 height 25
paste input "SAN LORENZO, ARGENTINA"
type input "SAN LORENZO, ARGENTINA"
click at [332, 378] on div "Destination *" at bounding box center [321, 384] width 209 height 52
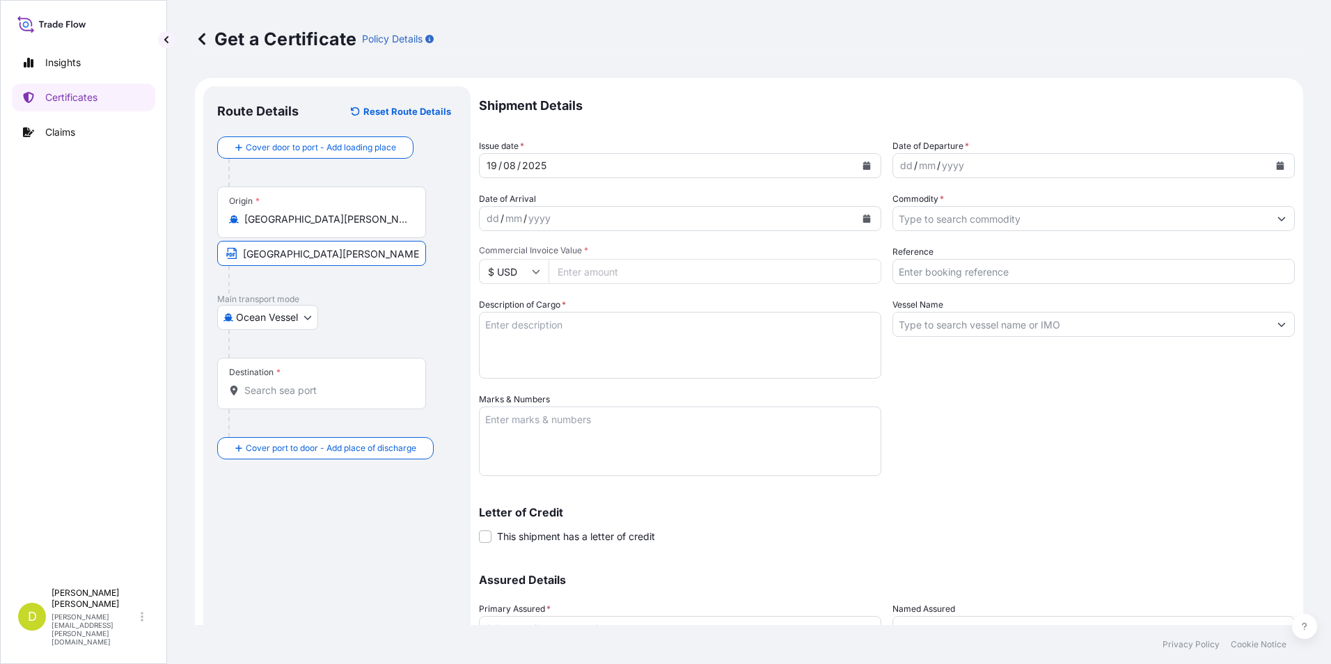
click at [332, 384] on input "Destination *" at bounding box center [326, 391] width 164 height 14
drag, startPoint x: 349, startPoint y: 362, endPoint x: 342, endPoint y: 372, distance: 12.5
click at [349, 362] on div "Destination *" at bounding box center [321, 384] width 209 height 52
click at [349, 384] on input "Destination * Please select a destination" at bounding box center [326, 391] width 164 height 14
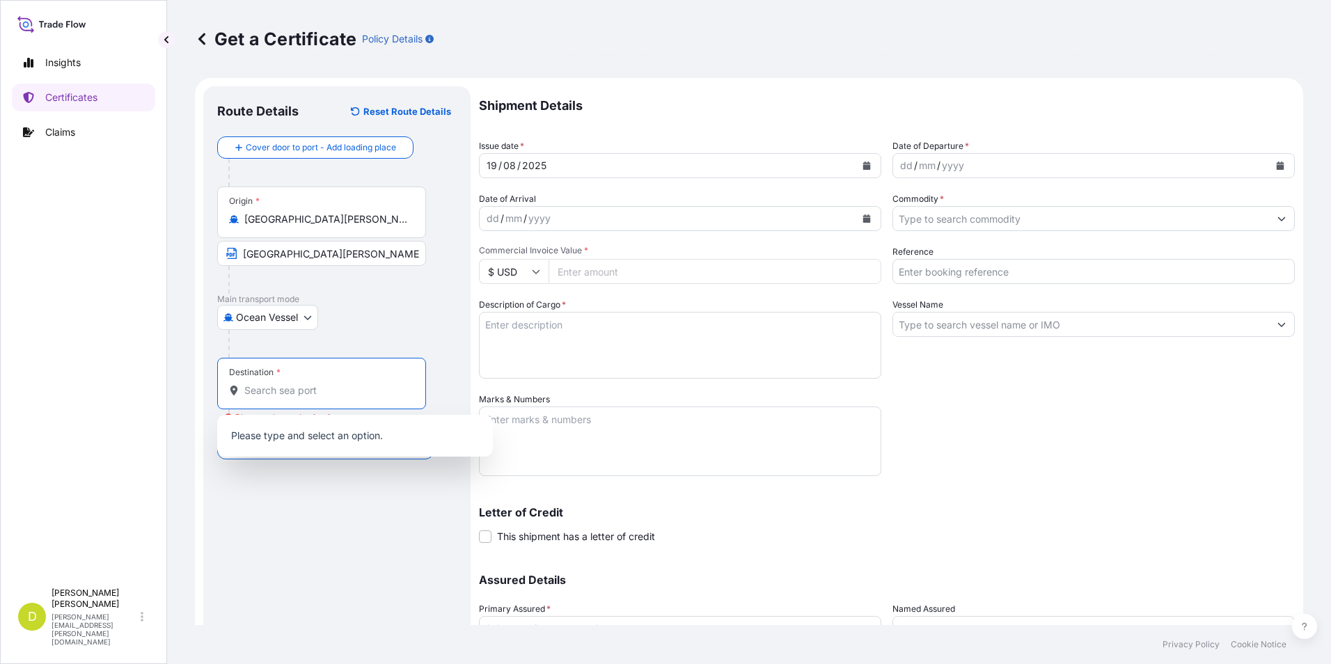
paste input "PISCO, PERU"
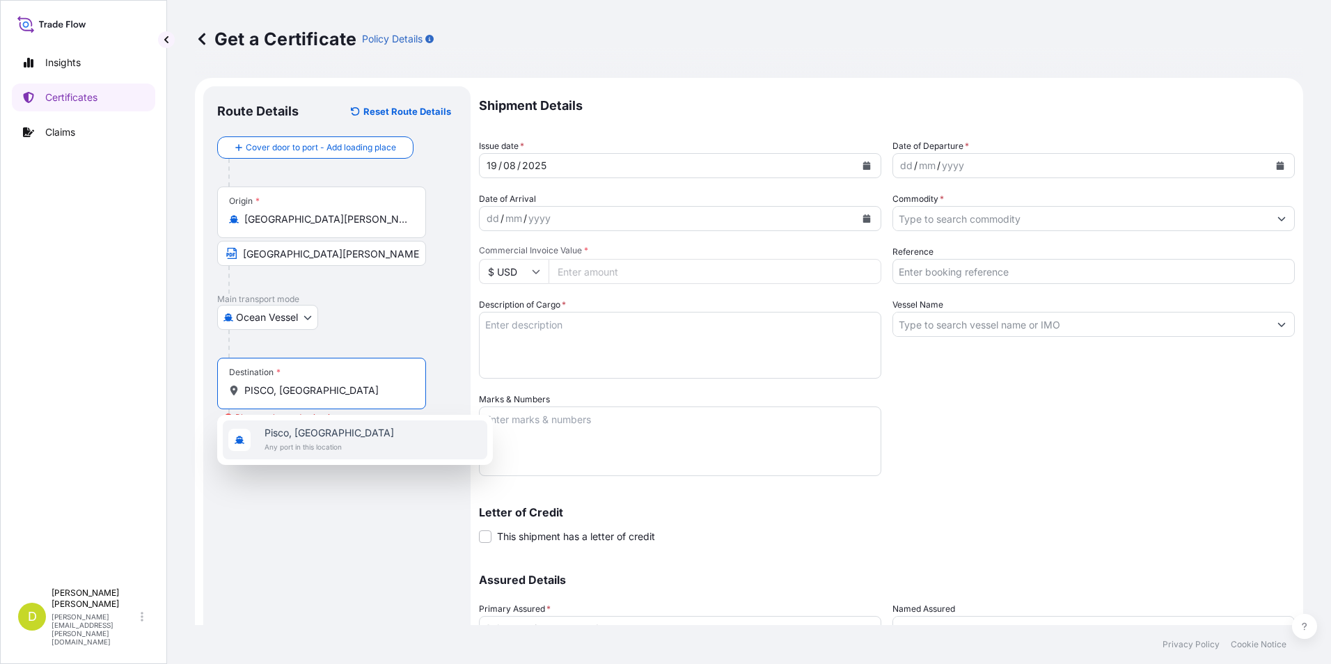
click at [309, 438] on span "Pisco, Peru" at bounding box center [329, 433] width 129 height 14
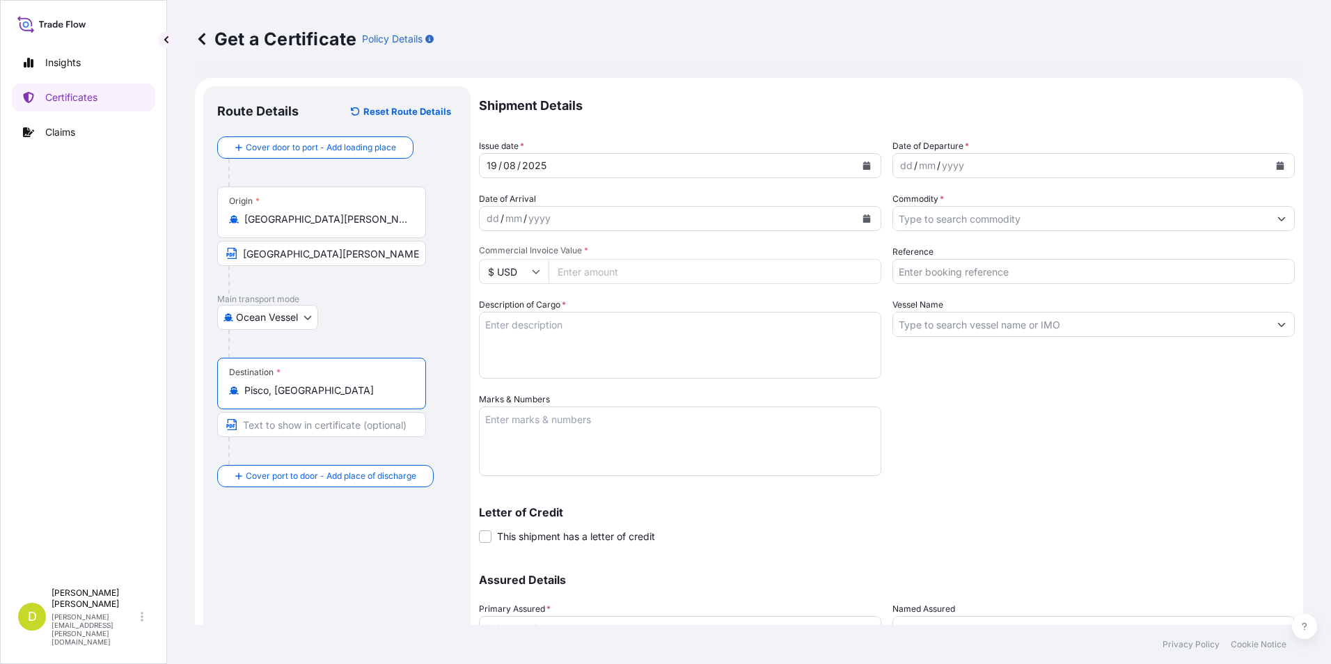
type input "Pisco, Peru"
click at [312, 430] on input "Text to appear on certificate" at bounding box center [321, 424] width 209 height 25
paste input "PISCO, PERU"
type input "PISCO, PERU"
click at [901, 168] on div "dd" at bounding box center [906, 165] width 15 height 17
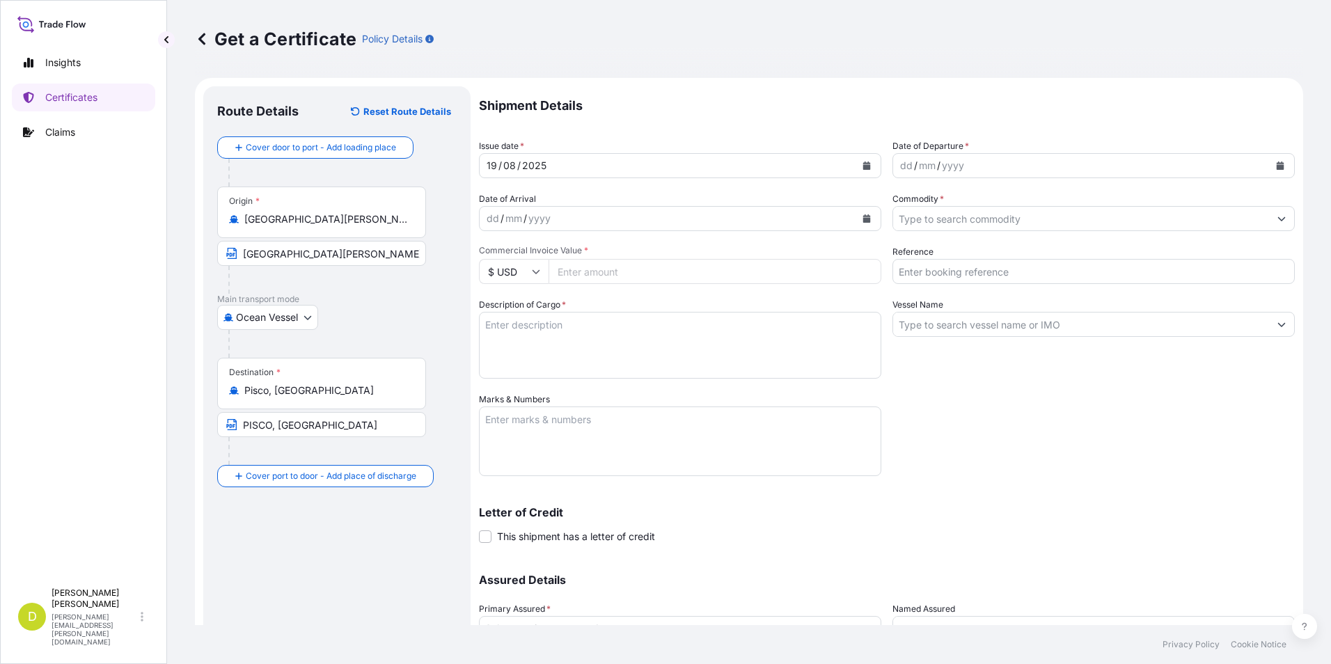
click at [899, 162] on div "dd" at bounding box center [906, 165] width 15 height 17
click at [493, 219] on div "dd" at bounding box center [492, 218] width 15 height 17
click at [948, 214] on input "Commodity *" at bounding box center [1081, 218] width 376 height 25
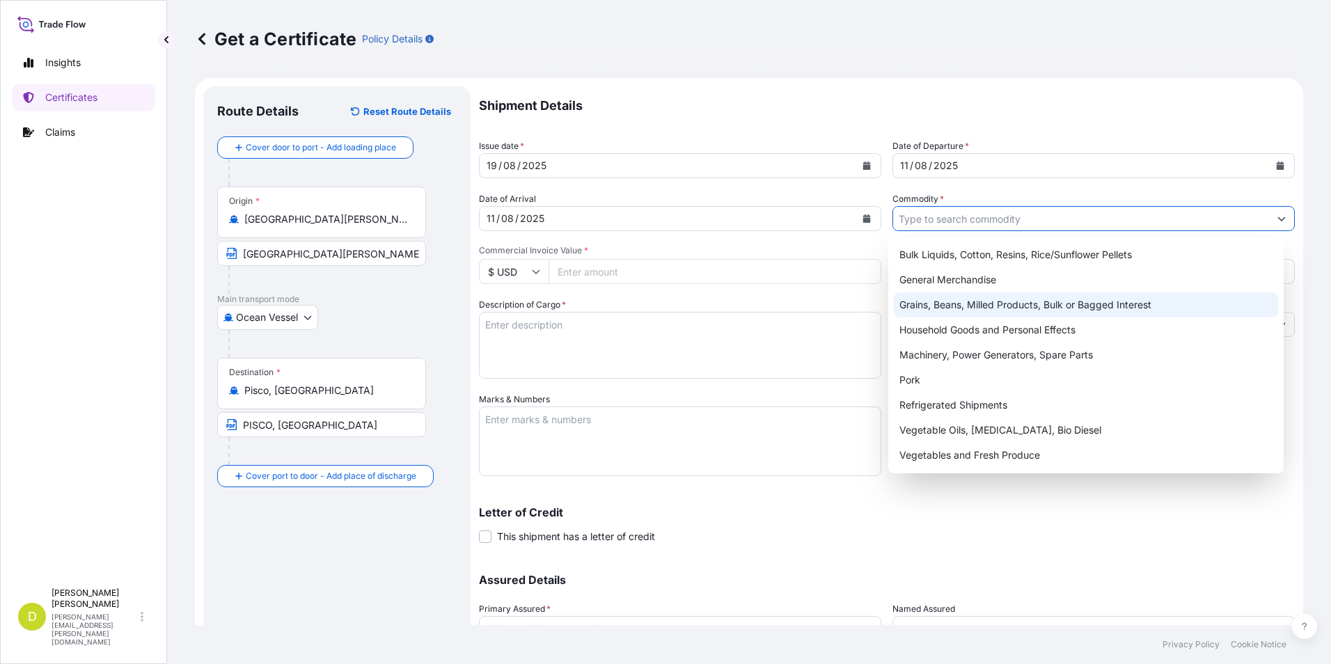
click at [974, 305] on div "Grains, Beans, Milled Products, Bulk or Bagged Interest" at bounding box center [1086, 304] width 385 height 25
type input "Grains, Beans, Milled Products, Bulk or Bagged Interest"
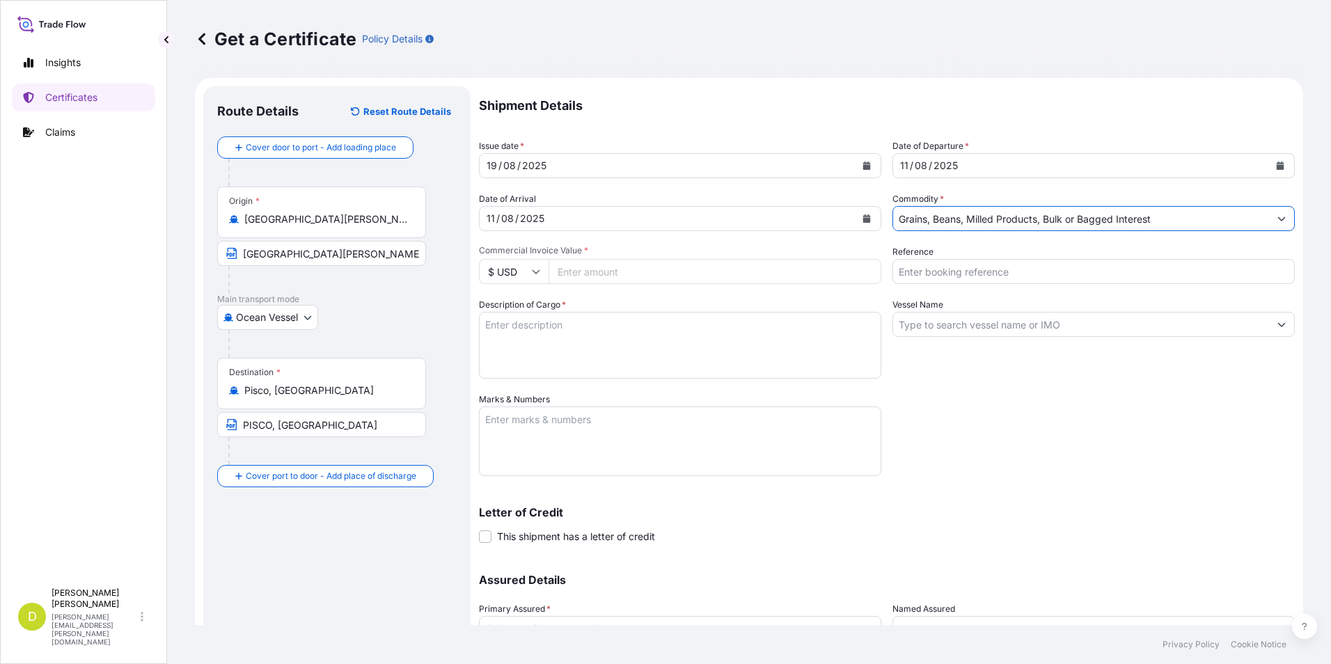
click at [947, 276] on input "Reference" at bounding box center [1093, 271] width 402 height 25
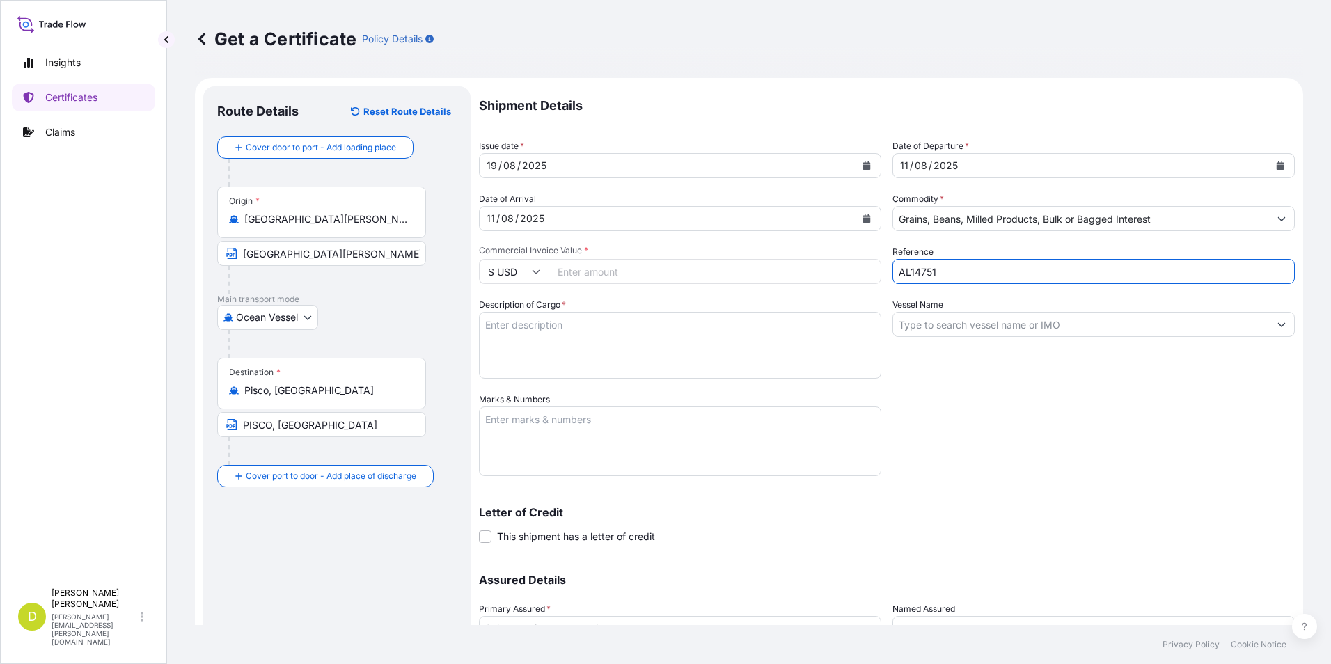
type input "AL14751"
click at [1121, 325] on input "Vessel Name" at bounding box center [1081, 324] width 376 height 25
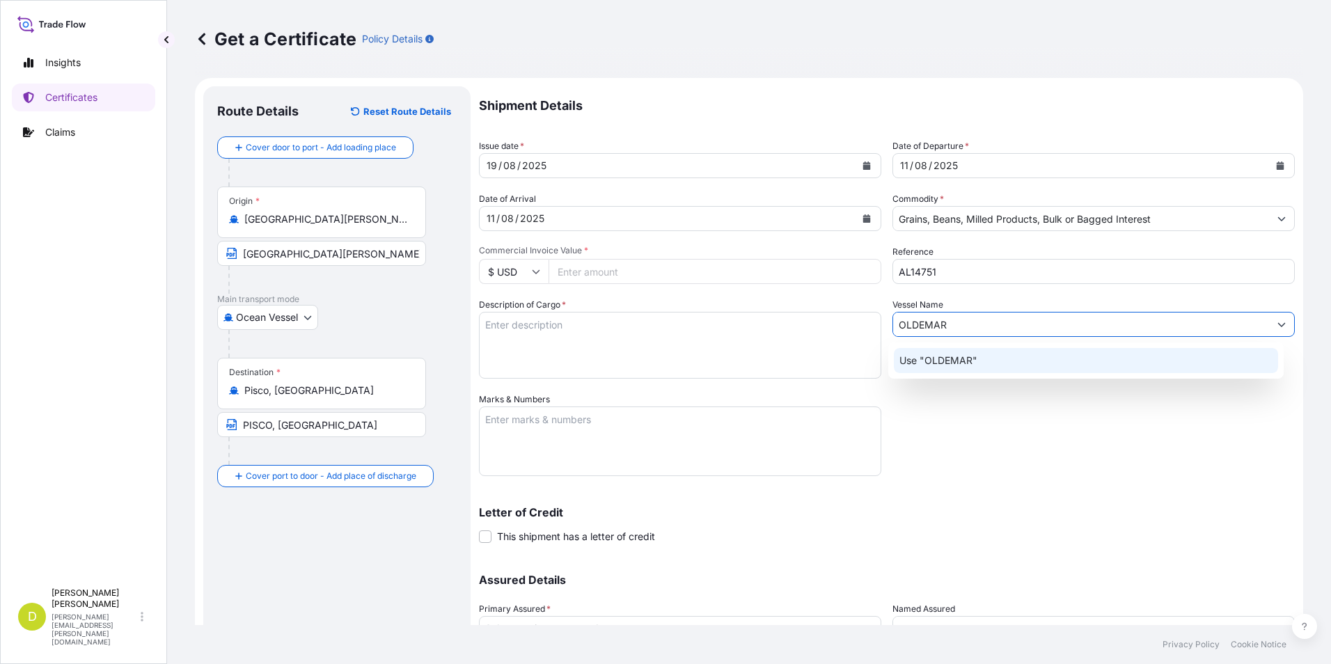
click at [1099, 354] on div "Use "OLDEMAR"" at bounding box center [1086, 360] width 385 height 25
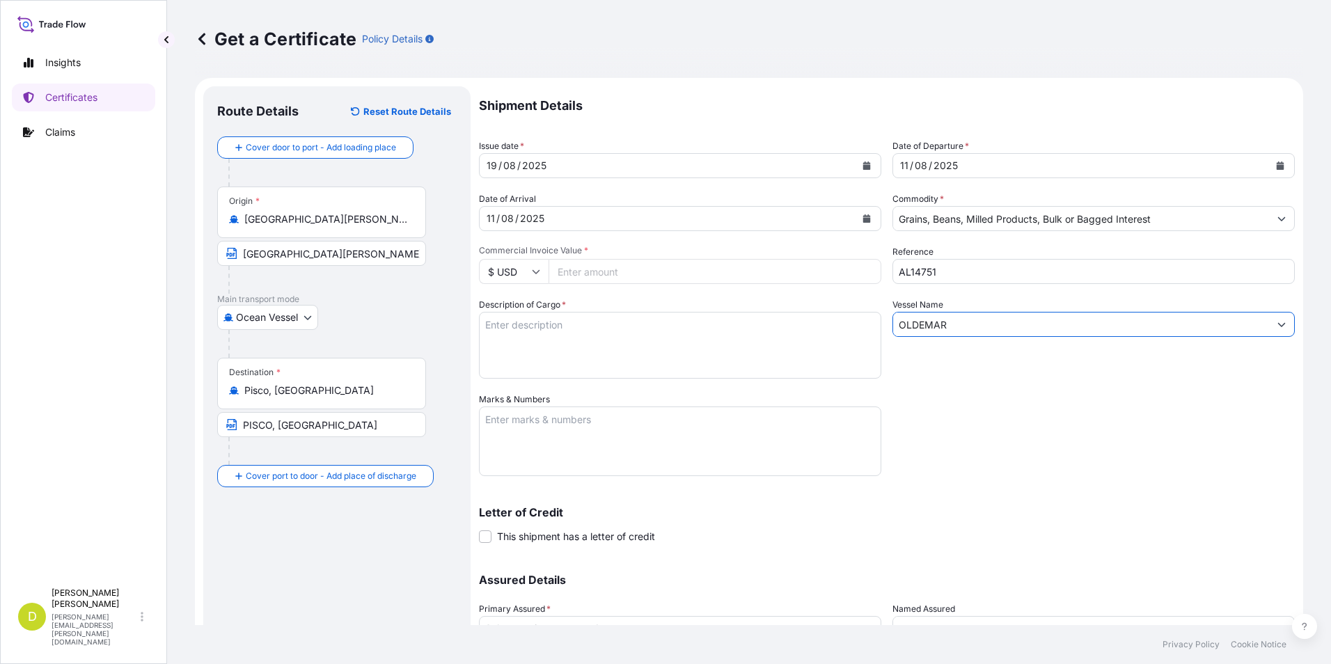
drag, startPoint x: 920, startPoint y: 325, endPoint x: 936, endPoint y: 328, distance: 16.3
click at [920, 326] on input "OLDEMAR" at bounding box center [1081, 324] width 376 height 25
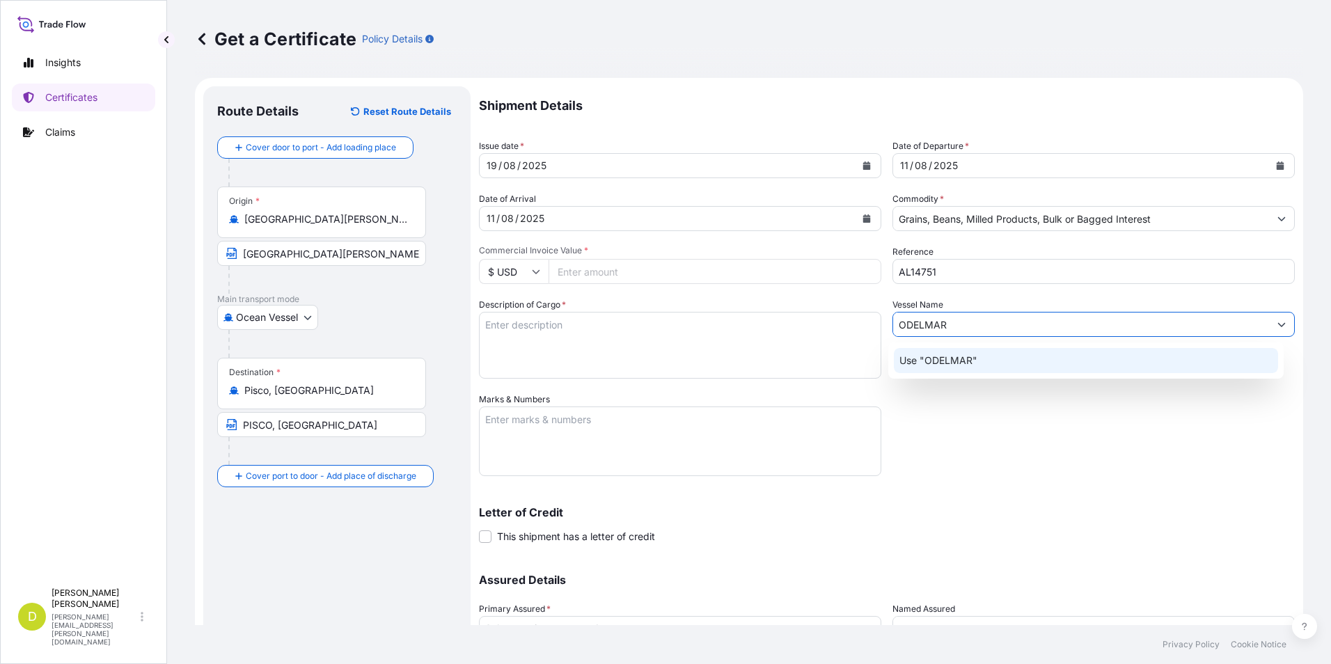
click at [1011, 368] on div "Use "ODELMAR"" at bounding box center [1086, 360] width 385 height 25
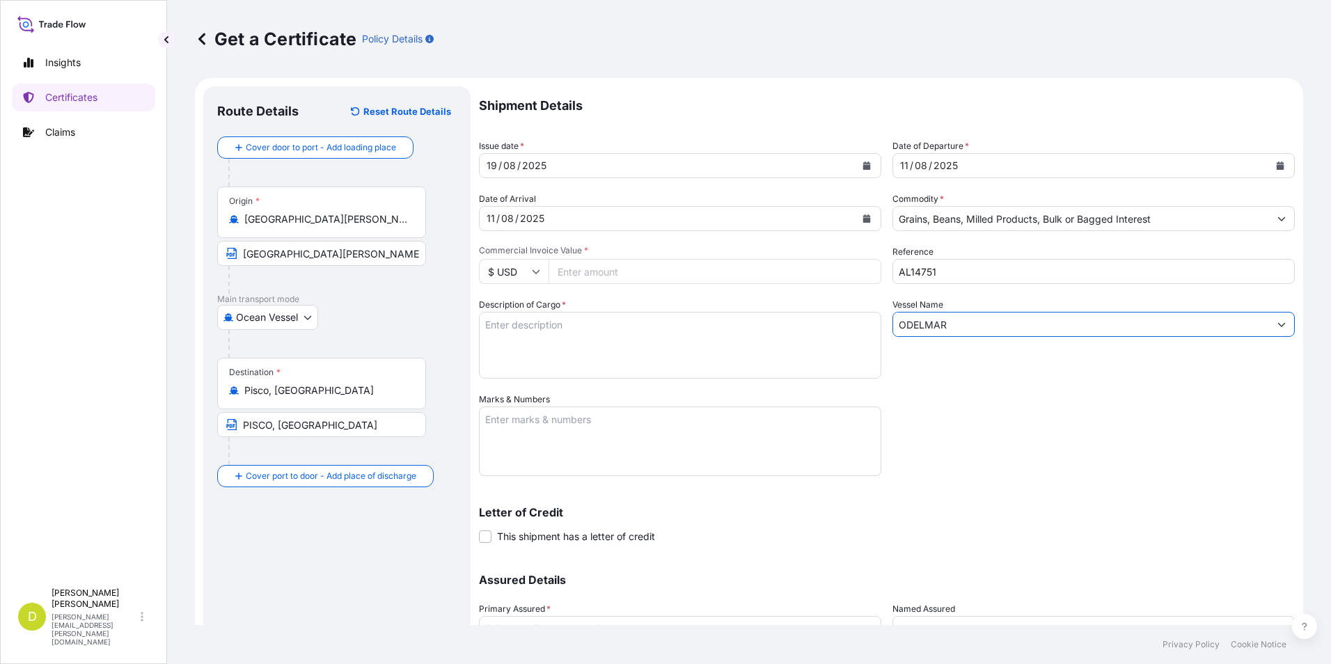
type input "ODELMAR"
click at [691, 348] on textarea "Description of Cargo *" at bounding box center [680, 345] width 402 height 67
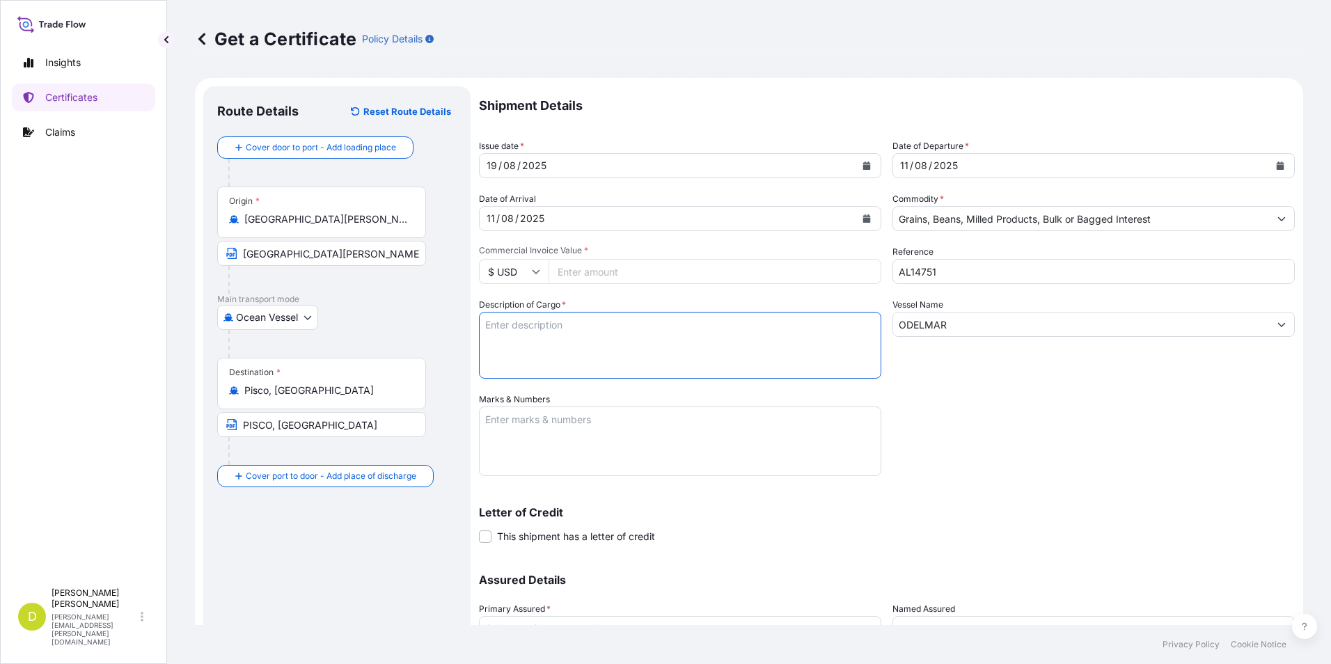
click at [697, 269] on input "Commercial Invoice Value *" at bounding box center [715, 271] width 333 height 25
type input "8513866"
type input "8513866.31"
click at [758, 347] on textarea "Description of Cargo *" at bounding box center [680, 345] width 402 height 67
click at [710, 336] on textarea "Description of Cargo *" at bounding box center [680, 345] width 402 height 67
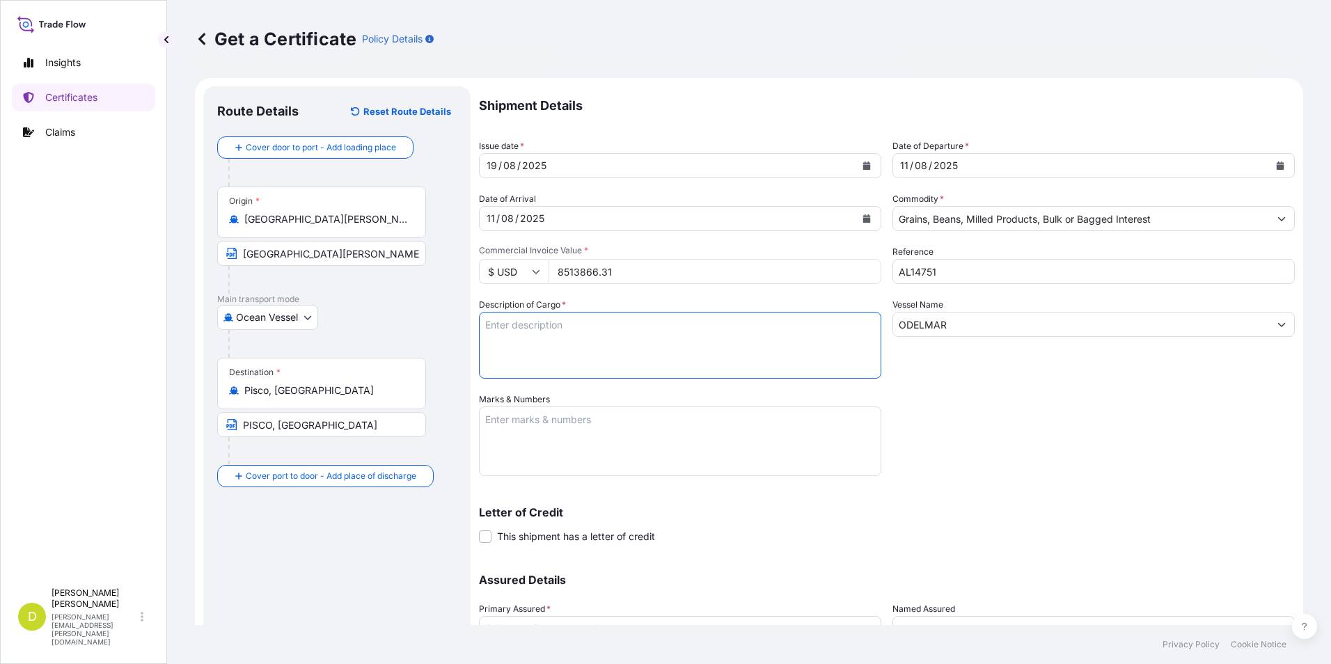
paste textarea "33.169,960"
click at [708, 333] on textarea "33.169,960" at bounding box center [680, 345] width 402 height 67
click at [699, 328] on textarea "33.169,960" at bounding box center [680, 345] width 402 height 67
click at [631, 326] on textarea "33.169,960 MT," at bounding box center [680, 345] width 402 height 67
paste textarea "MAIZ ARGENTINO GRADO # 2 Ó MEJOR A GRANEL (ARGENTINE MAIZE GRADE # 2 OR BETTER,…"
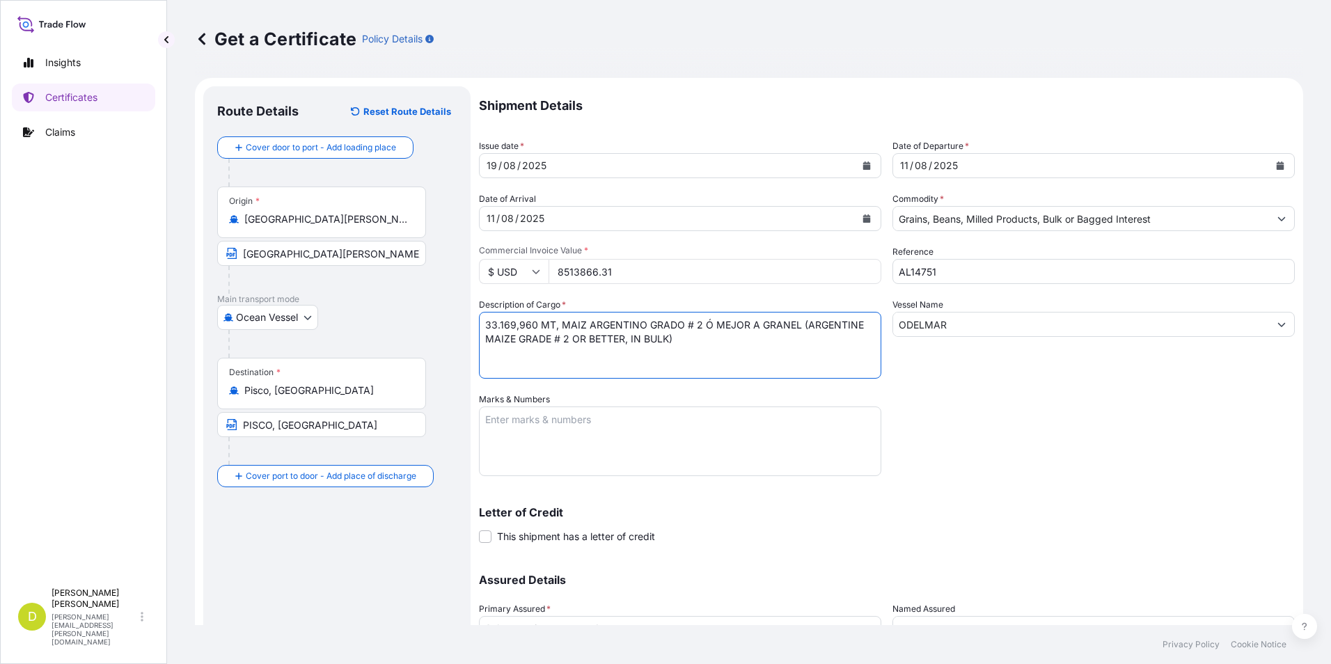
click at [725, 336] on textarea "33.169,960 MT, MAIZ ARGENTINO GRADO # 2 Ó MEJOR A GRANEL (ARGENTINE MAIZE GRADE…" at bounding box center [680, 345] width 402 height 67
click at [755, 345] on textarea "33.169,960 MT, MAIZ ARGENTINO GRADO # 2 Ó MEJOR A GRANEL (ARGENTINE MAIZE GRADE…" at bounding box center [680, 345] width 402 height 67
click at [766, 336] on textarea "33.169,960 MT, MAIZ ARGENTINO GRADO # 2 Ó MEJOR A GRANEL (ARGENTINE MAIZE GRADE…" at bounding box center [680, 345] width 402 height 67
paste textarea "Set No. 1"
click at [808, 334] on textarea "33.169,960 MT, MAIZ ARGENTINO GRADO # 2 Ó MEJOR A GRANEL (ARGENTINE MAIZE GRADE…" at bounding box center [680, 345] width 402 height 67
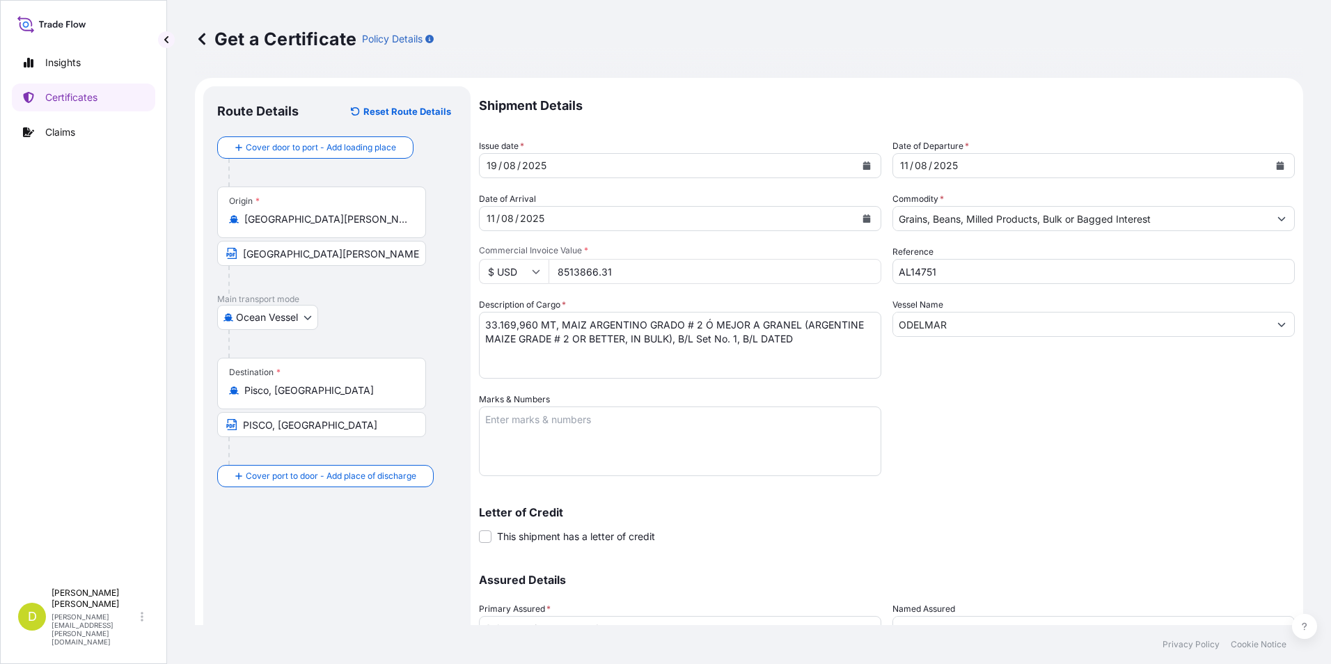
click at [857, 341] on textarea "33.169,960 MT, MAIZ ARGENTINO GRADO # 2 Ó MEJOR A GRANEL (ARGENTINE MAIZE GRADE…" at bounding box center [680, 345] width 402 height 67
type textarea "33.169,960 MT, MAIZ ARGENTINO GRADO # 2 Ó MEJOR A GRANEL (ARGENTINE MAIZE GRADE…"
click at [652, 450] on textarea "Marks & Numbers" at bounding box center [680, 442] width 402 height 70
click at [561, 453] on textarea "CONSIGNEE/ NOTIFY:" at bounding box center [680, 442] width 402 height 70
paste textarea ""SEABOARD OVERSEAS PERU S.A. AV.VICTOR ANDRES BELAUNDE Nro. 332 Int. 302 (TORRE…"
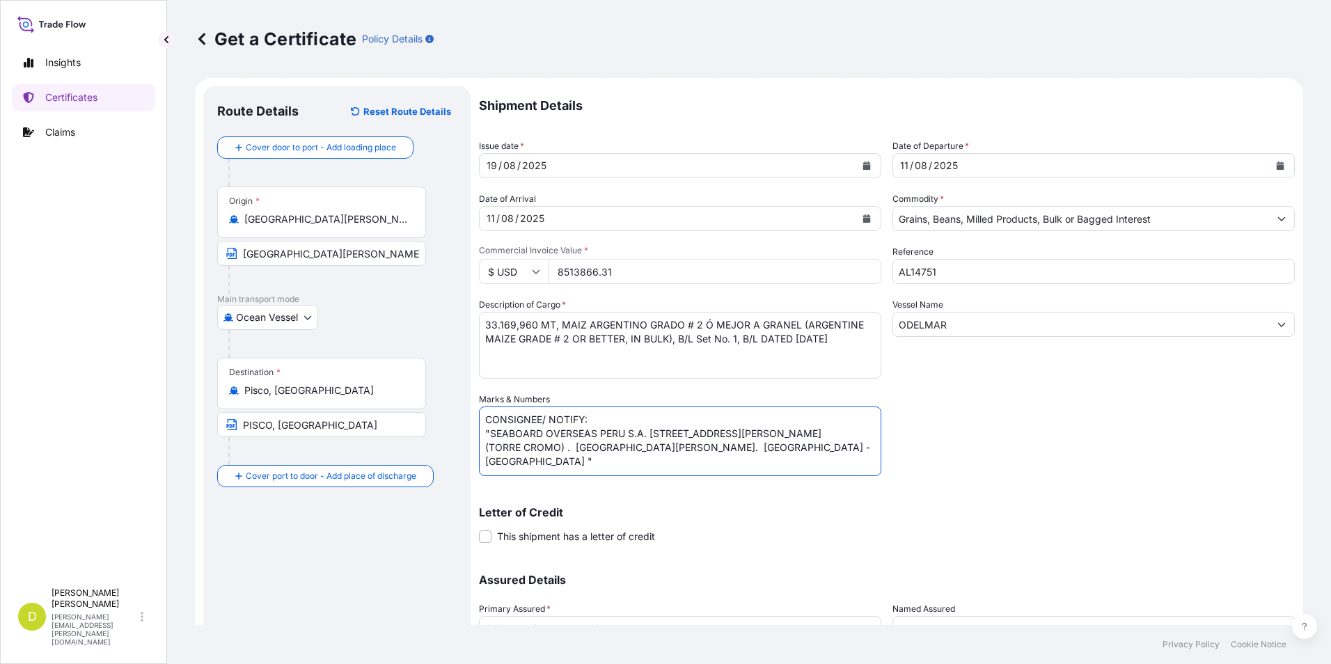
scroll to position [70, 0]
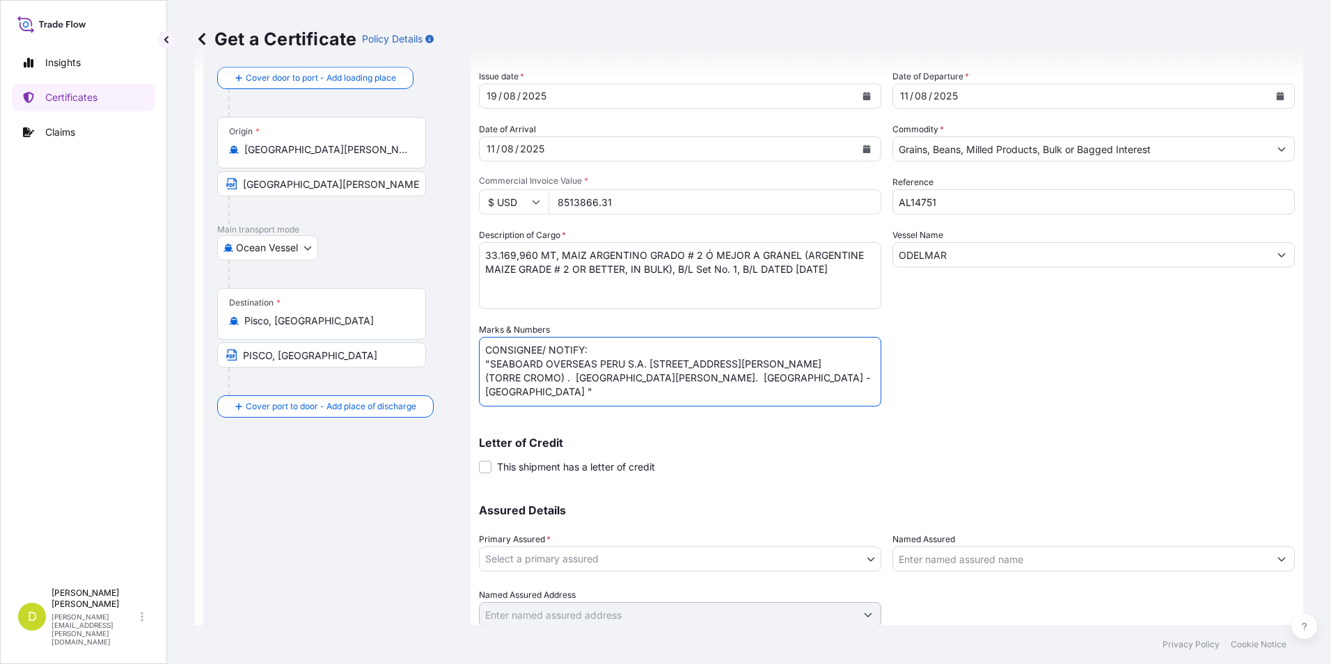
click at [491, 359] on textarea "CONSIGNEE/ NOTIFY: "SEABOARD OVERSEAS PERU S.A. AV.VICTOR ANDRES BELAUNDE Nro. …" at bounding box center [680, 372] width 402 height 70
click at [485, 390] on textarea "CONSIGNEE/ NOTIFY: SEABOARD OVERSEAS PERU S.A. AV.VICTOR ANDRES BELAUNDE Nro. 3…" at bounding box center [680, 372] width 402 height 70
type textarea "CONSIGNEE/ NOTIFY: SEABOARD OVERSEAS PERU S.A. AV.VICTOR ANDRES BELAUNDE Nro. 3…"
click at [806, 549] on body "Insights Certificates Claims D Dalia Peralta dalia.peralta@seaboard.bm Get a Ce…" at bounding box center [665, 332] width 1331 height 664
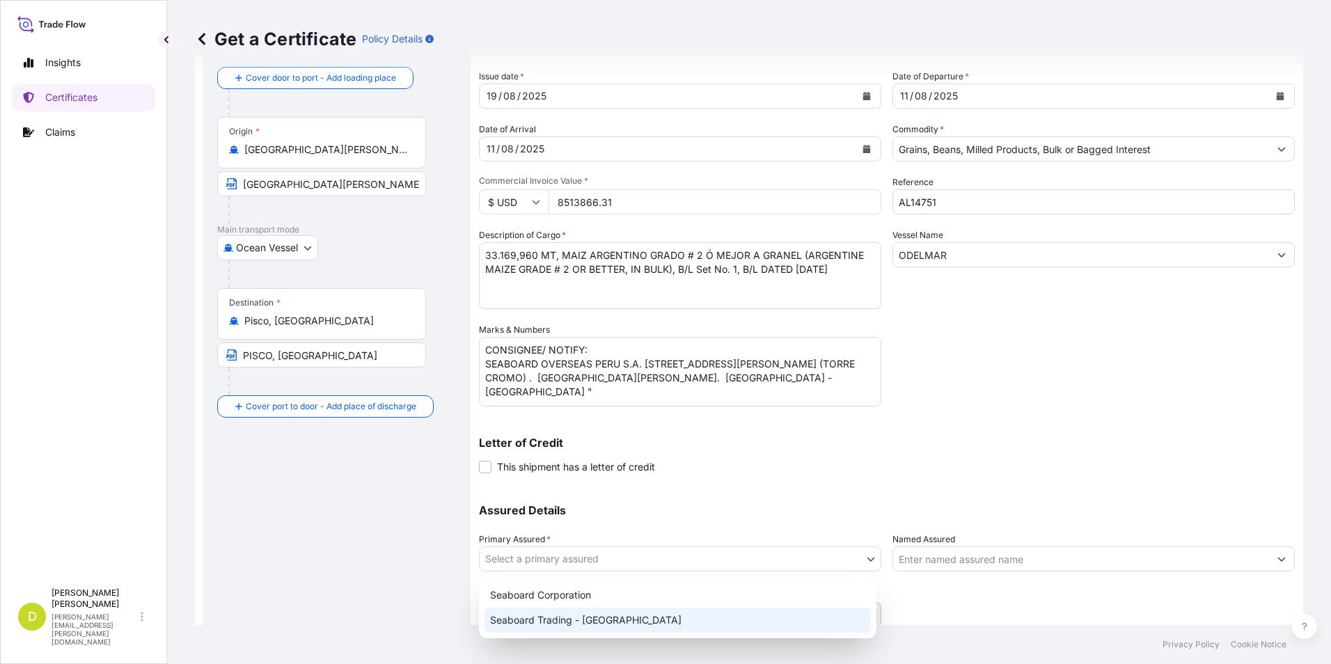
click at [778, 616] on div "Seaboard Trading - Colombia" at bounding box center [678, 620] width 386 height 25
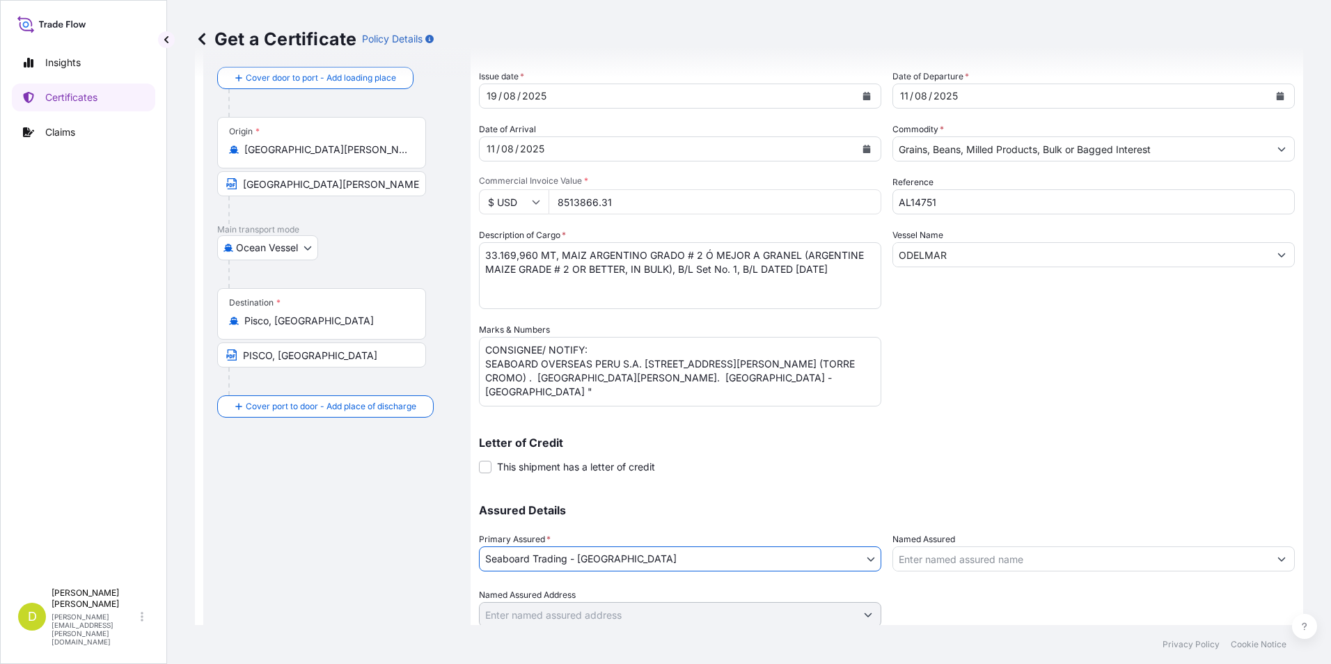
click at [950, 560] on input "Named Assured" at bounding box center [1081, 558] width 376 height 25
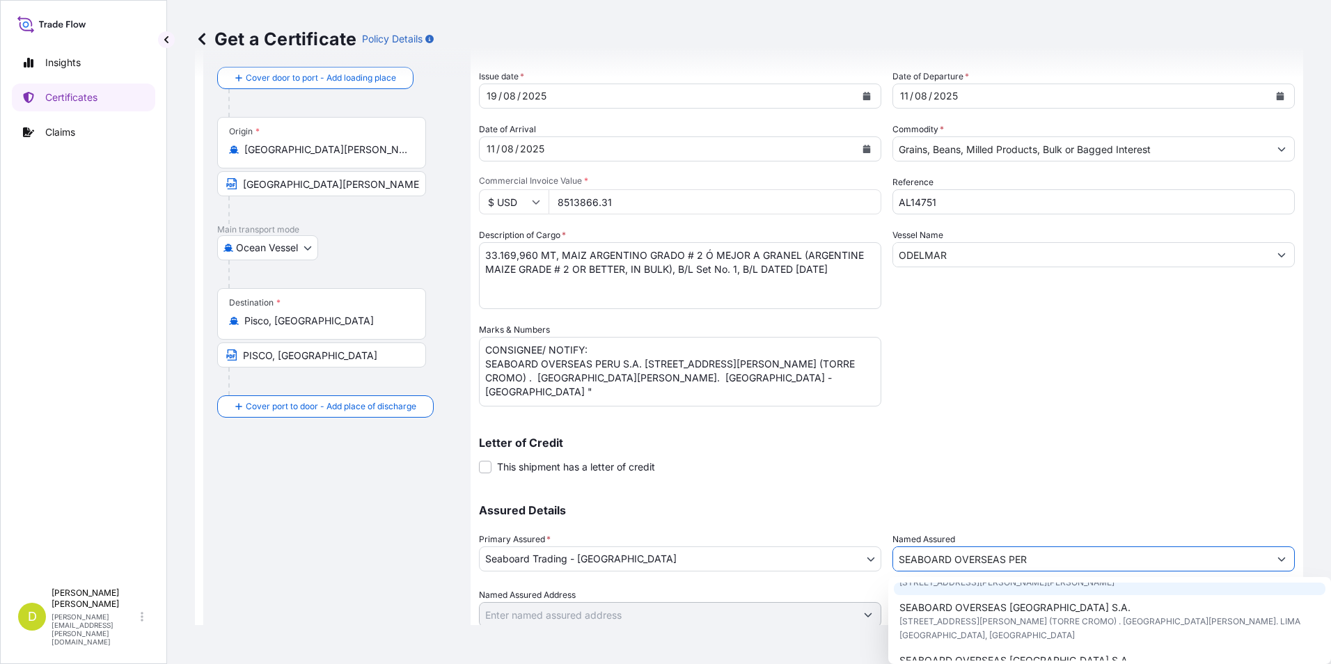
scroll to position [39, 0]
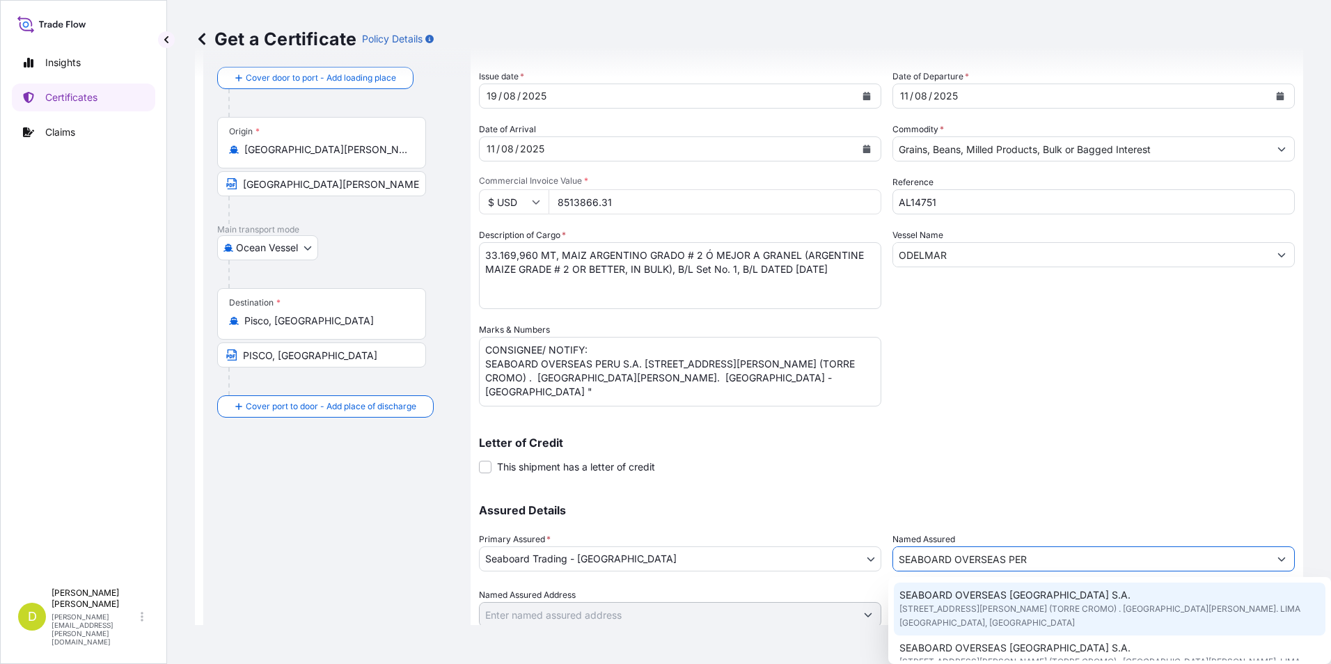
click at [1086, 614] on span "AV.VICTOR ANDRES BELAUNDE Nro. 332 Int. 302 (TORRE CROMO) . SAN ISIDRO. LIMA PE…" at bounding box center [1109, 616] width 421 height 28
type input "SEABOARD OVERSEAS PERU S.A."
type input "AV.VICTOR ANDRES BELAUNDE Nro. 332 Int. 302 (TORRE CROMO) . SAN ISIDRO. LIMA PE…"
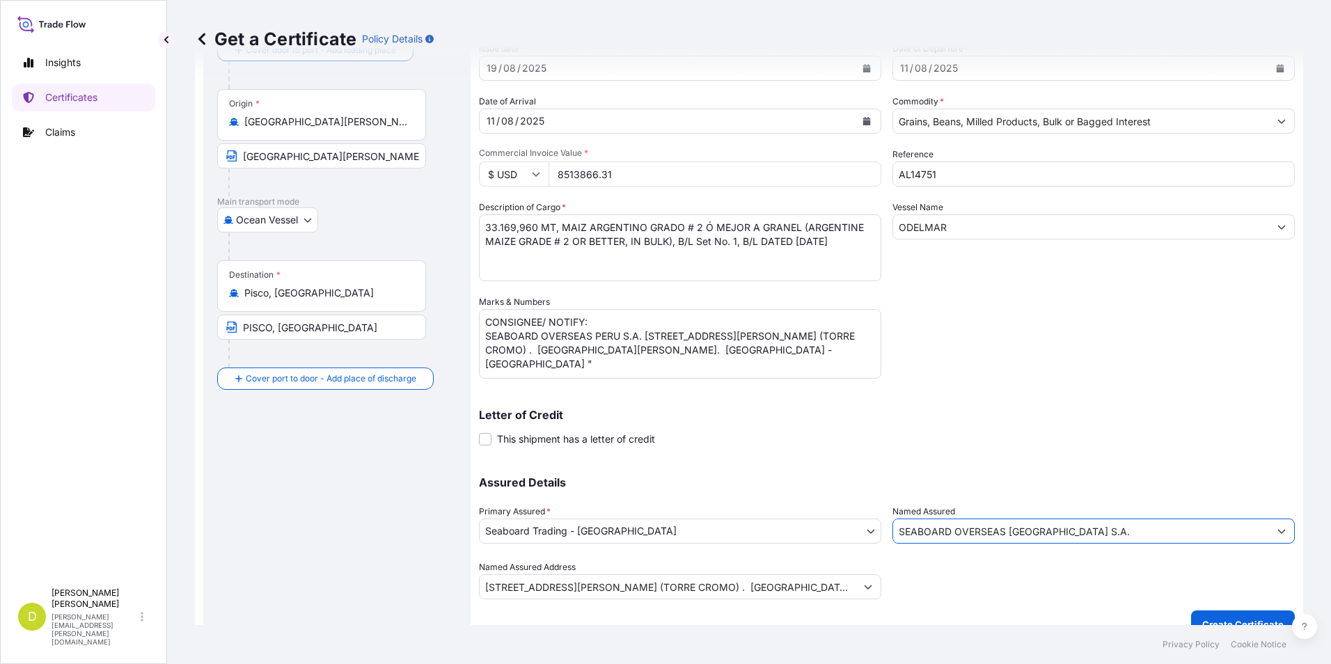
scroll to position [119, 0]
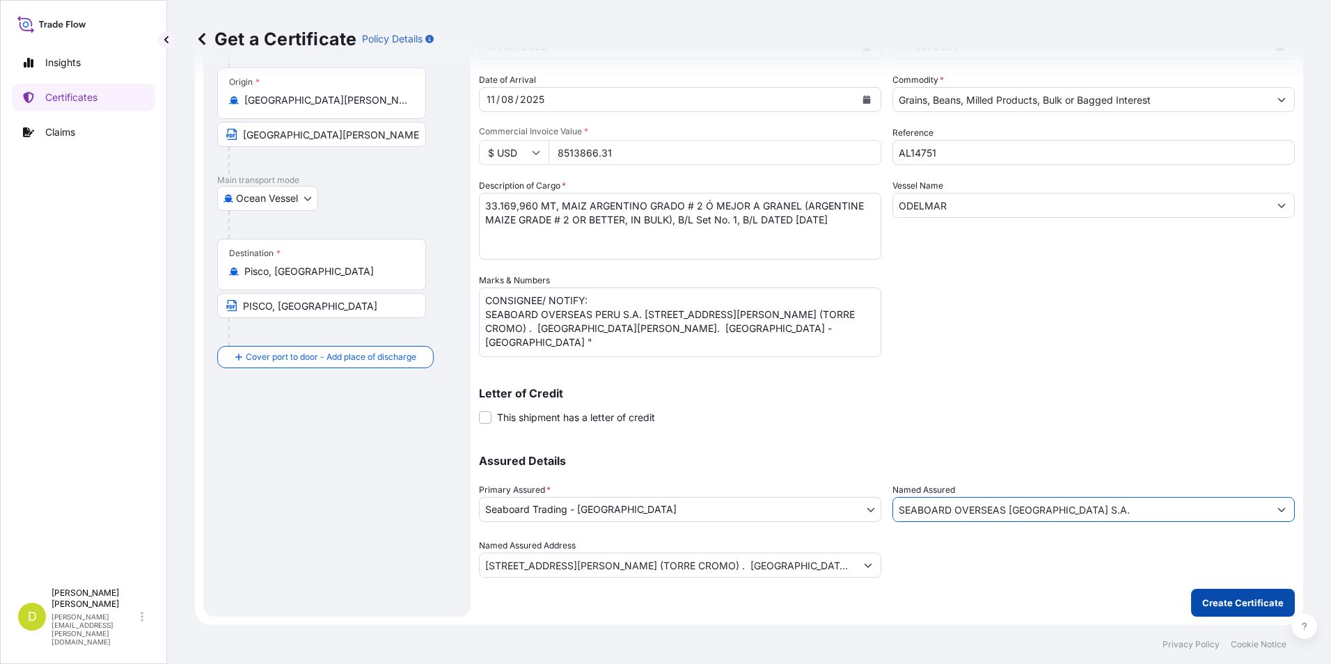
type input "SEABOARD OVERSEAS PERU S.A."
click at [1229, 602] on p "Create Certificate" at bounding box center [1242, 603] width 81 height 14
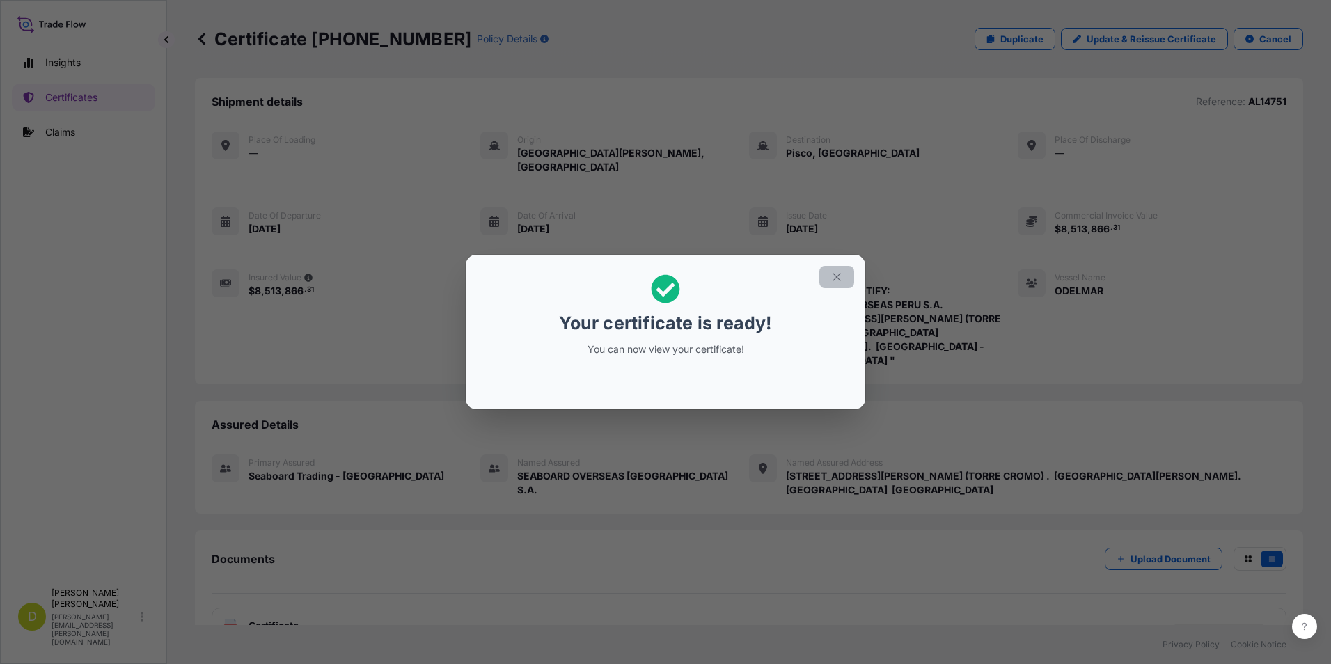
click at [840, 281] on icon "button" at bounding box center [836, 277] width 13 height 13
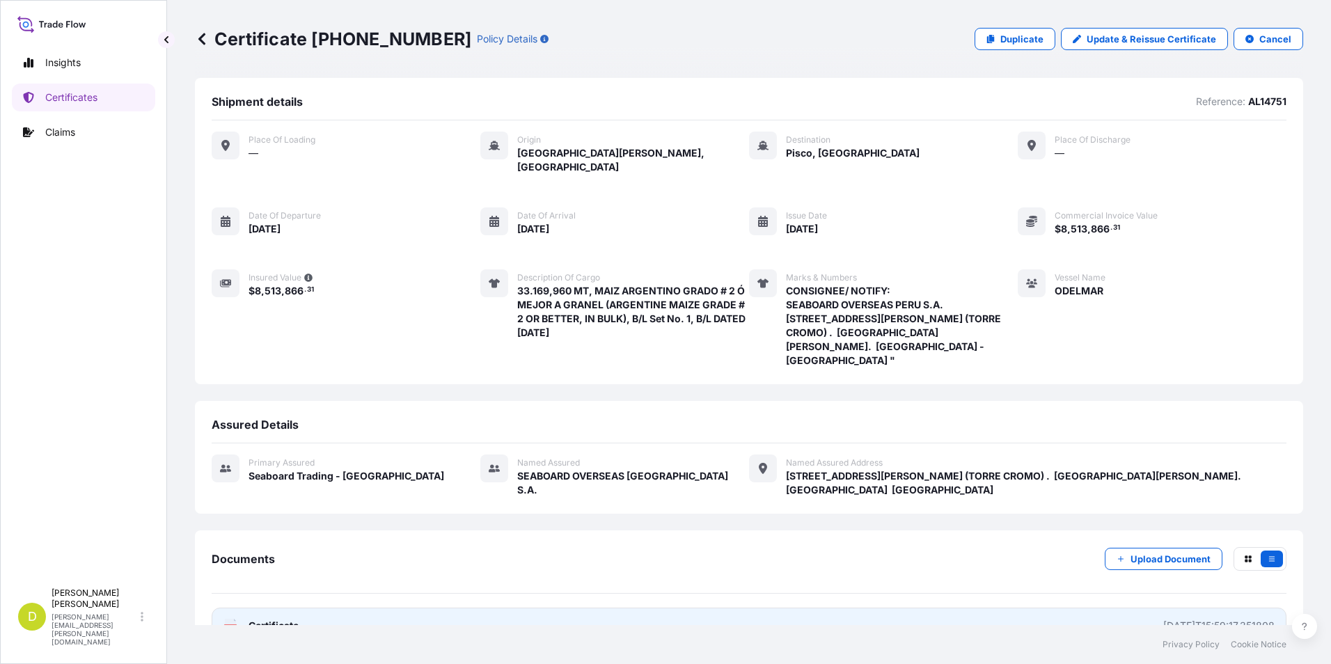
click at [781, 608] on link "PDF Certificate 2025-08-19T15:59:17.351808" at bounding box center [749, 626] width 1075 height 36
